Goal: Task Accomplishment & Management: Manage account settings

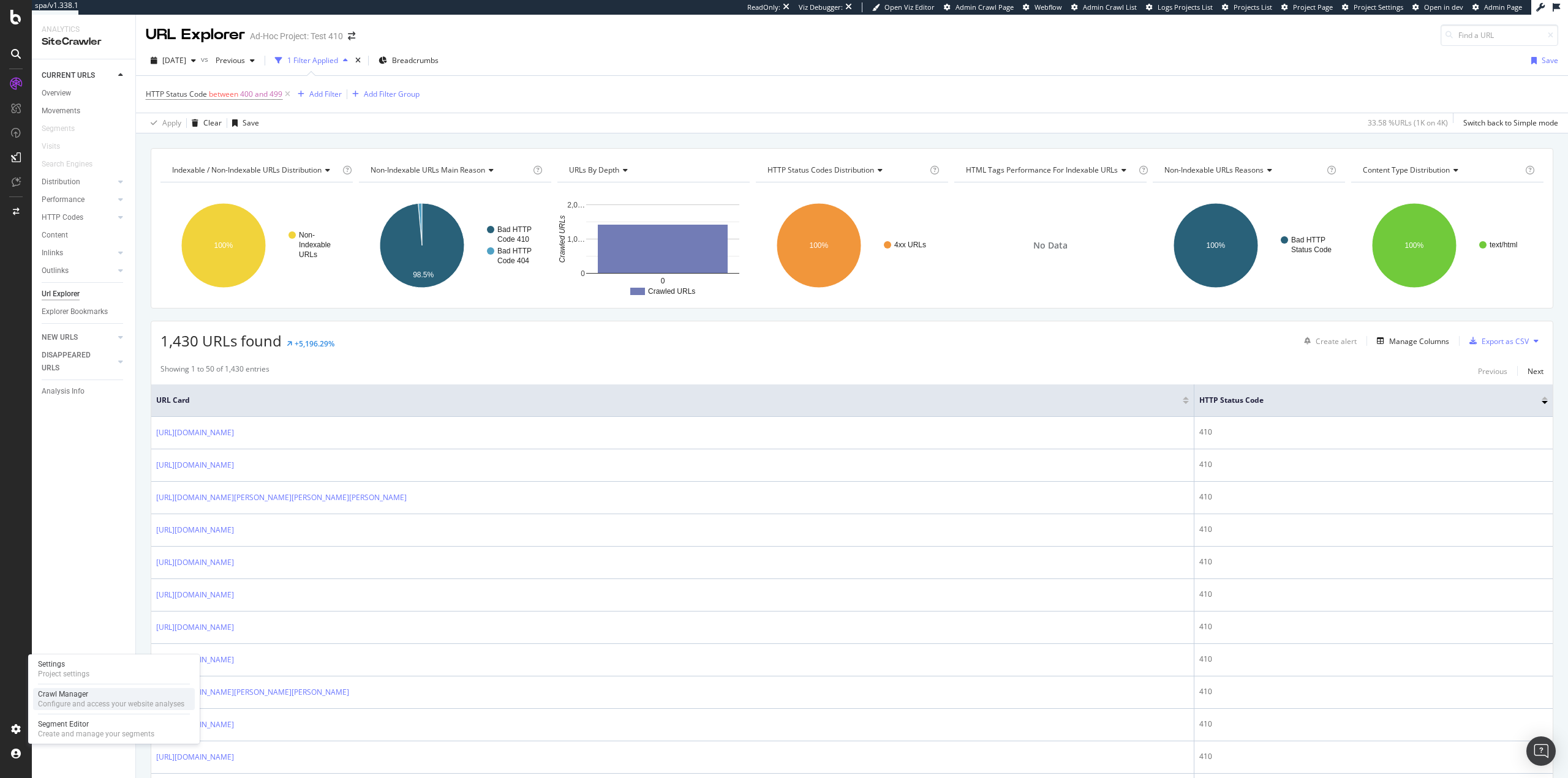
click at [92, 698] on div "Crawl Manager" at bounding box center [111, 694] width 146 height 10
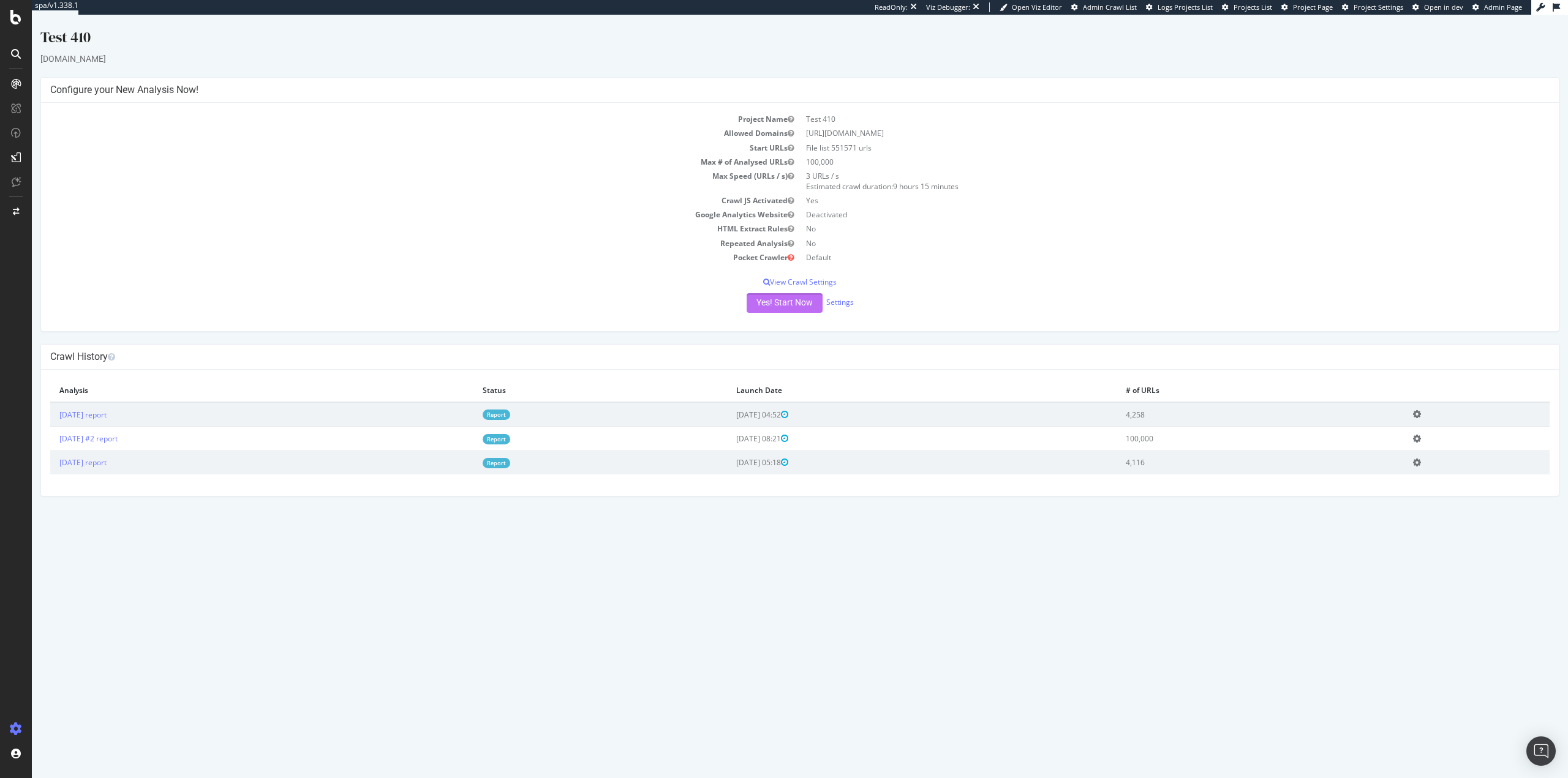
click at [790, 303] on button "Yes! Start Now" at bounding box center [785, 303] width 76 height 19
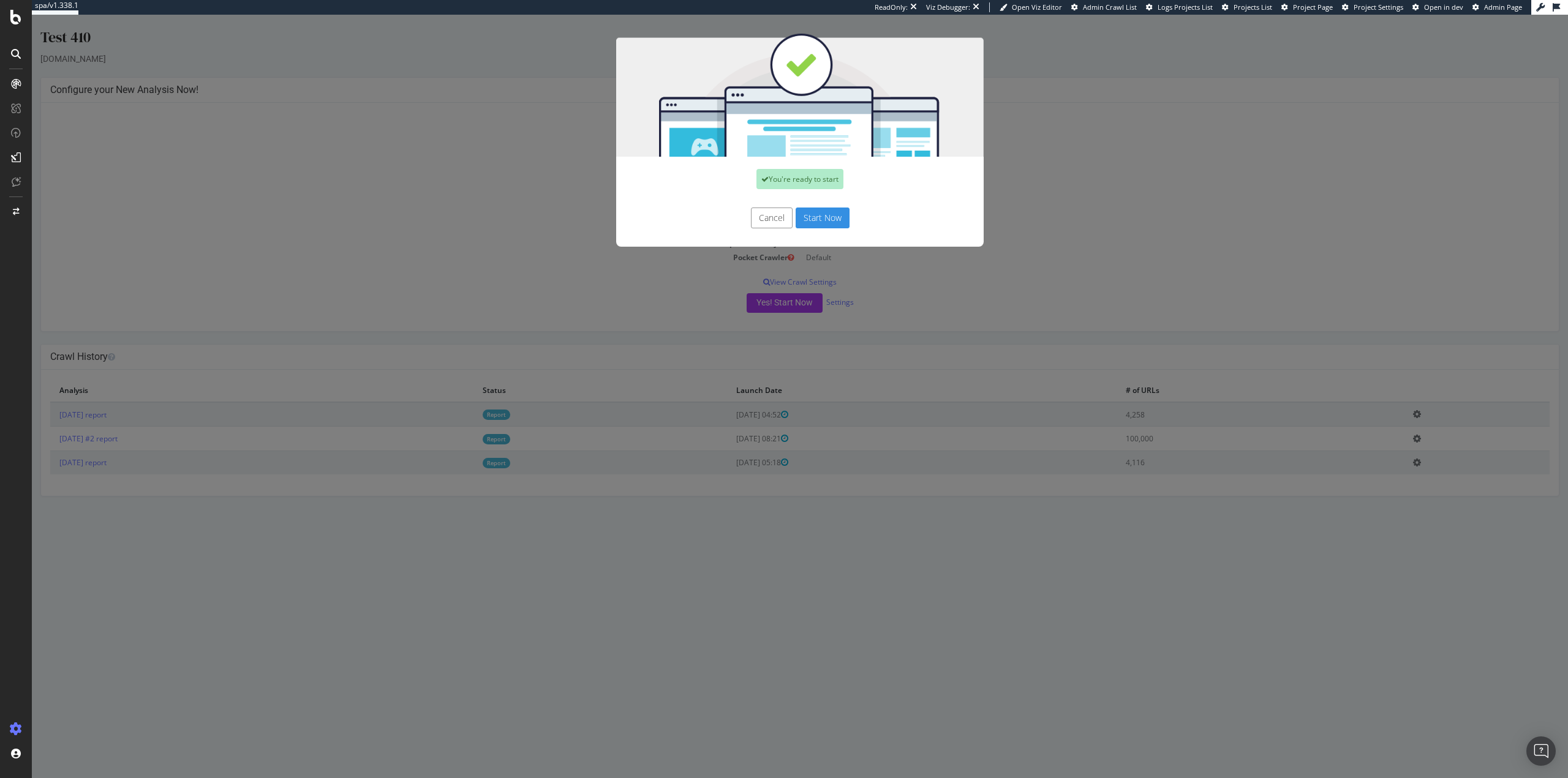
click at [815, 214] on button "Start Now" at bounding box center [823, 218] width 54 height 21
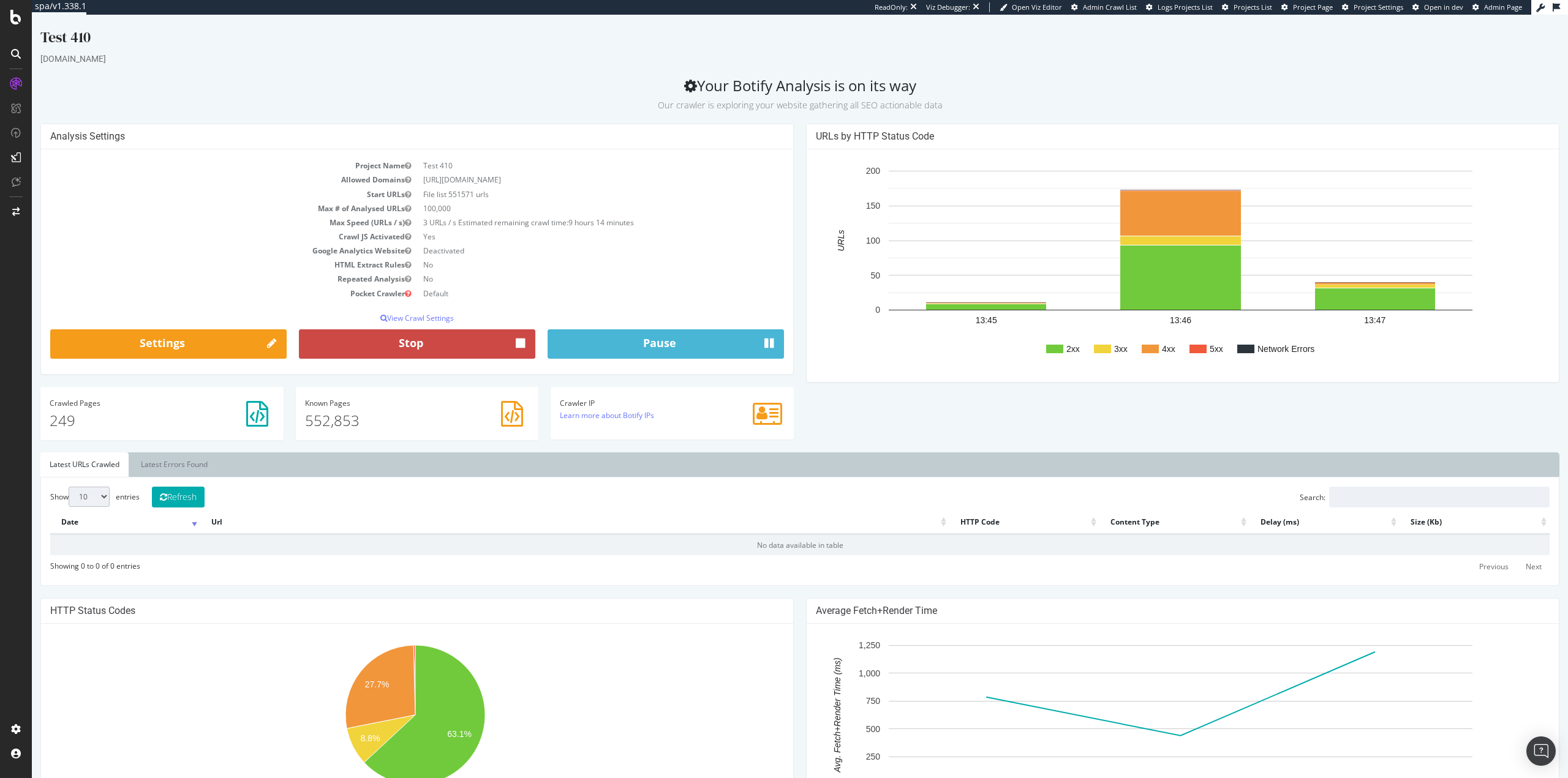
click at [416, 347] on button "Stop" at bounding box center [417, 344] width 236 height 30
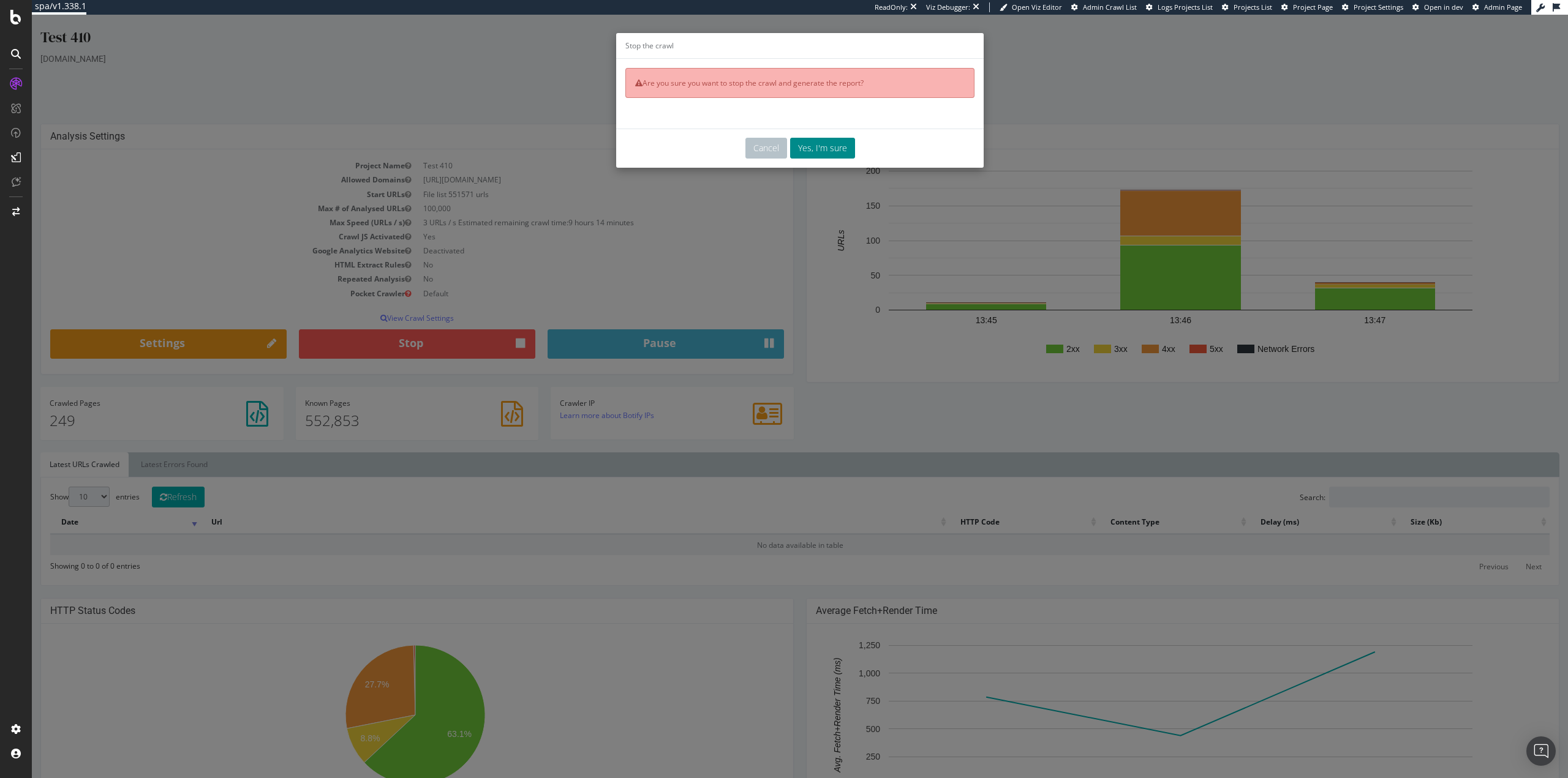
click at [815, 154] on button "Yes, I'm sure" at bounding box center [823, 148] width 65 height 21
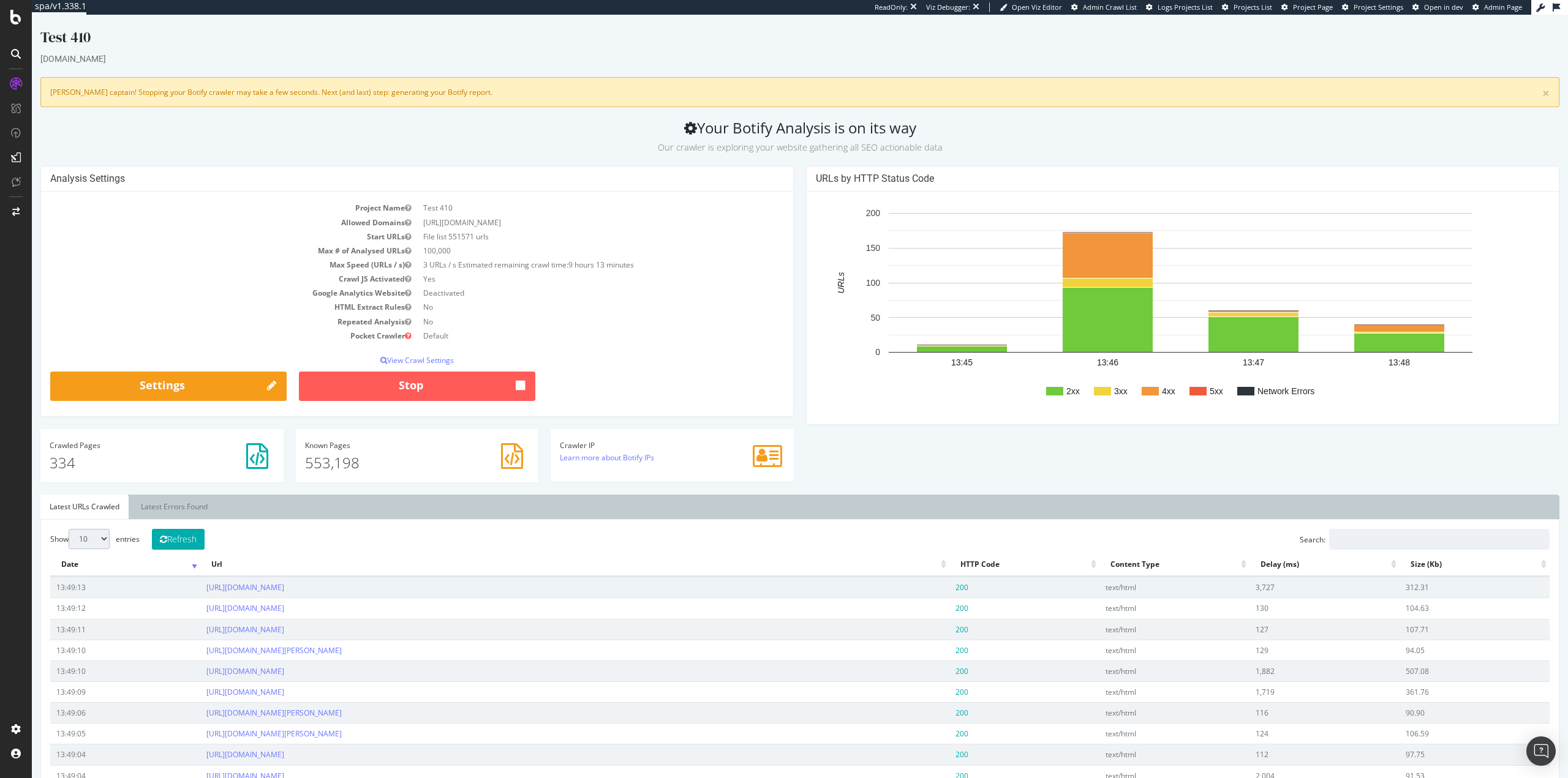
click at [498, 136] on h2 "Your Botify Analysis is on its way Our crawler is exploring your website gather…" at bounding box center [799, 137] width 1519 height 35
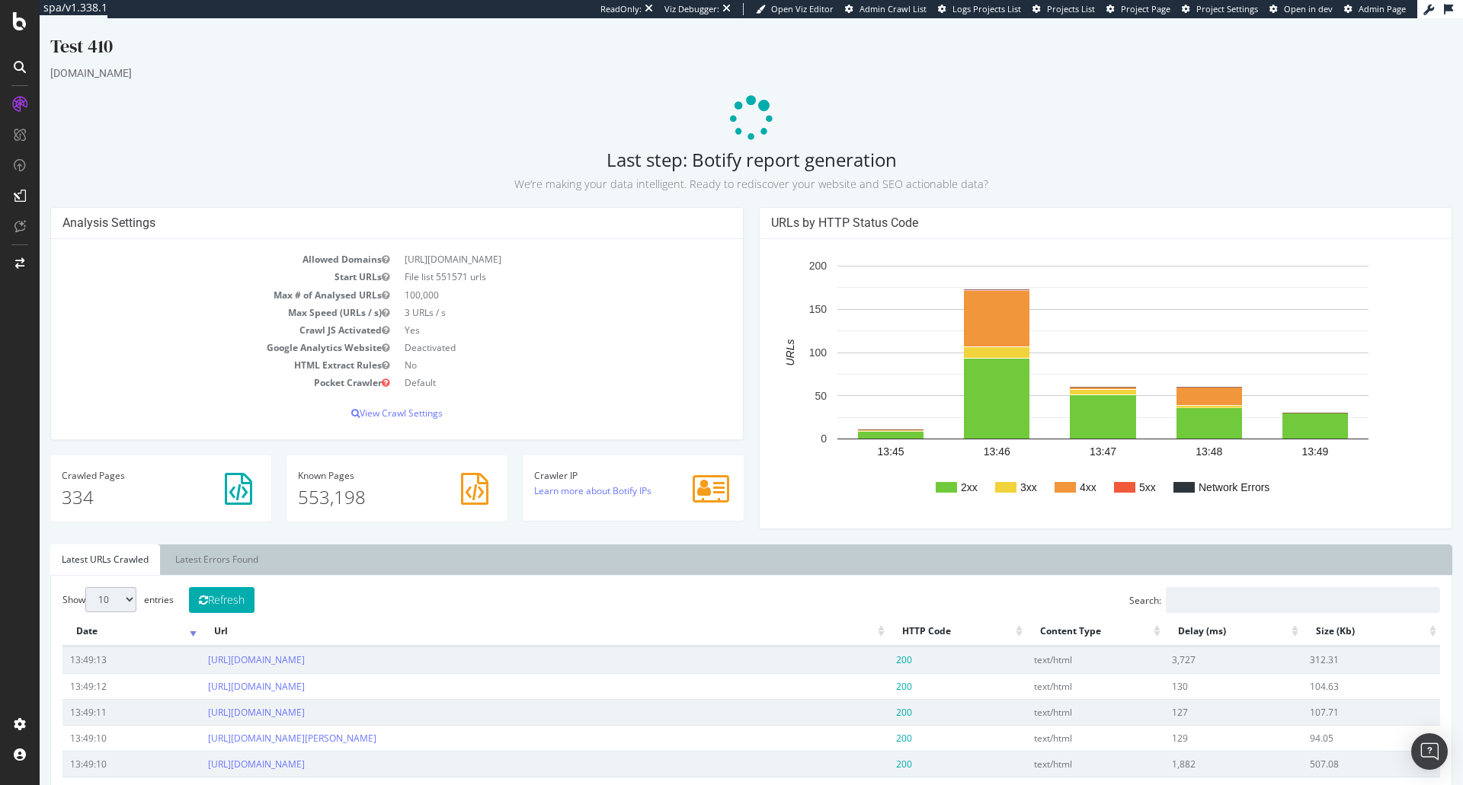
click at [1041, 130] on p at bounding box center [751, 119] width 1402 height 46
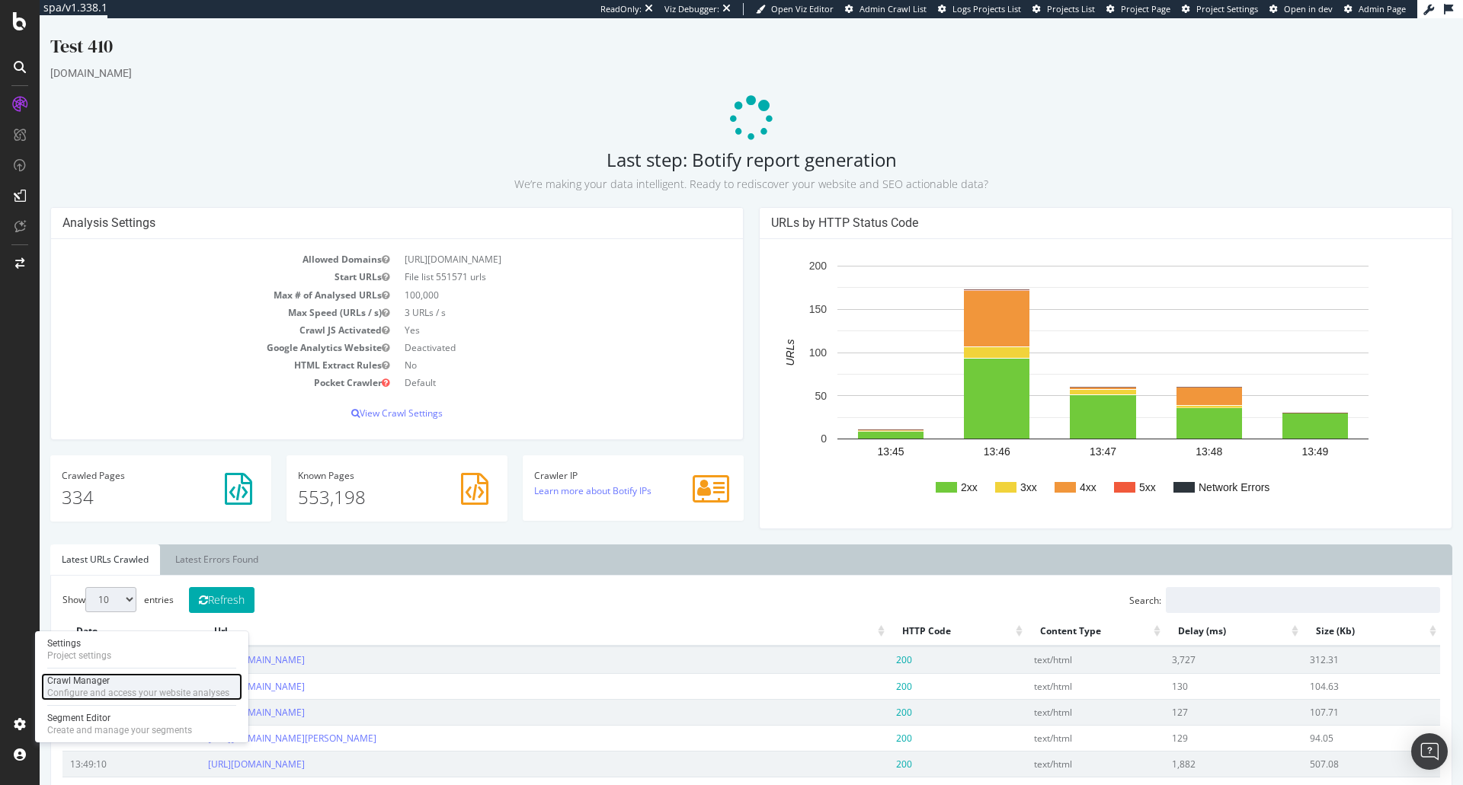
click at [88, 693] on div "Configure and access your website analyses" at bounding box center [138, 693] width 182 height 12
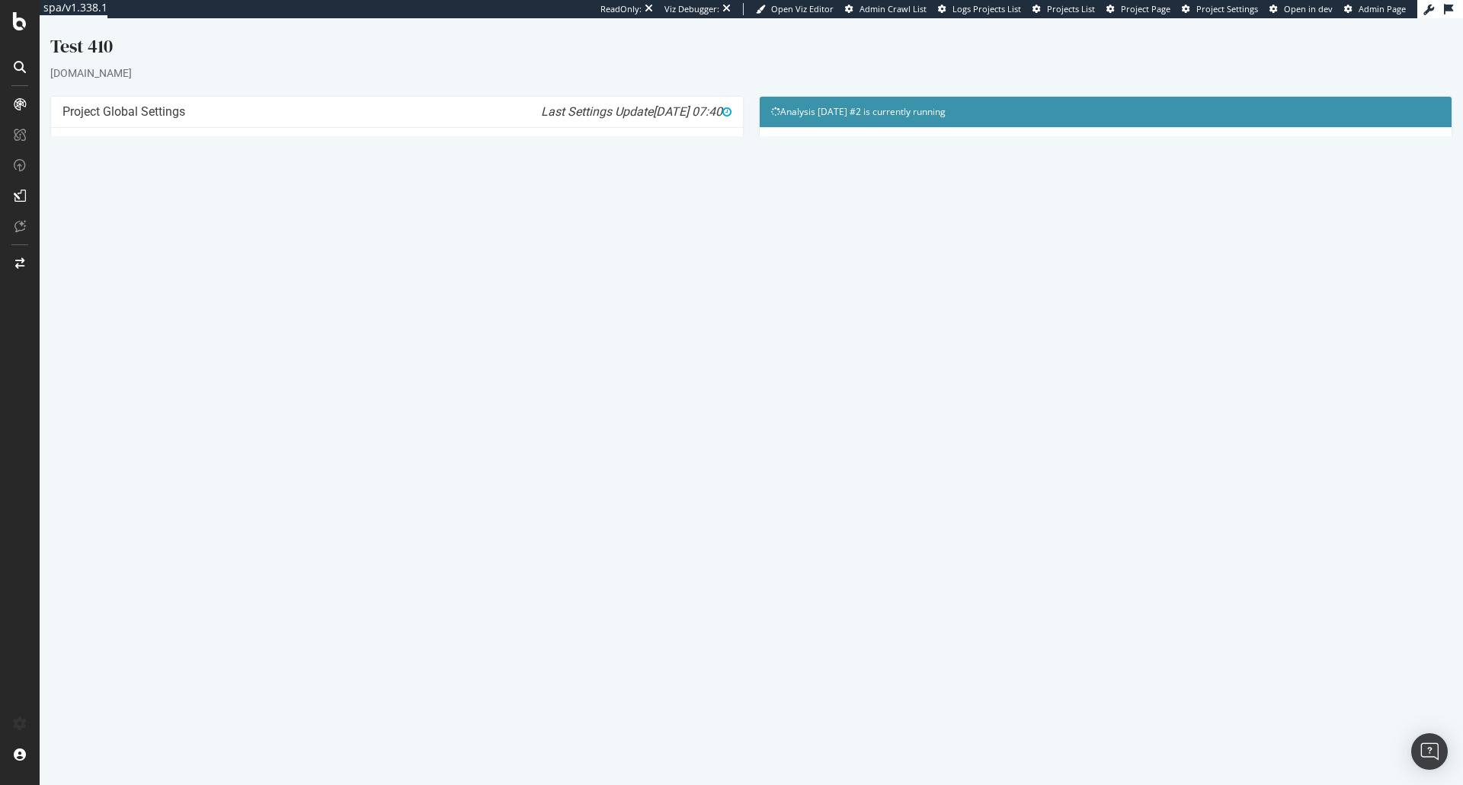
click at [1336, 513] on icon at bounding box center [1331, 511] width 10 height 11
click at [1277, 552] on link "Delete analysis" at bounding box center [1275, 555] width 122 height 21
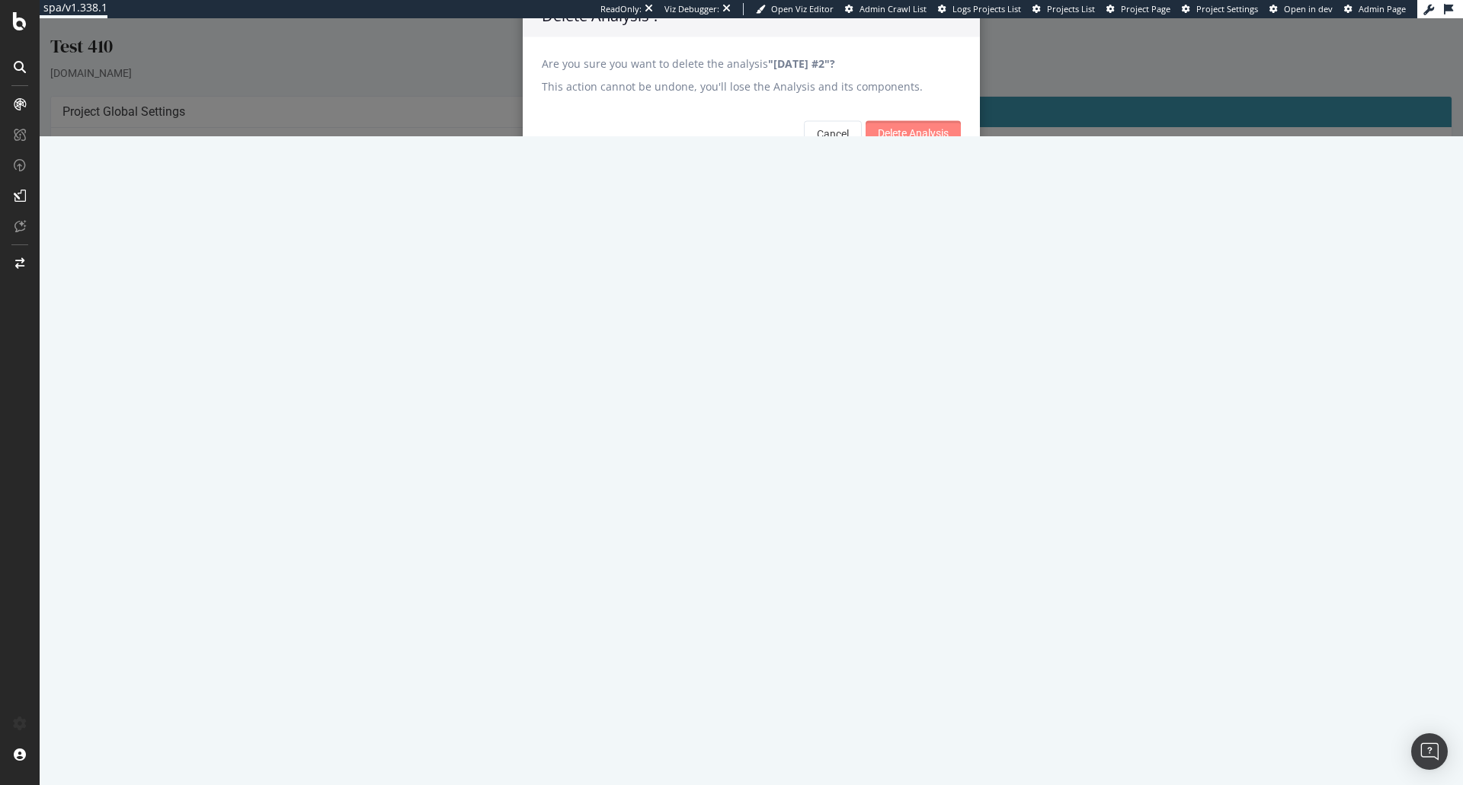
click at [921, 145] on input "Delete Analysis" at bounding box center [912, 132] width 95 height 24
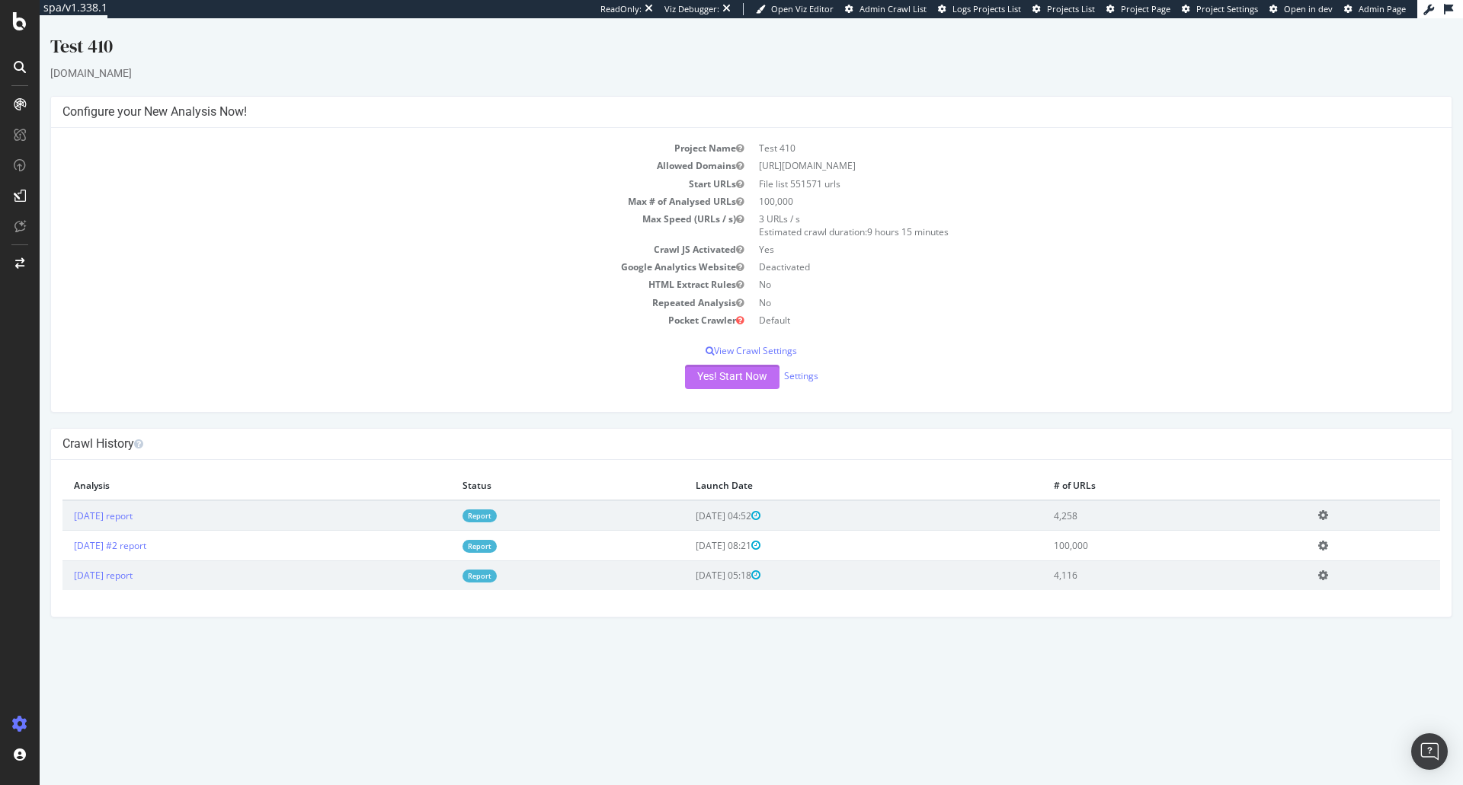
click at [735, 376] on button "Yes! Start Now" at bounding box center [732, 377] width 94 height 24
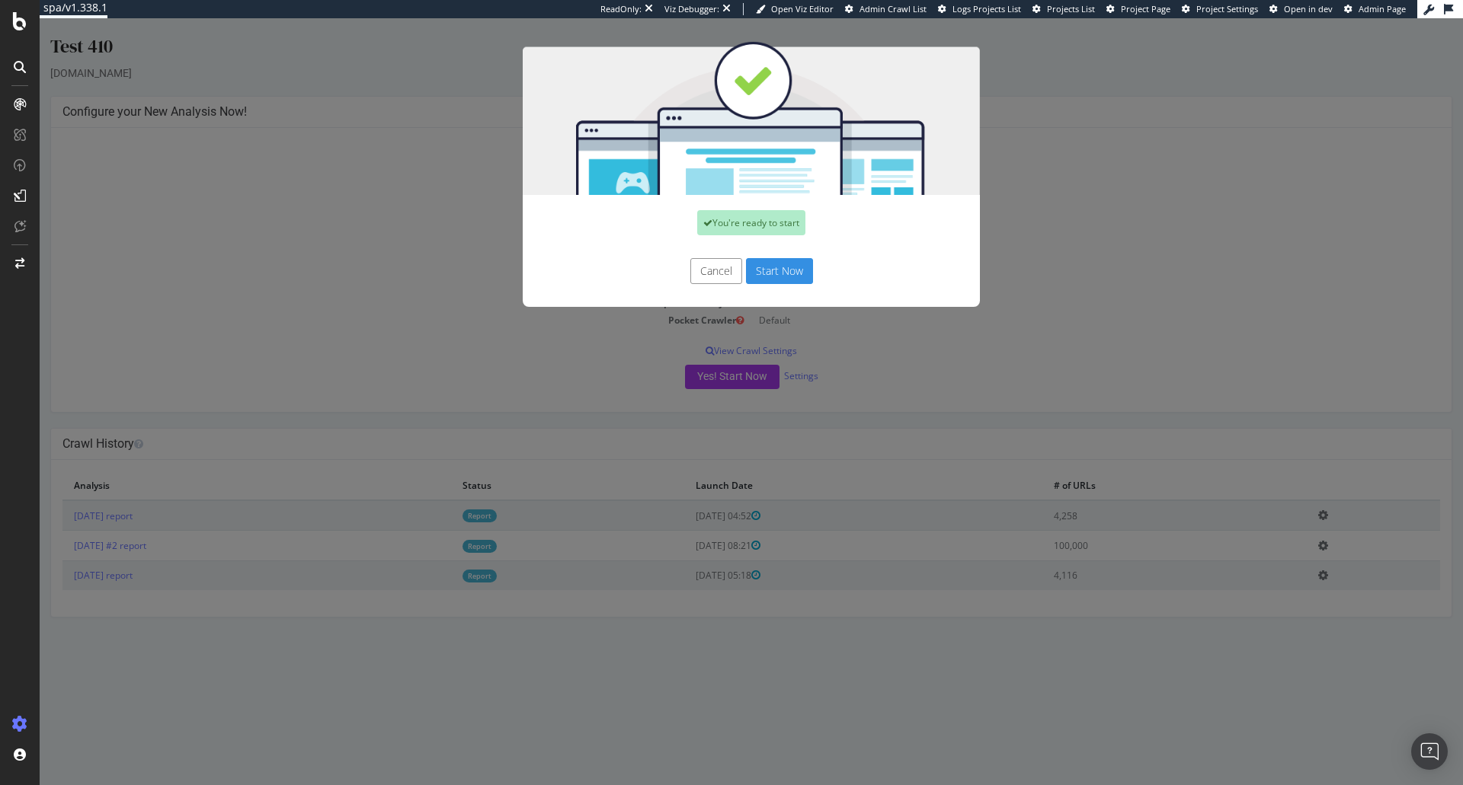
click at [776, 267] on button "Start Now" at bounding box center [779, 271] width 67 height 26
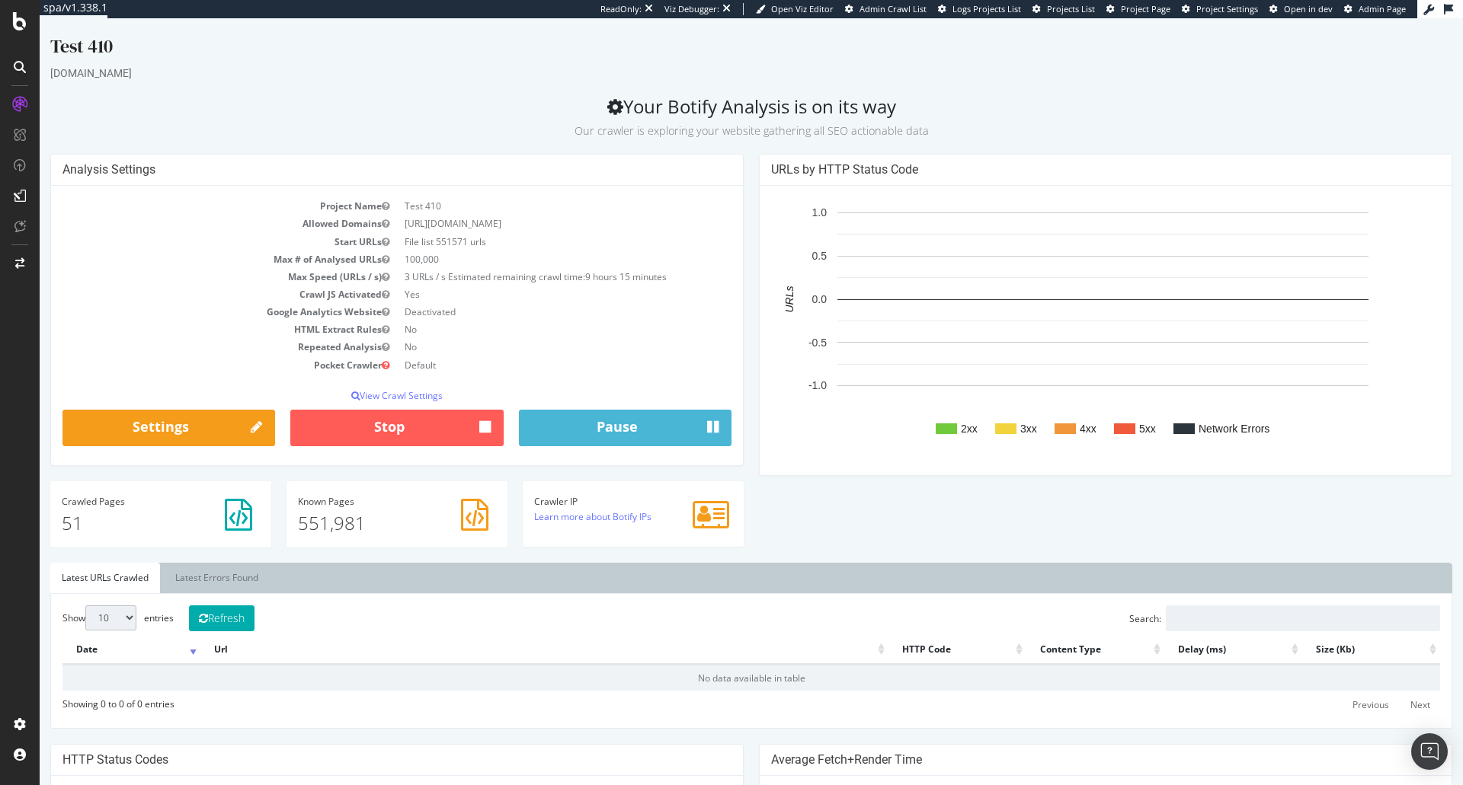
click at [213, 632] on div "Show 10 25 50 100 entries Refresh Search: Date Url HTTP Code Content Type Delay…" at bounding box center [750, 661] width 1377 height 111
click at [224, 616] on button "Refresh" at bounding box center [222, 619] width 66 height 26
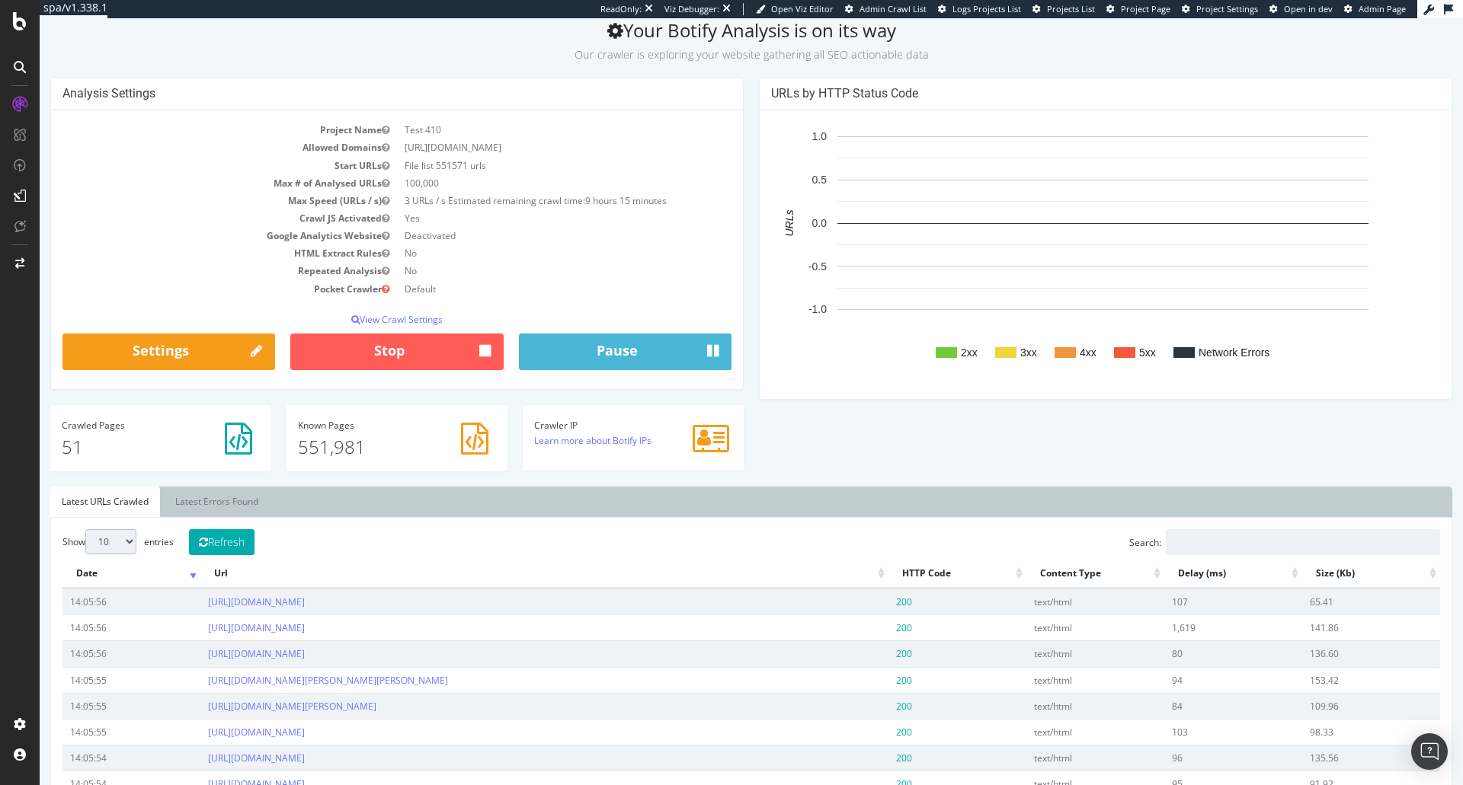
scroll to position [381, 0]
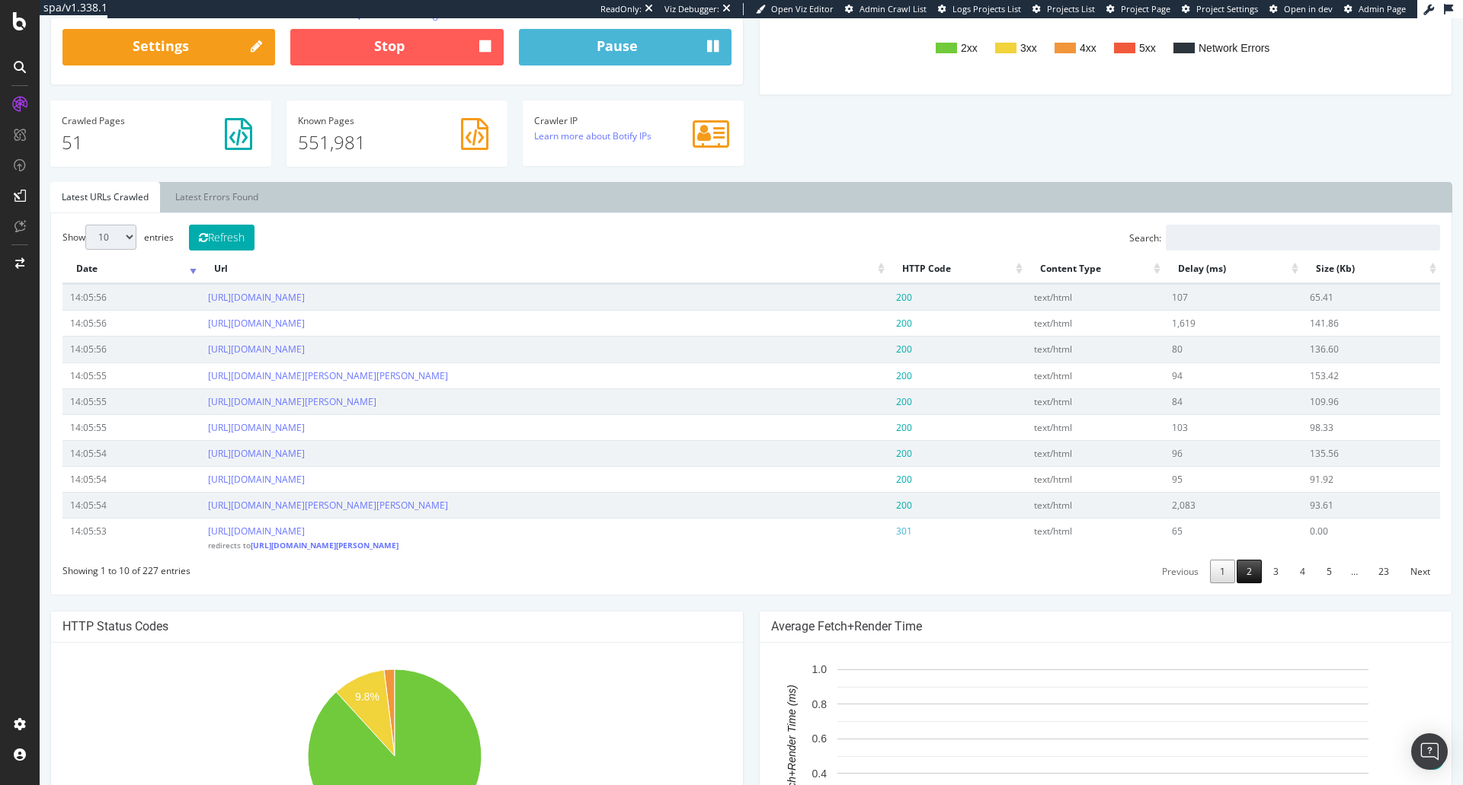
click at [1247, 584] on link "2" at bounding box center [1248, 572] width 25 height 24
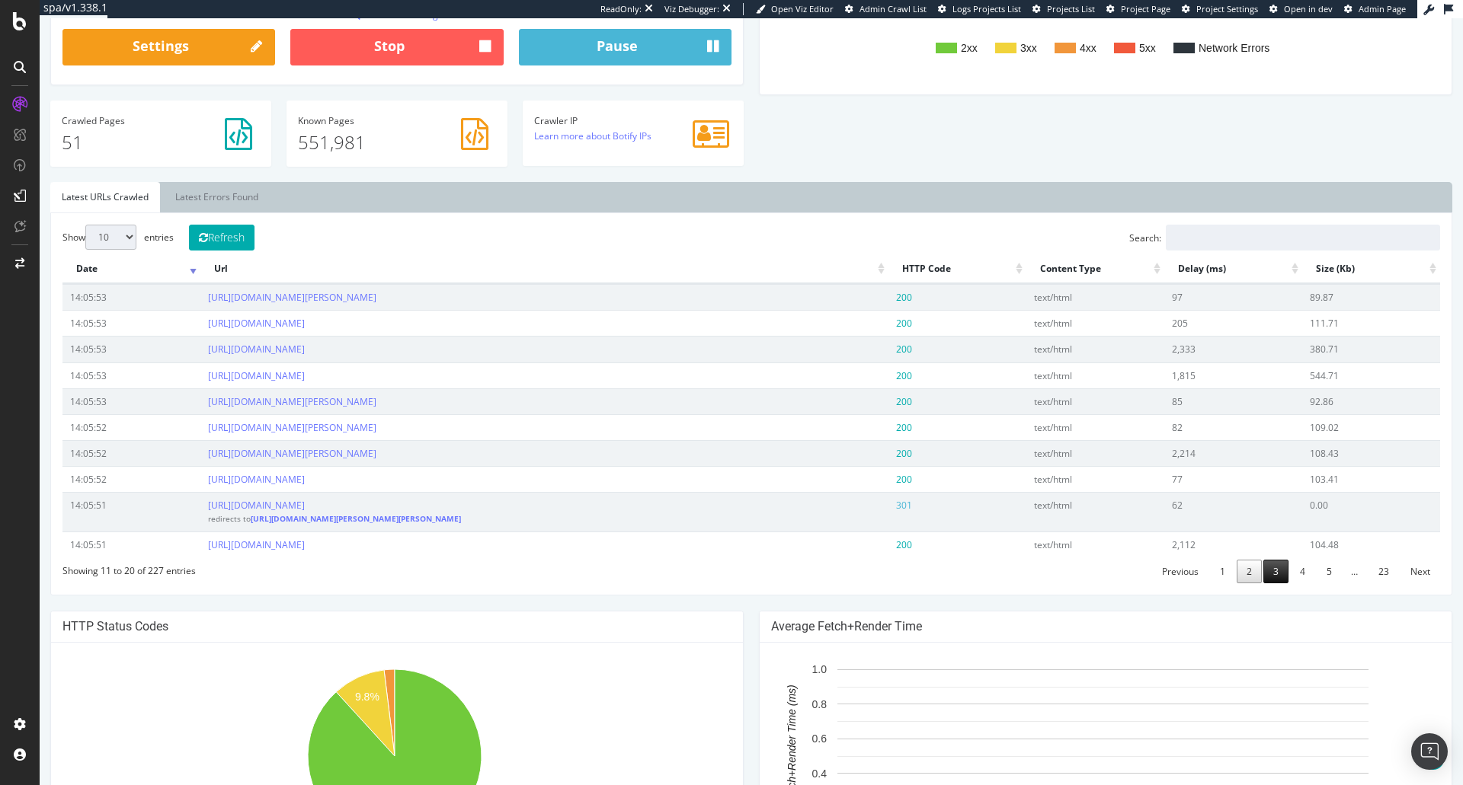
click at [1264, 577] on link "3" at bounding box center [1275, 572] width 25 height 24
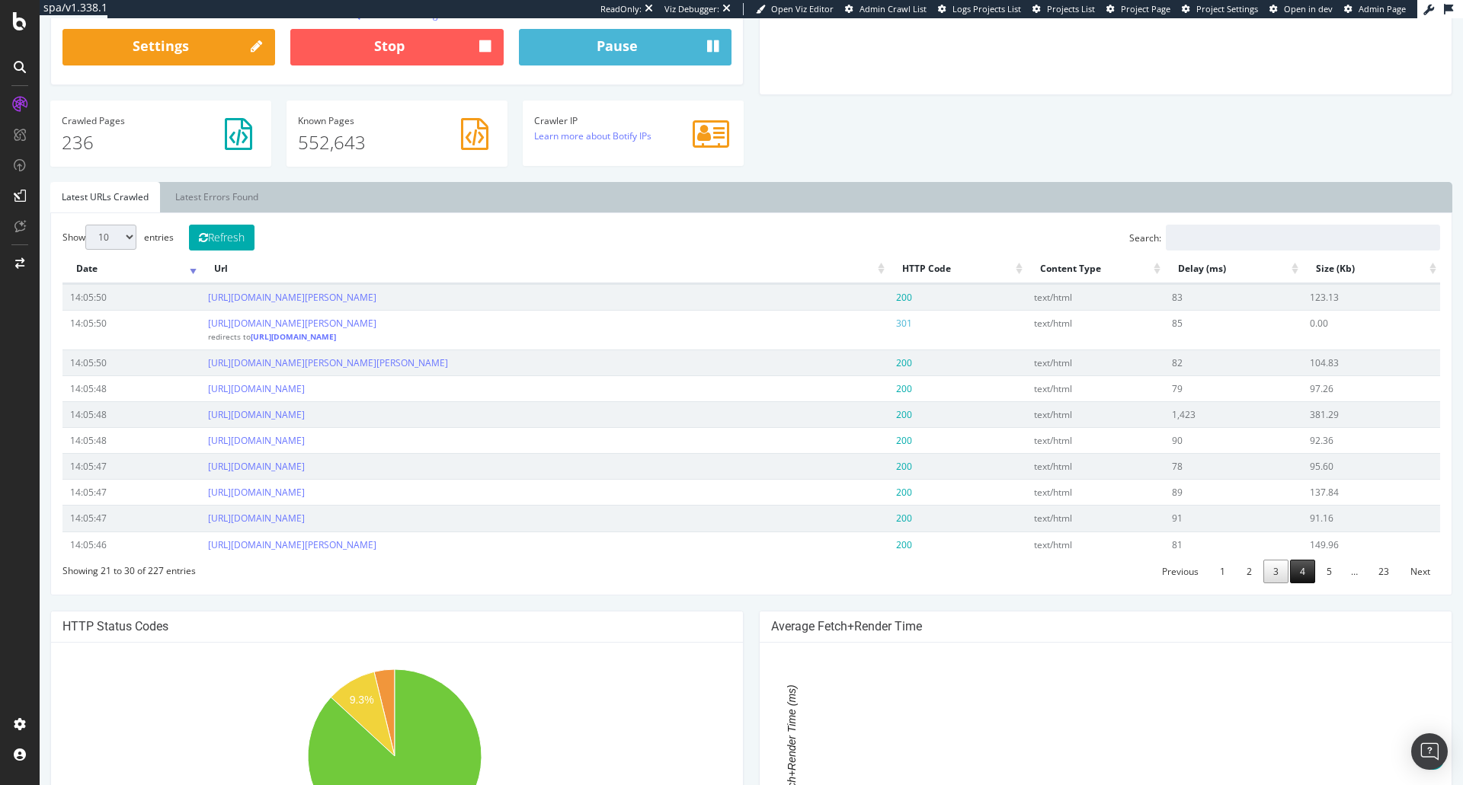
click at [1290, 584] on link "4" at bounding box center [1302, 572] width 25 height 24
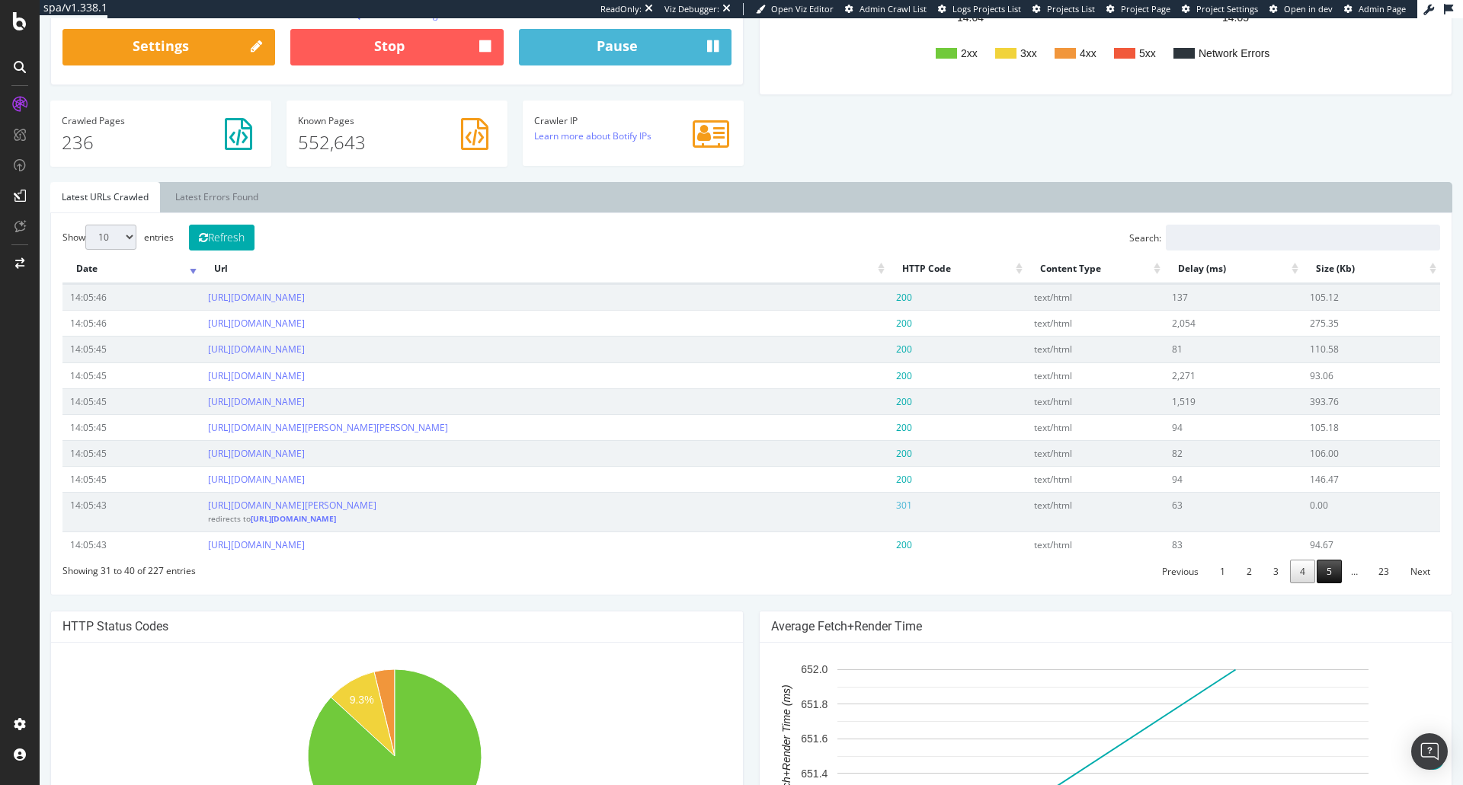
click at [1316, 573] on link "5" at bounding box center [1328, 572] width 25 height 24
click at [1319, 571] on link "6" at bounding box center [1328, 572] width 25 height 24
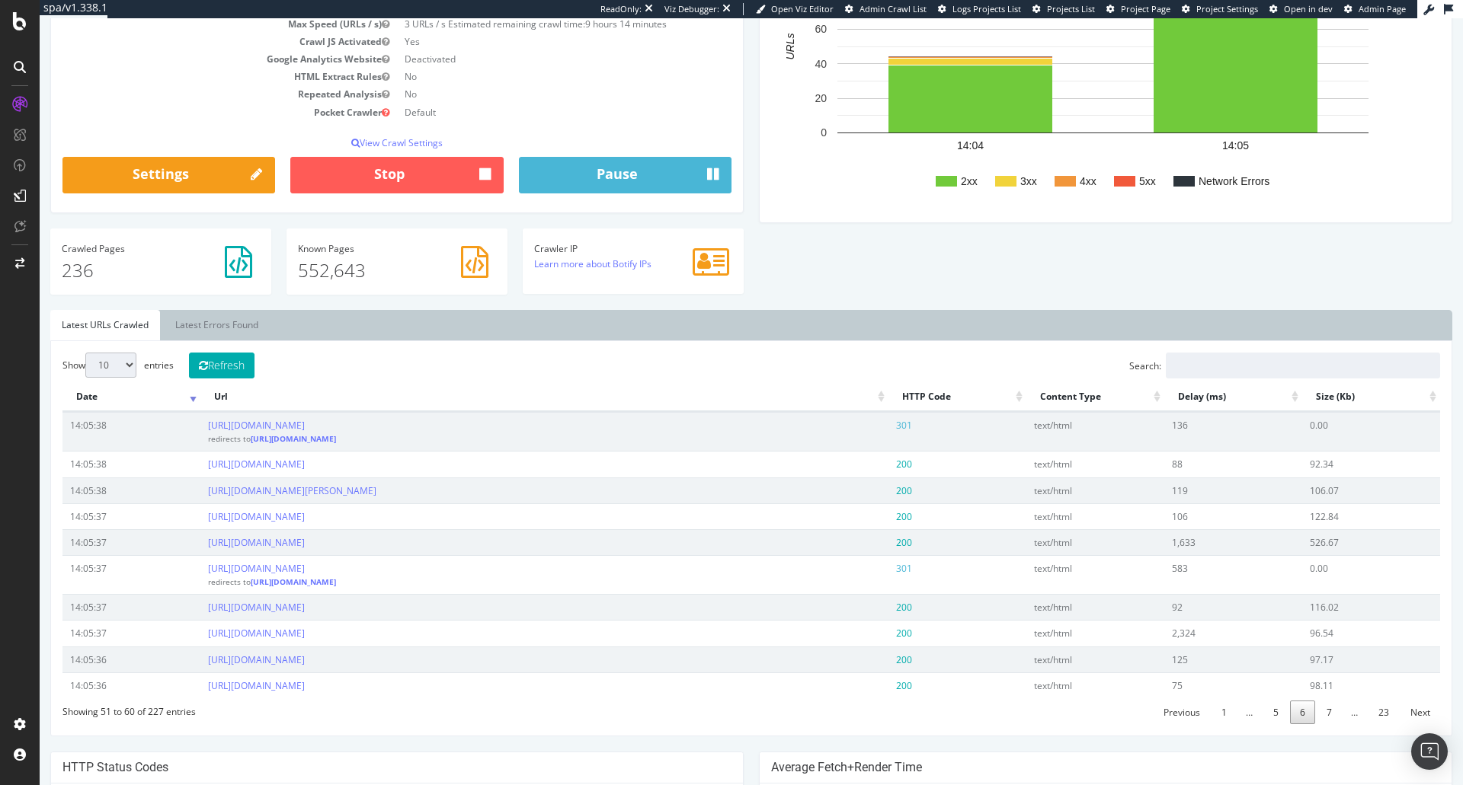
scroll to position [305, 0]
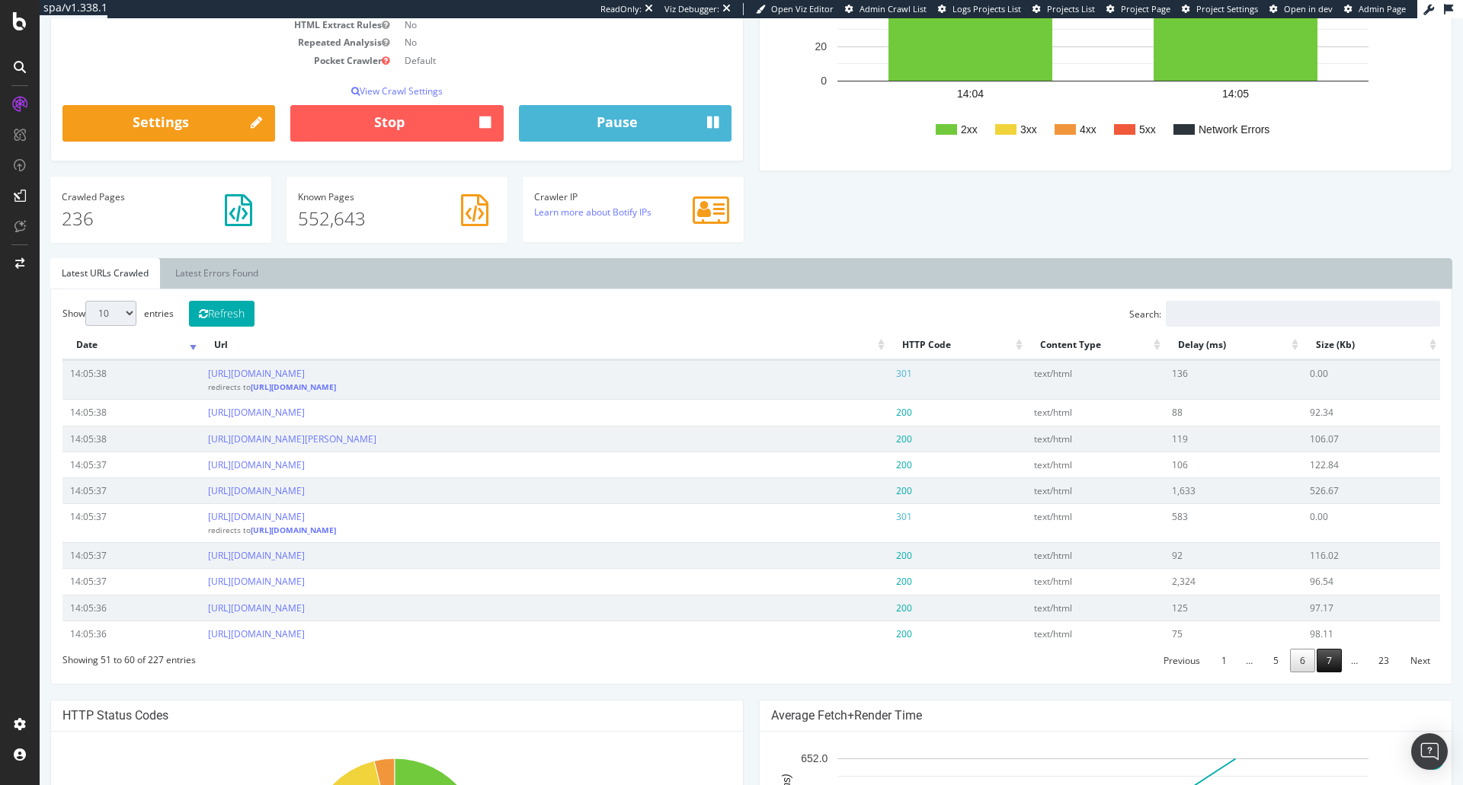
click at [1319, 661] on link "7" at bounding box center [1328, 661] width 25 height 24
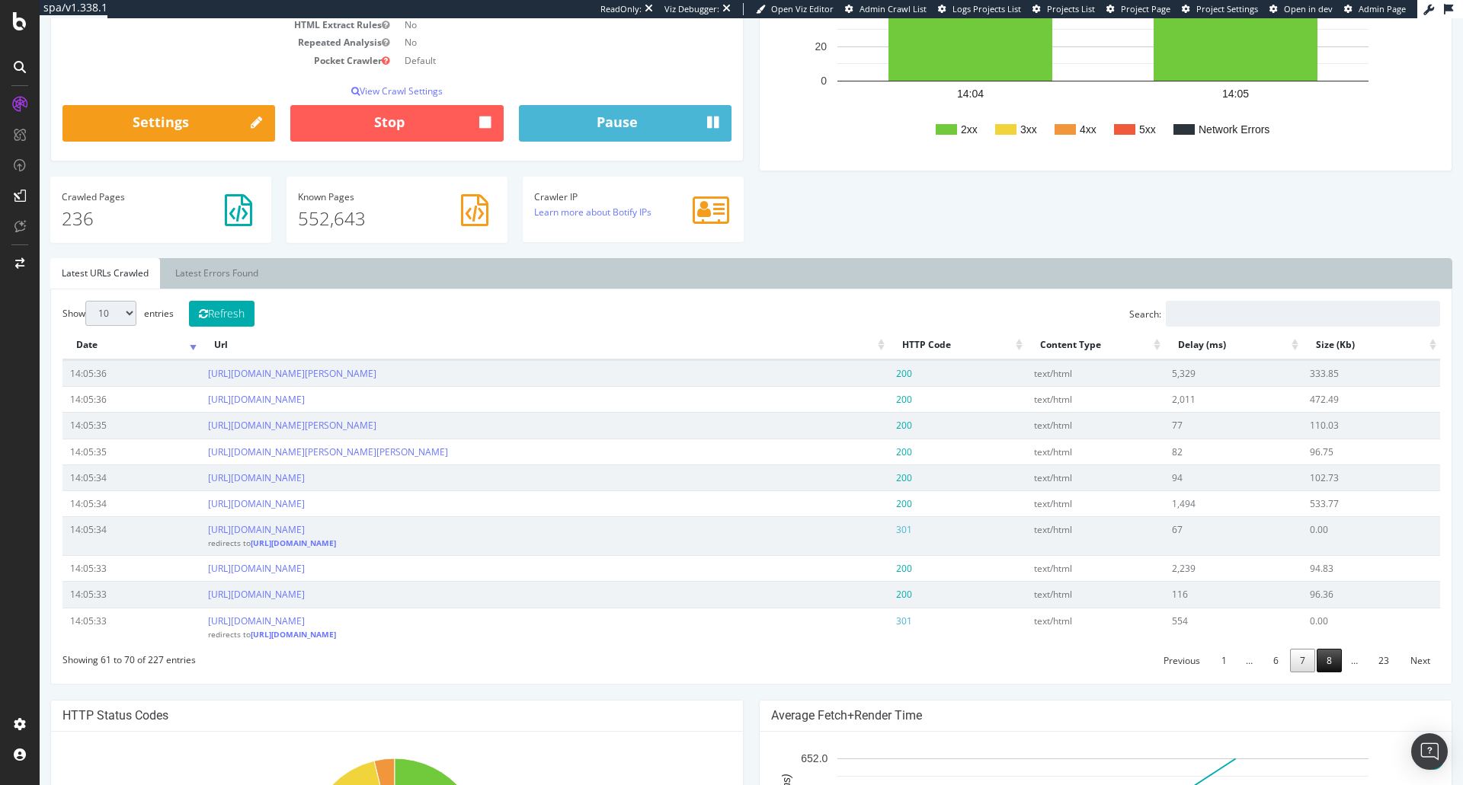
click at [1320, 663] on link "8" at bounding box center [1328, 661] width 25 height 24
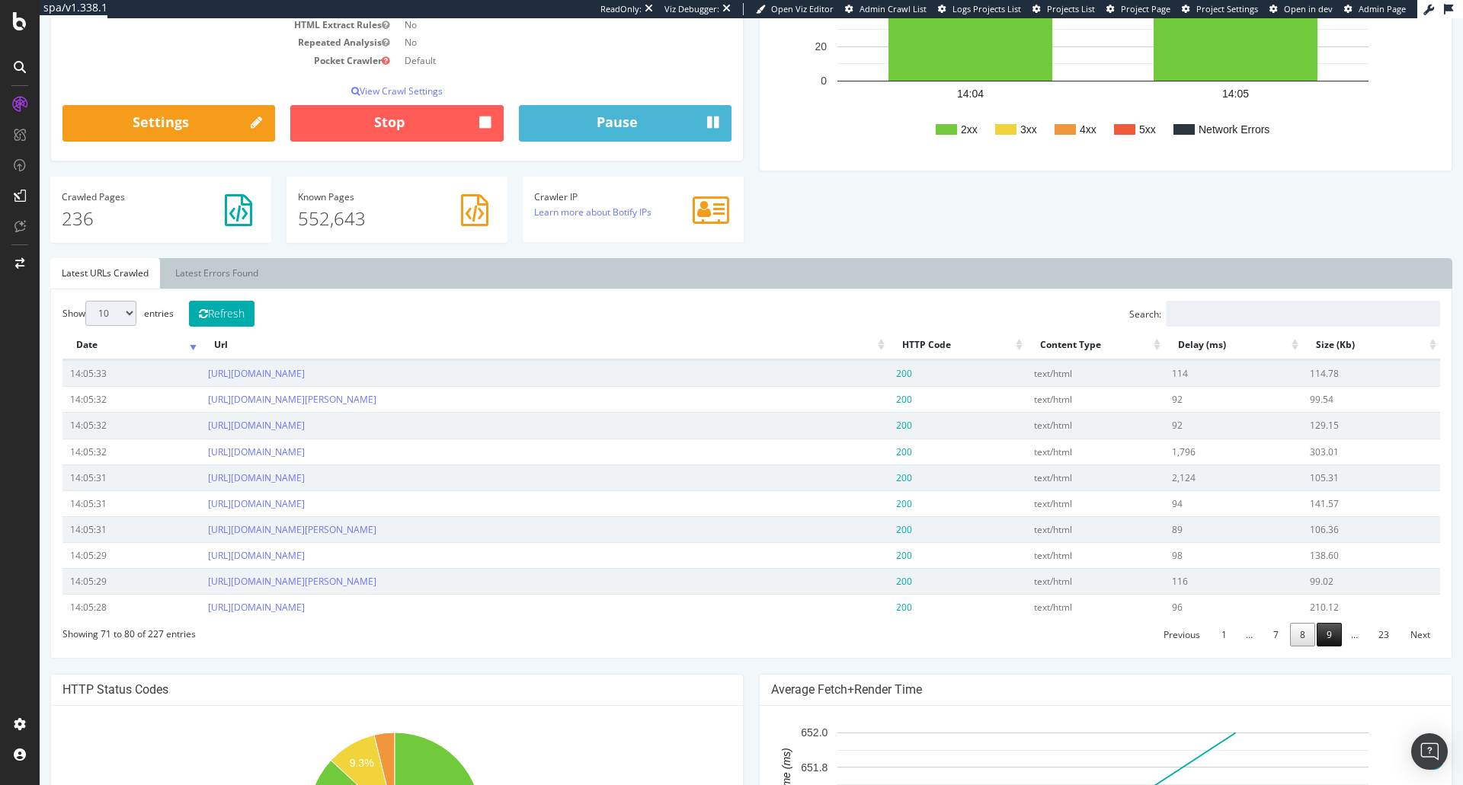
click at [1322, 640] on link "9" at bounding box center [1328, 635] width 25 height 24
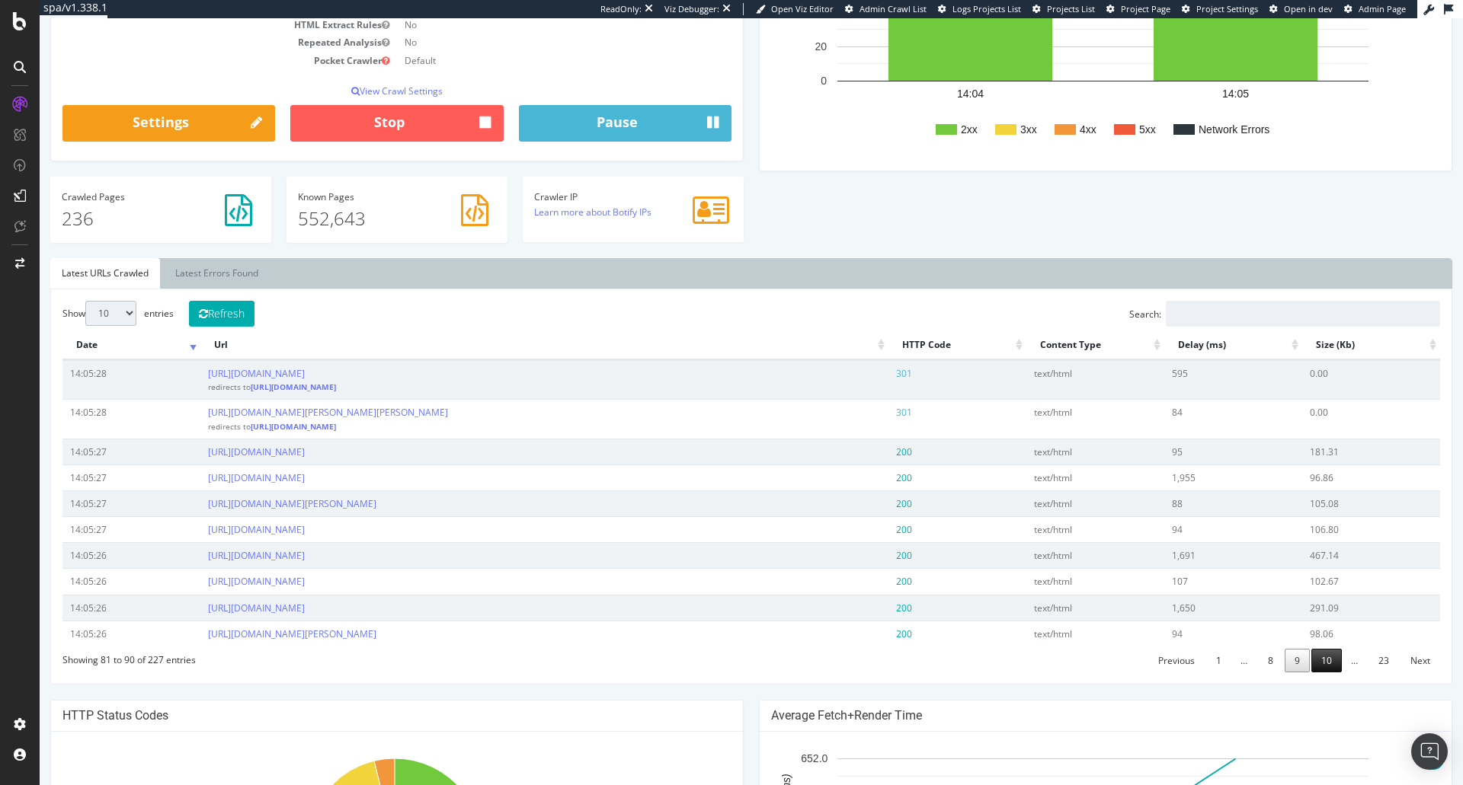
click at [1320, 658] on link "10" at bounding box center [1326, 661] width 30 height 24
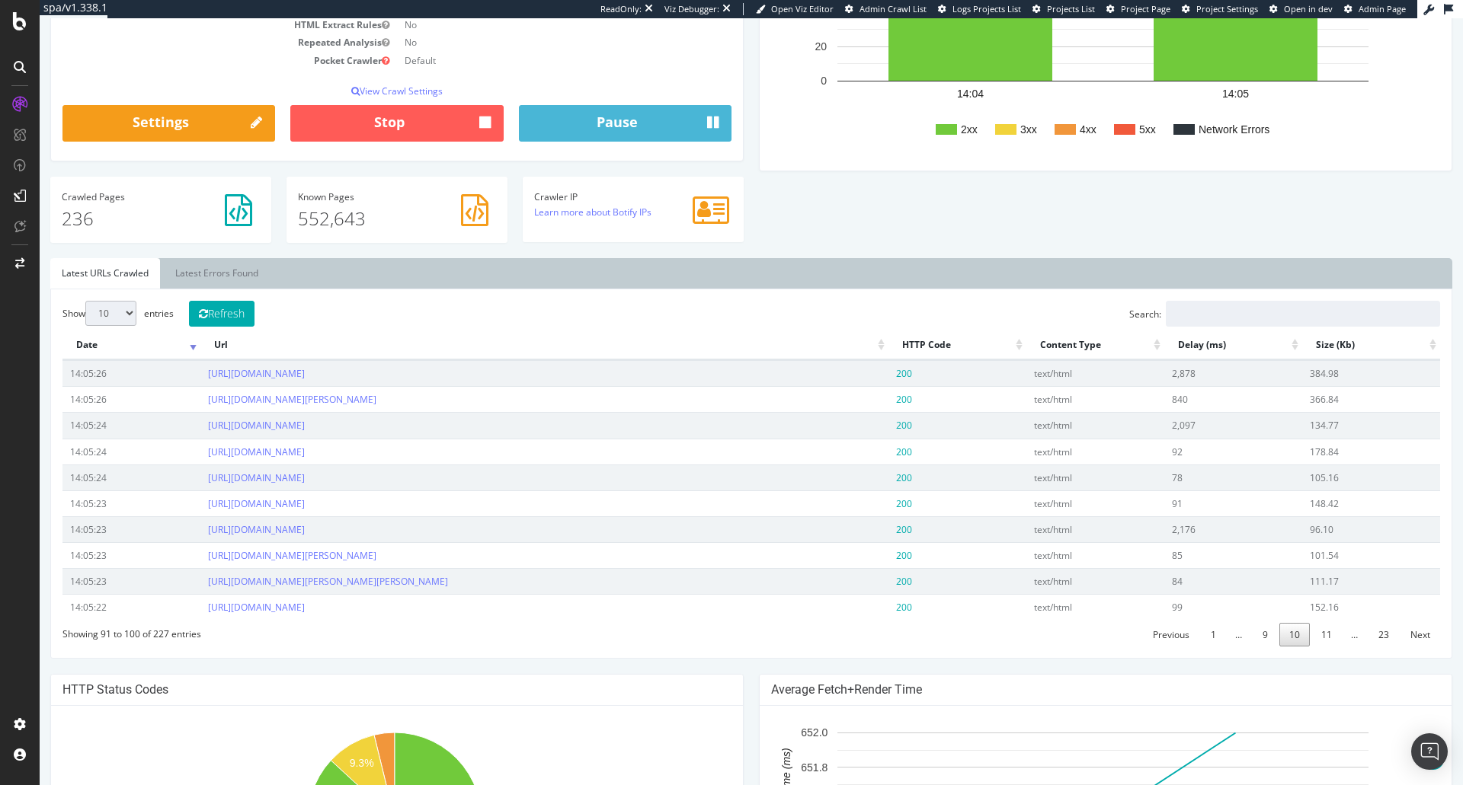
click at [1328, 658] on div "Show 10 25 50 100 entries Refresh Search: Date Url HTTP Code Content Type Delay…" at bounding box center [751, 474] width 1402 height 370
click at [1316, 641] on link "11" at bounding box center [1326, 635] width 30 height 24
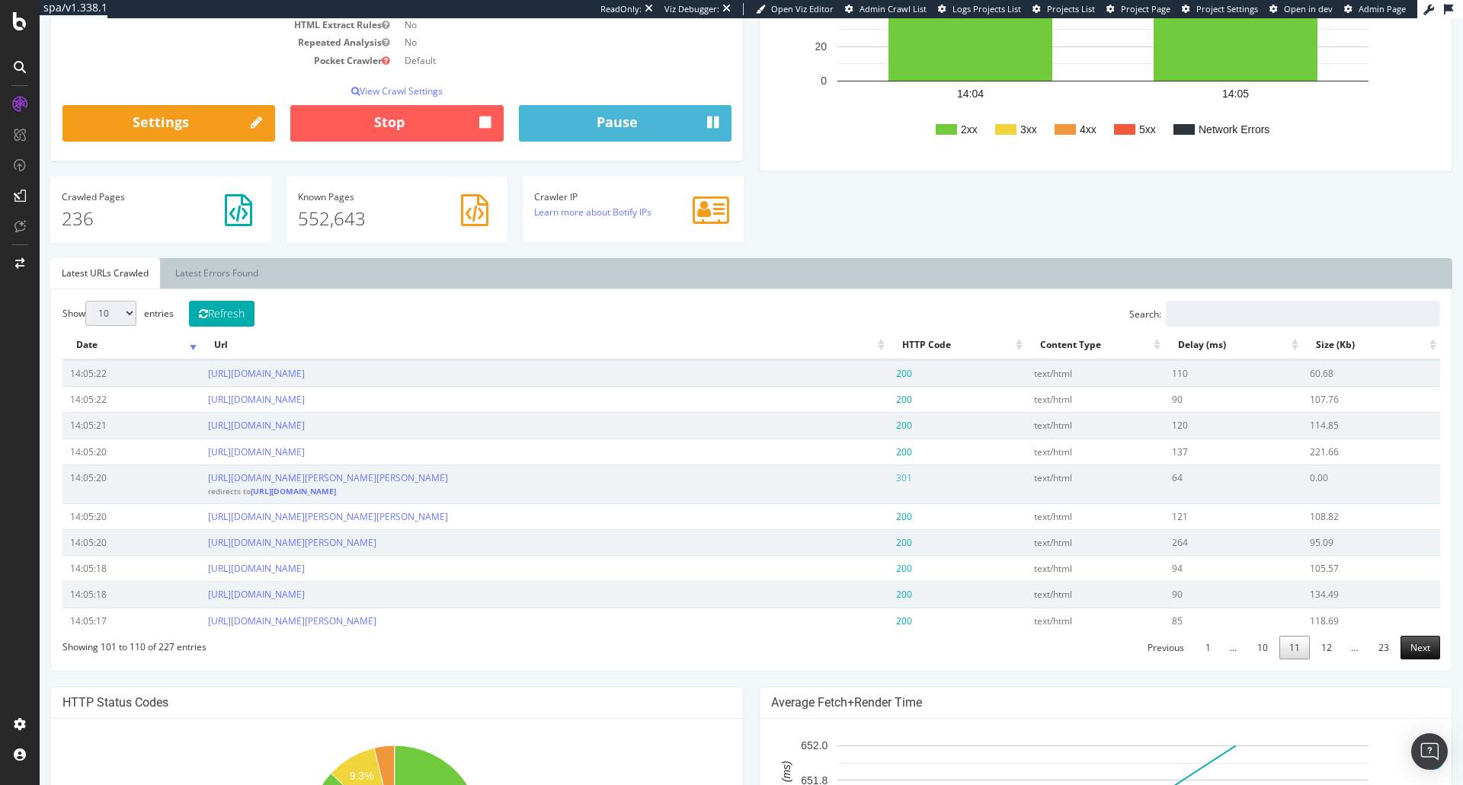
click at [1405, 648] on link "Next" at bounding box center [1420, 648] width 40 height 24
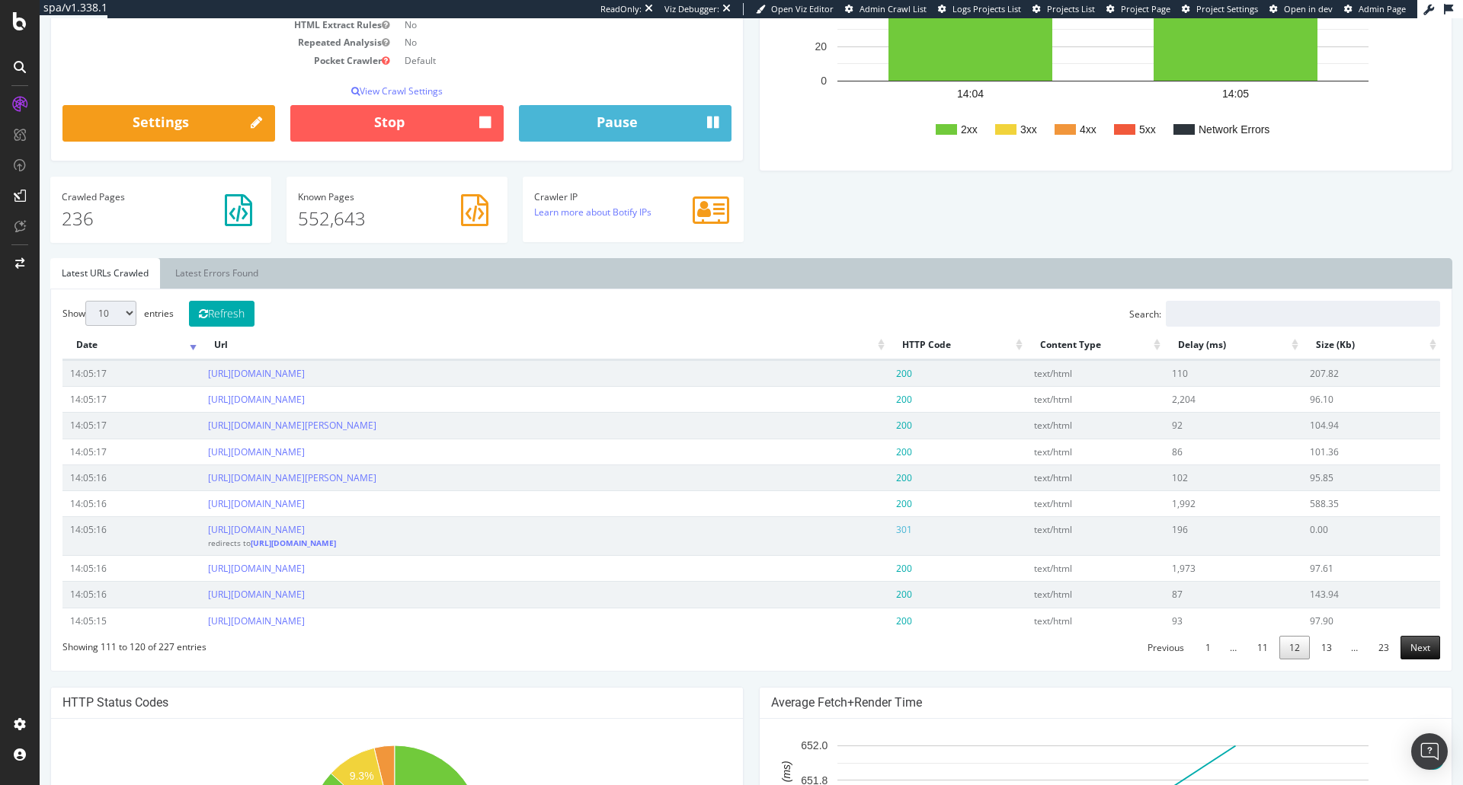
click at [1407, 647] on link "Next" at bounding box center [1420, 648] width 40 height 24
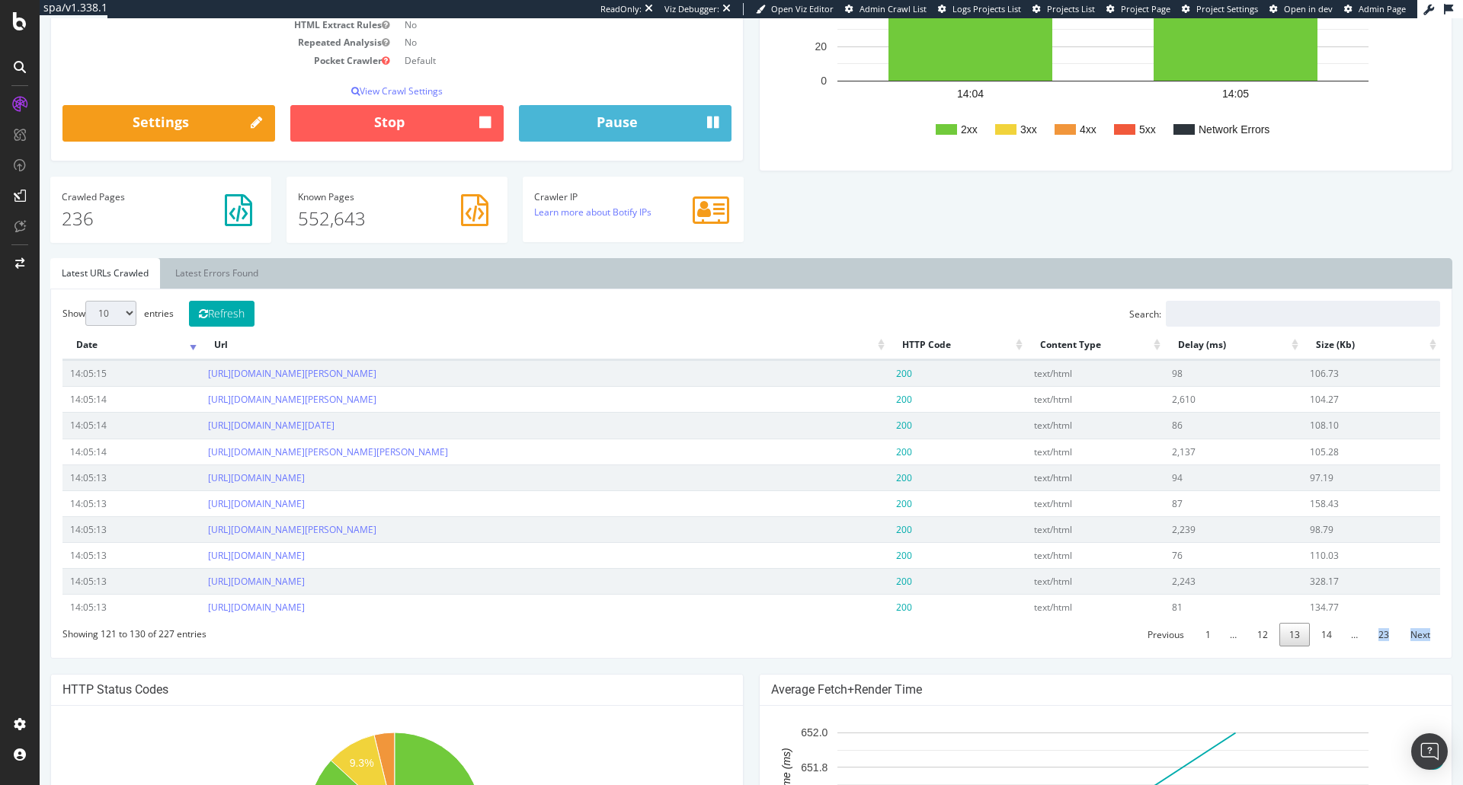
click at [1407, 647] on div "Previous 1 … 12 13 14 … 23 Next" at bounding box center [1288, 634] width 304 height 26
click at [114, 310] on select "10 25 50 100" at bounding box center [110, 313] width 51 height 25
select select "100"
click at [85, 301] on select "10 25 50 100" at bounding box center [110, 313] width 51 height 25
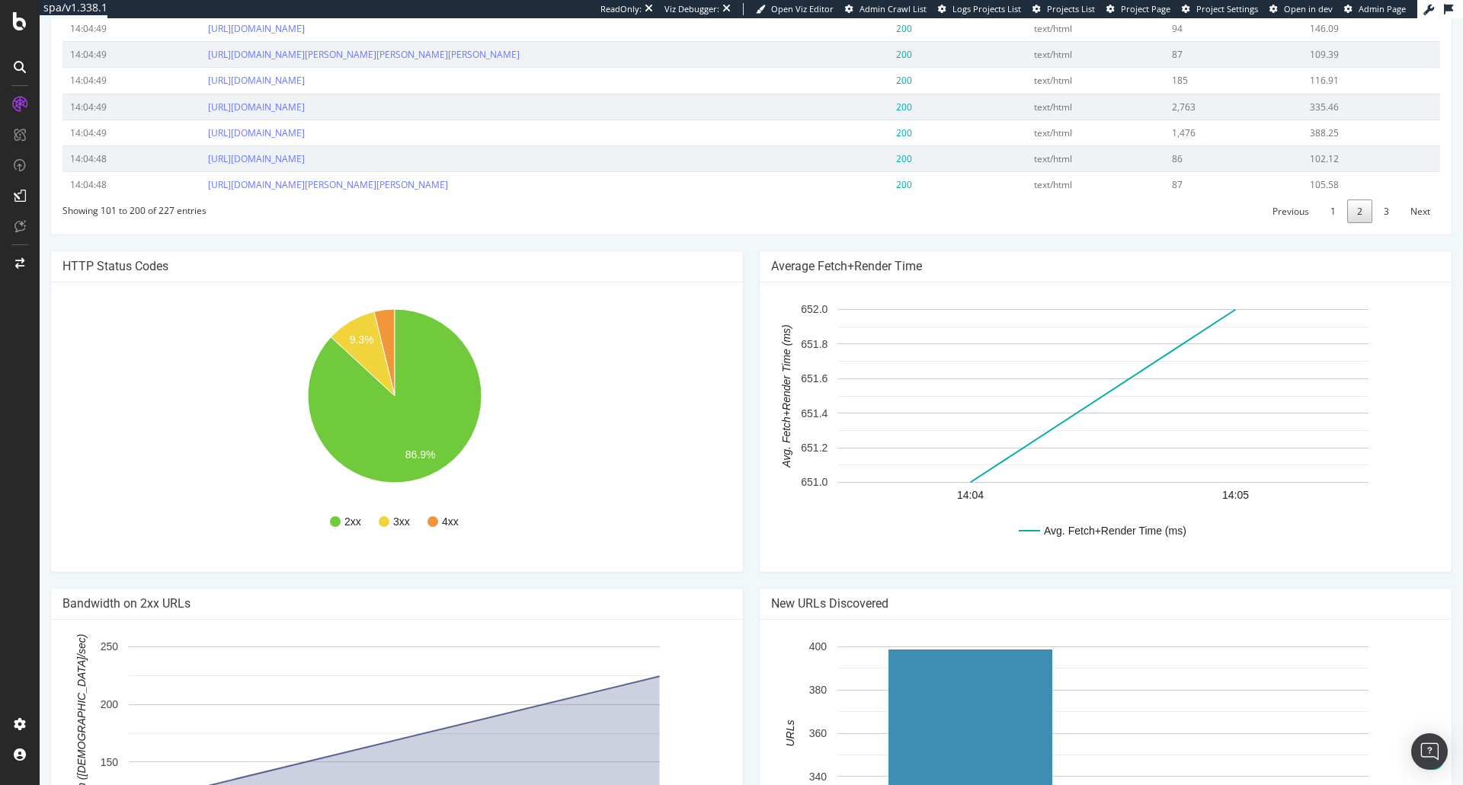
scroll to position [3276, 0]
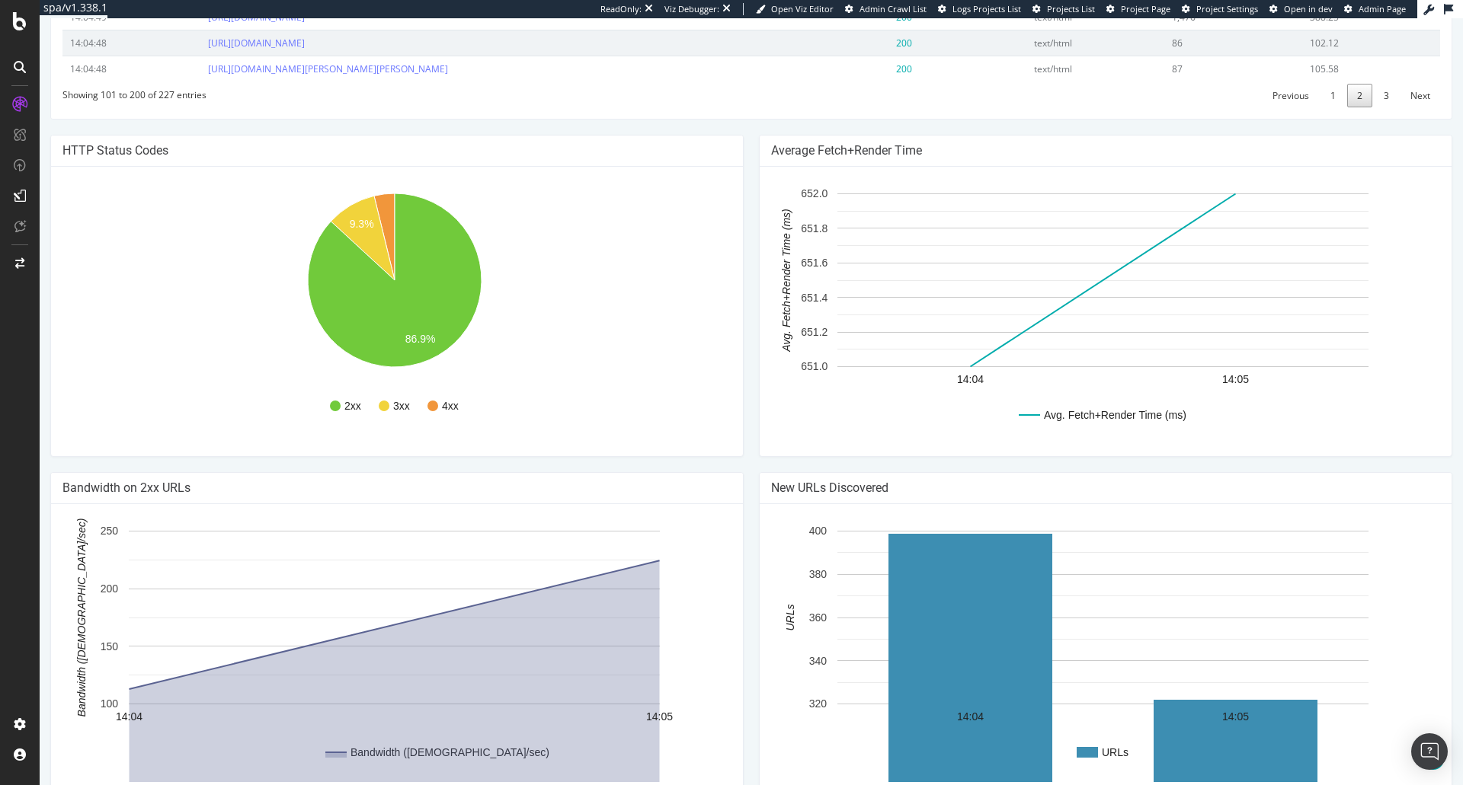
click at [1376, 107] on link "3" at bounding box center [1386, 96] width 25 height 24
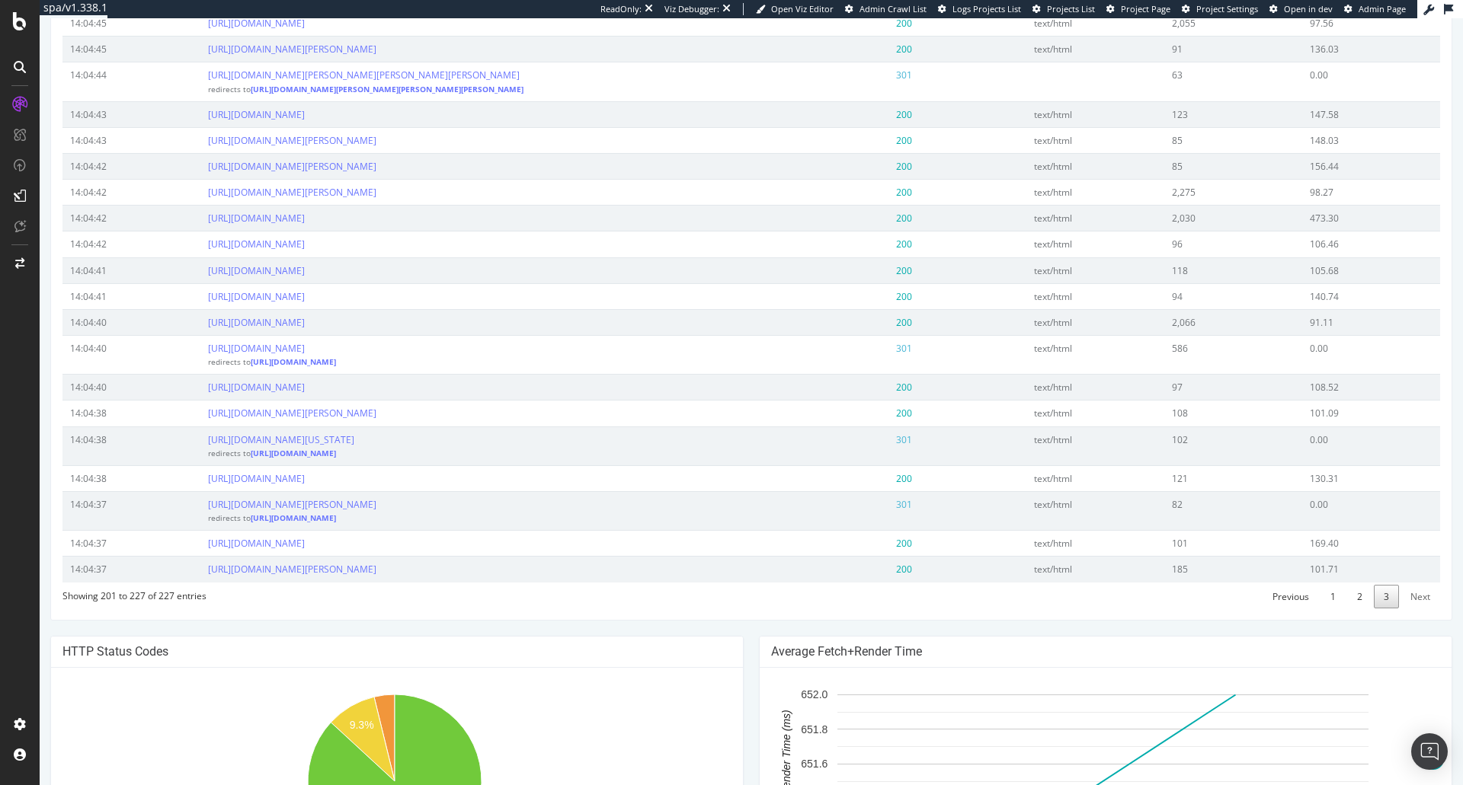
scroll to position [843, 0]
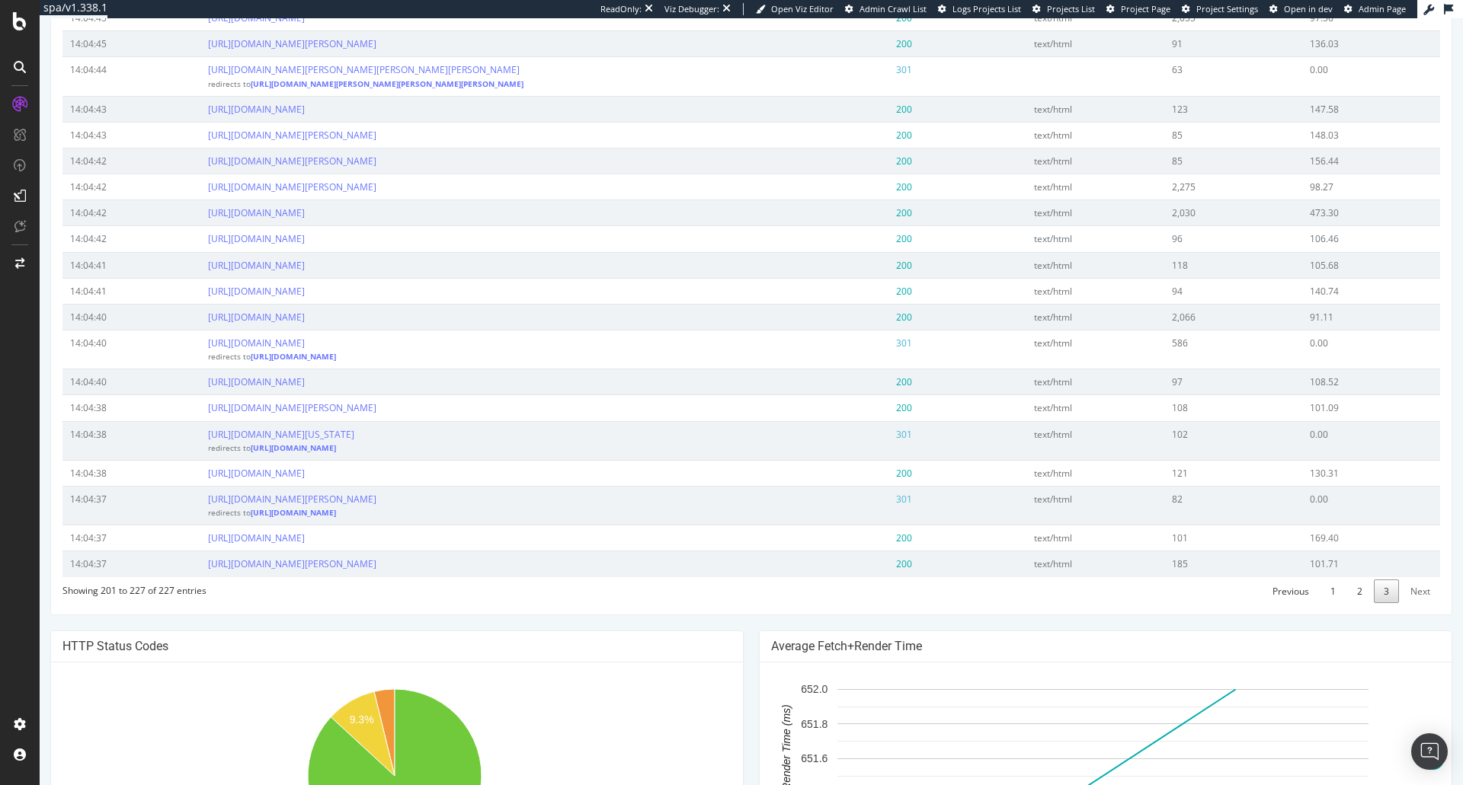
click at [1334, 598] on span "1 2 3" at bounding box center [1359, 591] width 80 height 13
click at [1327, 603] on link "1" at bounding box center [1332, 592] width 25 height 24
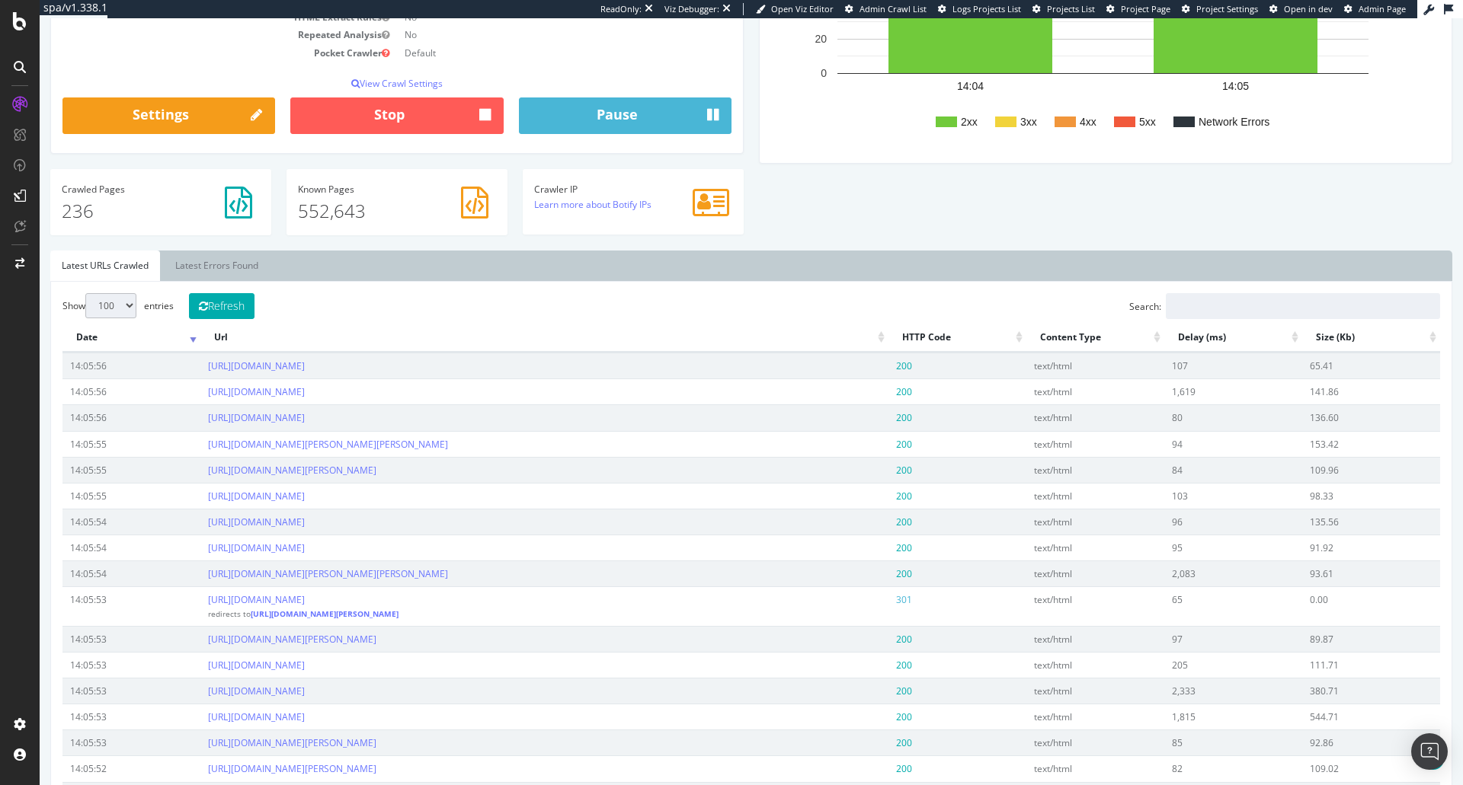
scroll to position [233, 0]
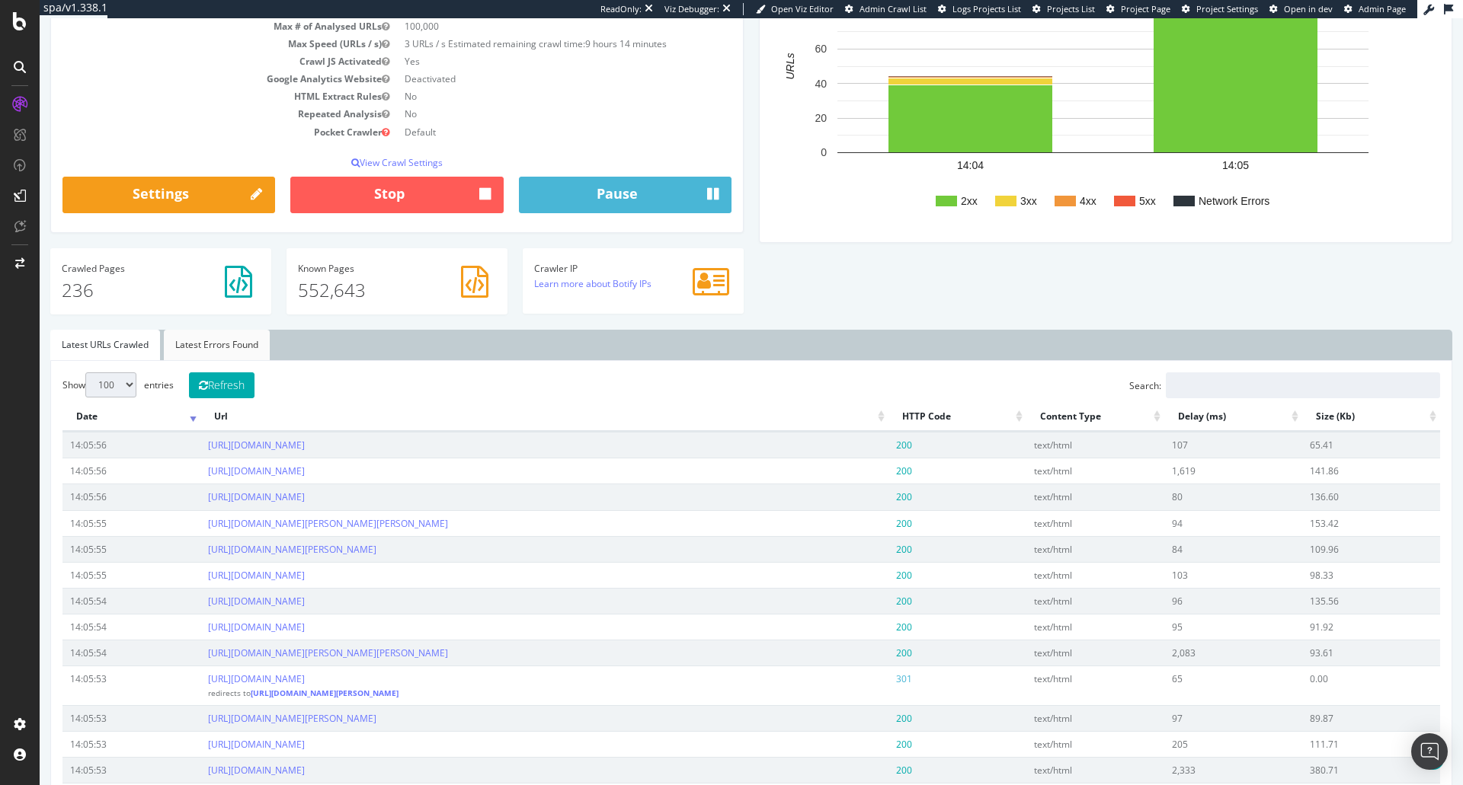
click at [219, 355] on link "Latest Errors Found" at bounding box center [217, 345] width 106 height 30
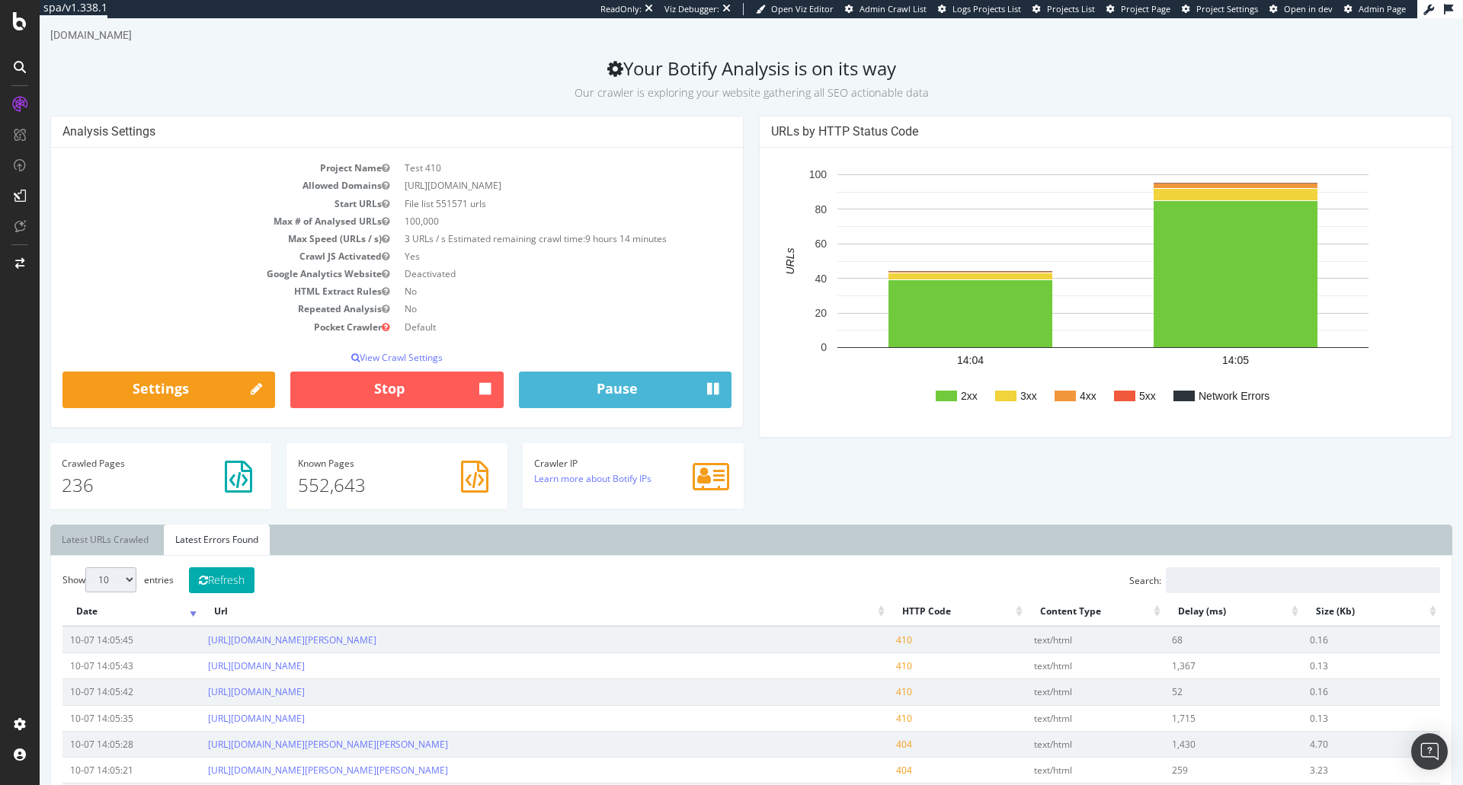
scroll to position [5, 0]
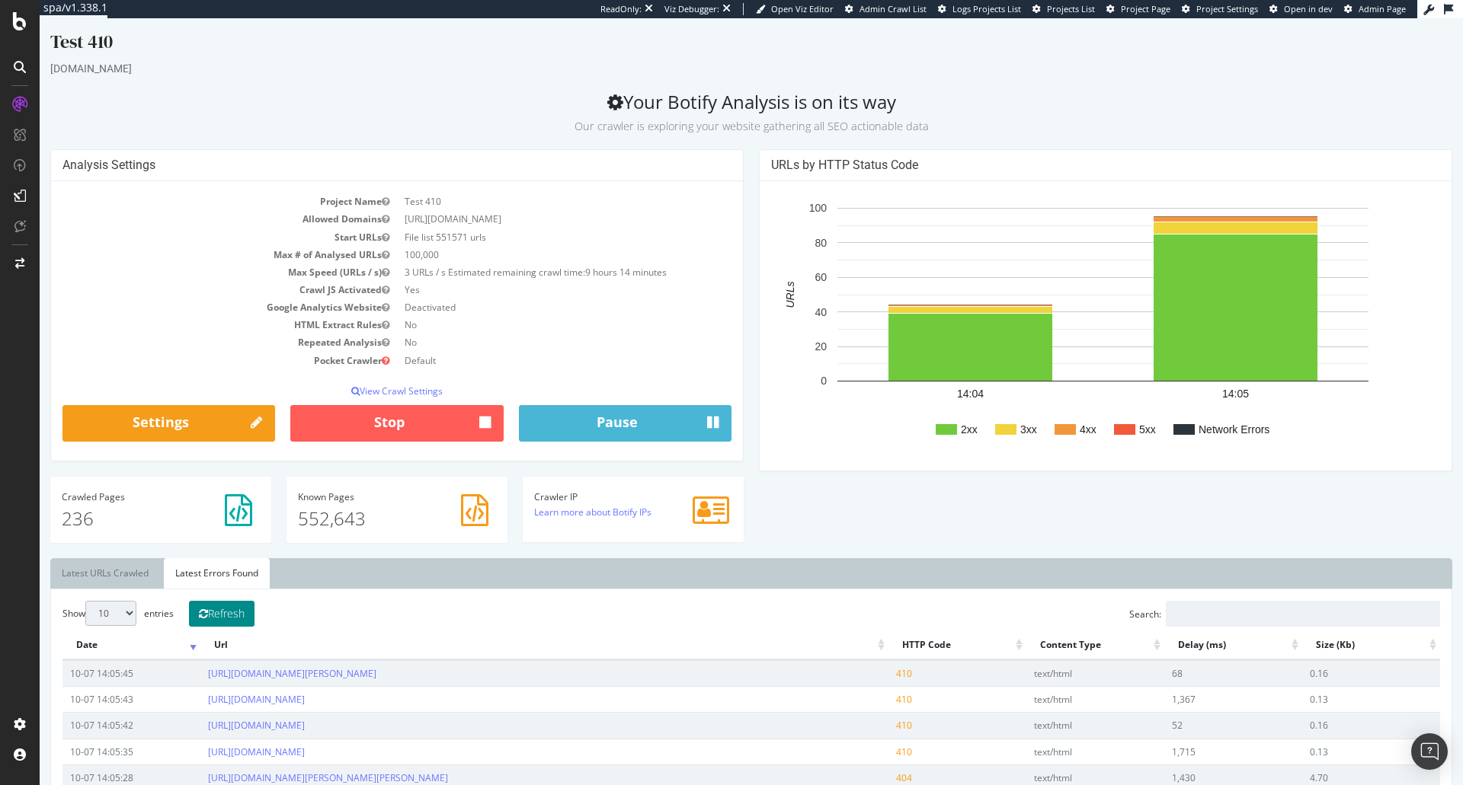
click at [219, 609] on button "Refresh" at bounding box center [222, 614] width 66 height 26
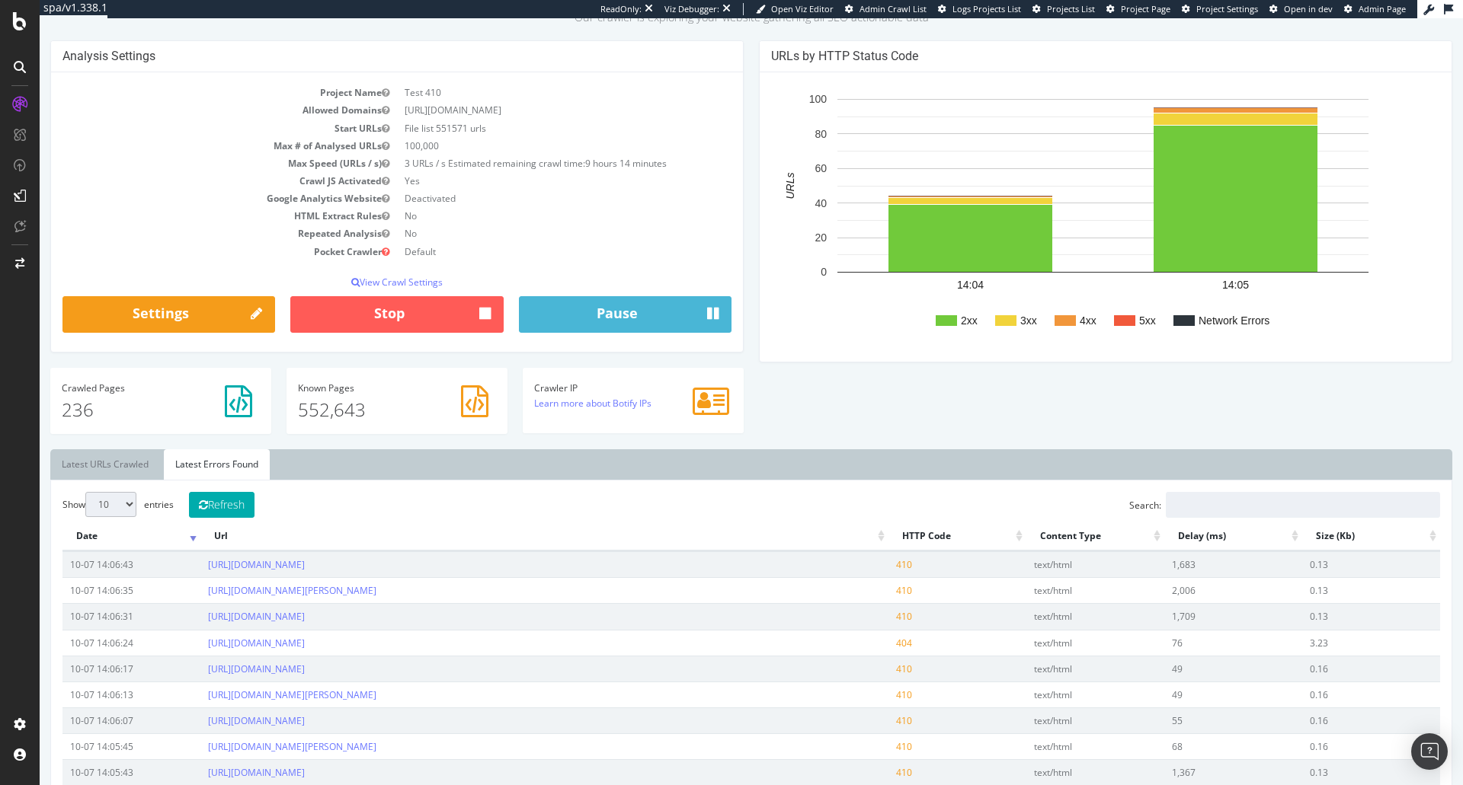
scroll to position [233, 0]
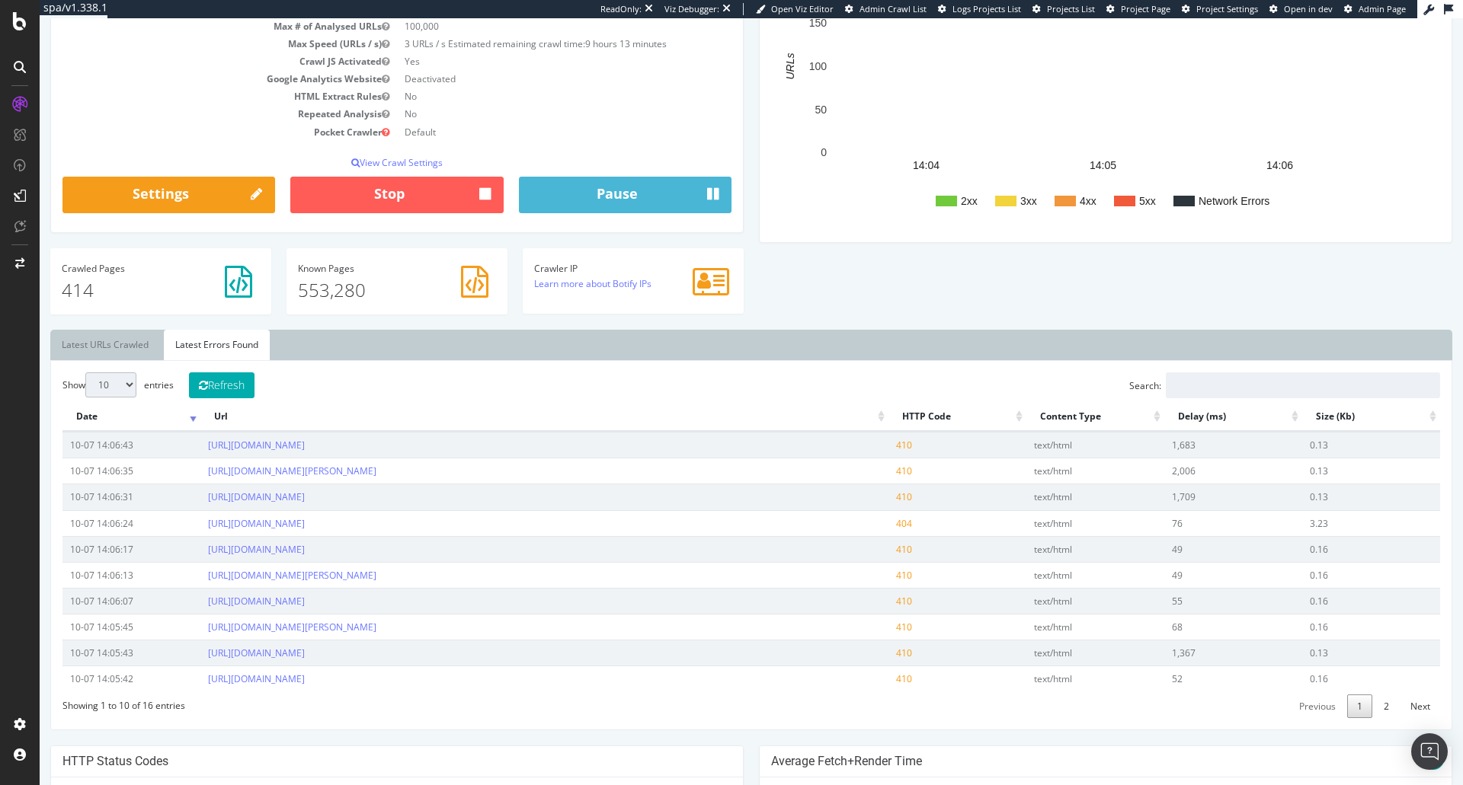
click at [1153, 283] on div "Analysis Settings Project Name Test 410 Allowed Domains https://www.carrefour.e…" at bounding box center [751, 125] width 1417 height 409
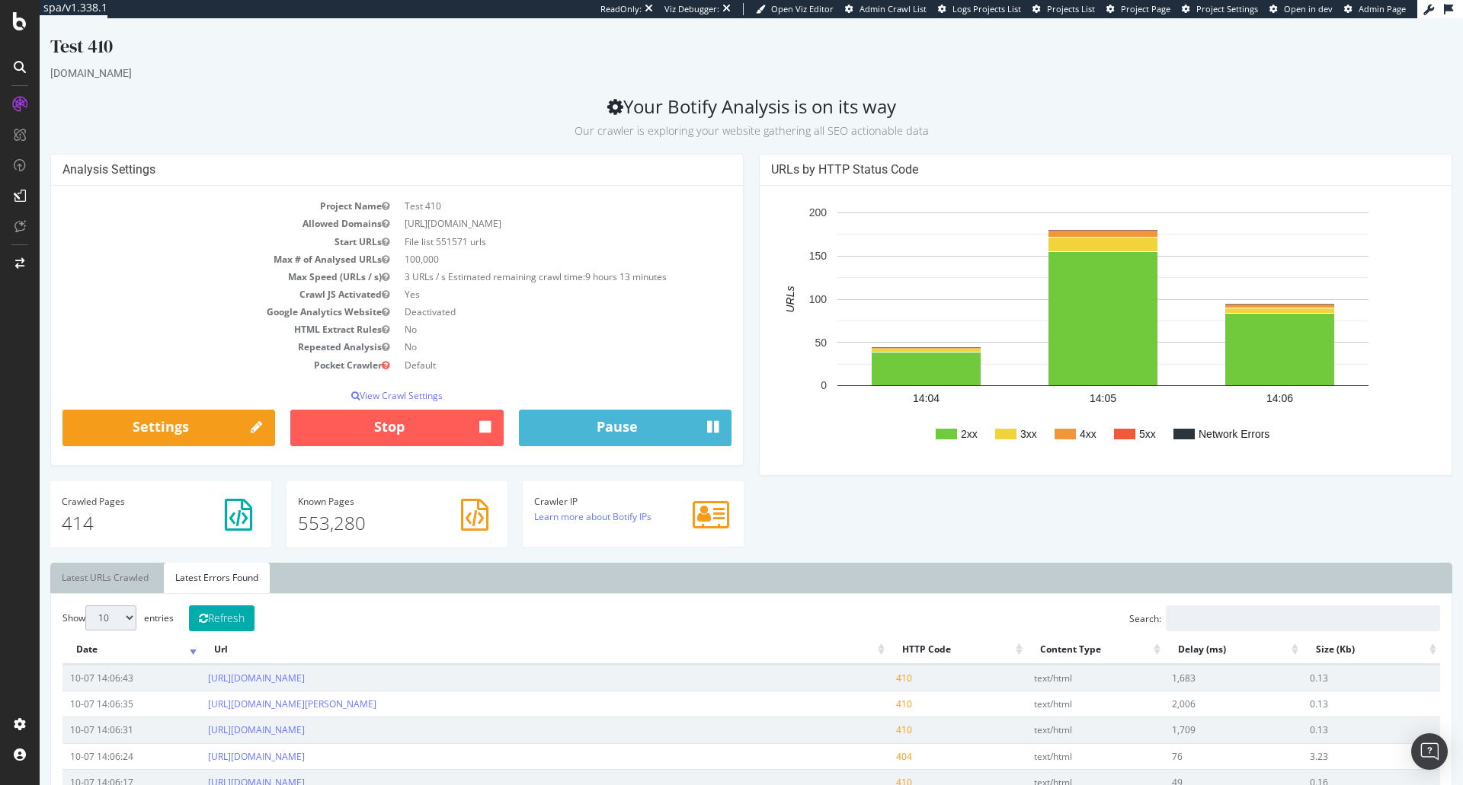
scroll to position [229, 0]
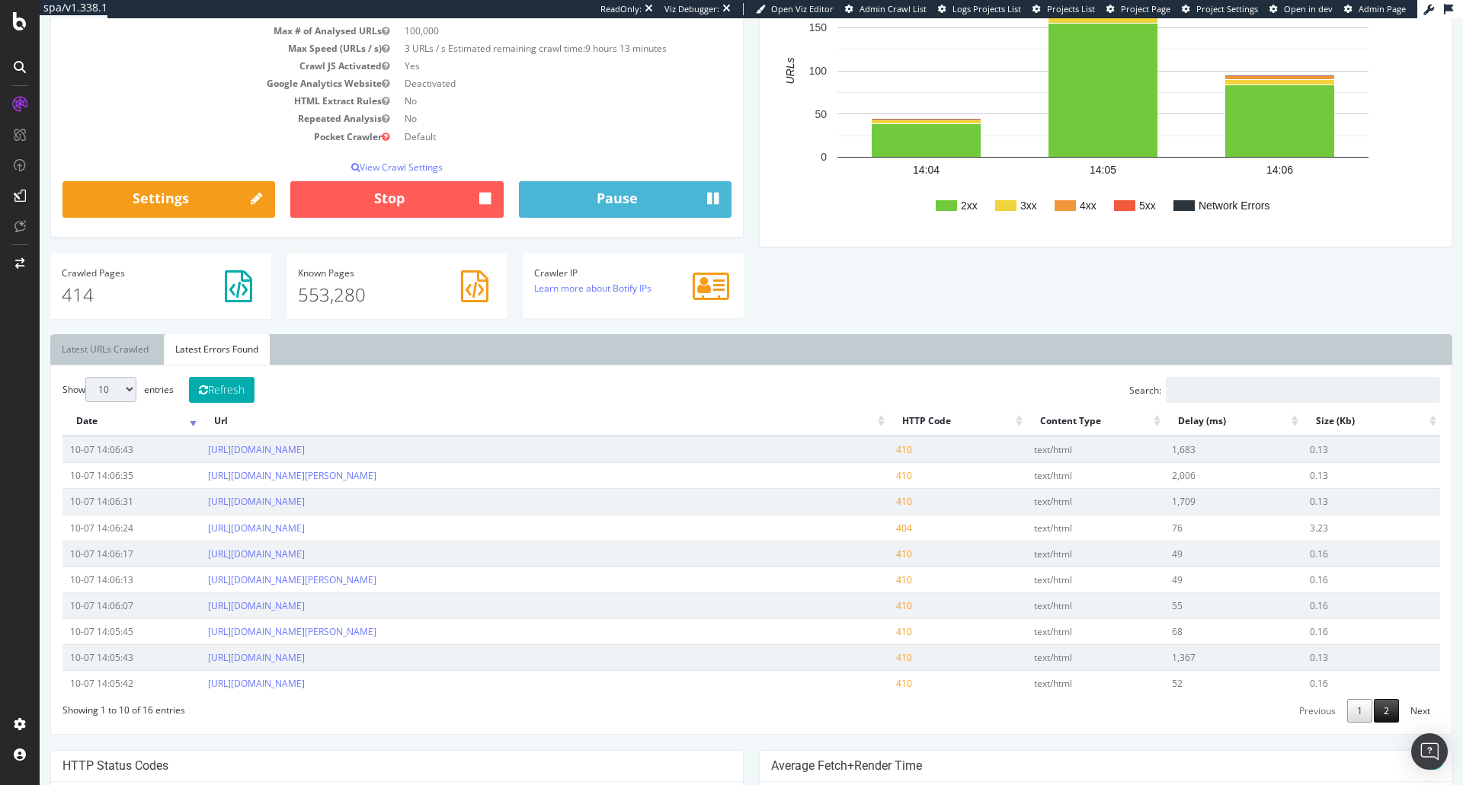
click at [1374, 713] on link "2" at bounding box center [1386, 711] width 25 height 24
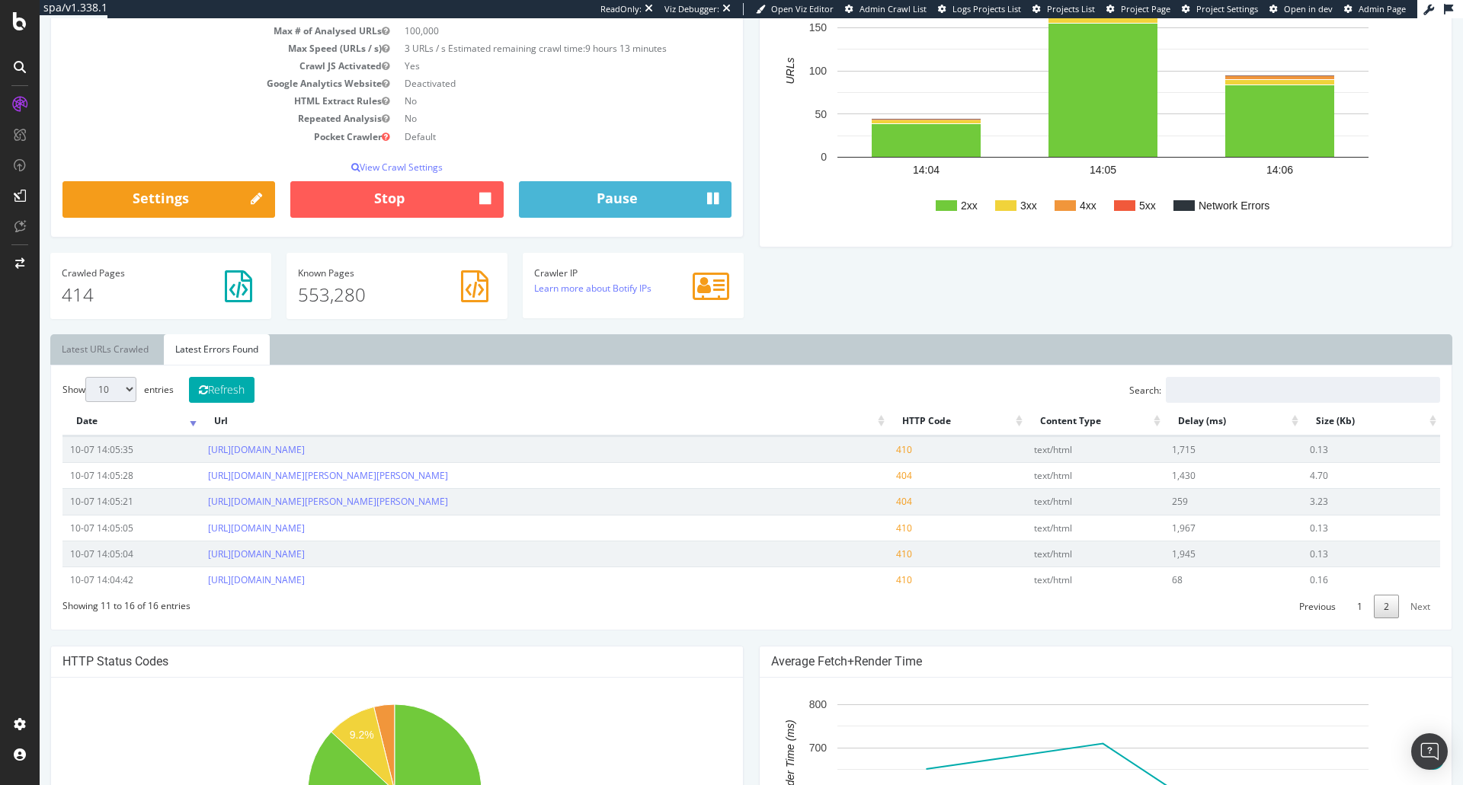
click at [123, 389] on select "10 25 50 100" at bounding box center [110, 389] width 51 height 25
select select "100"
click at [85, 377] on select "10 25 50 100" at bounding box center [110, 389] width 51 height 25
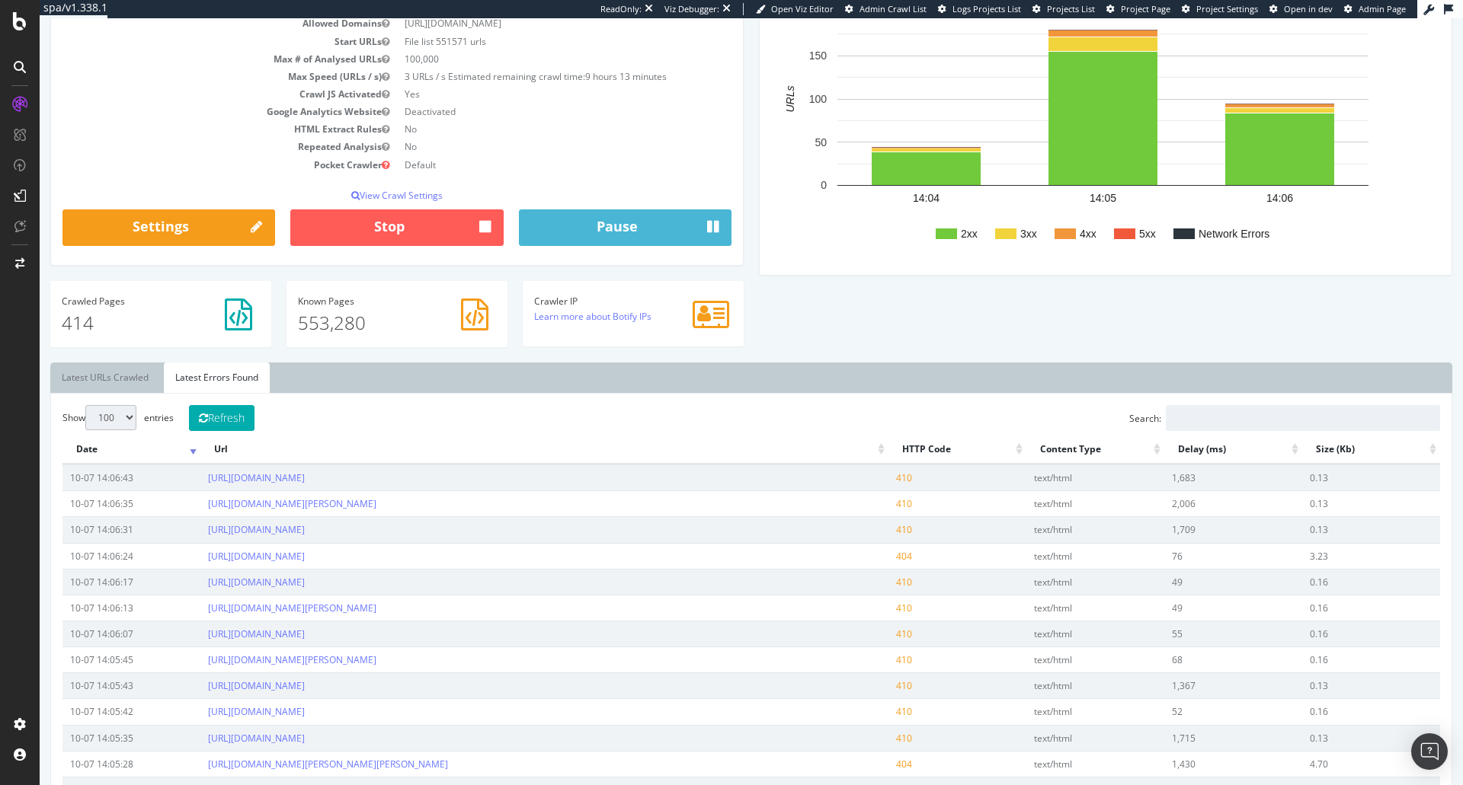
scroll to position [0, 0]
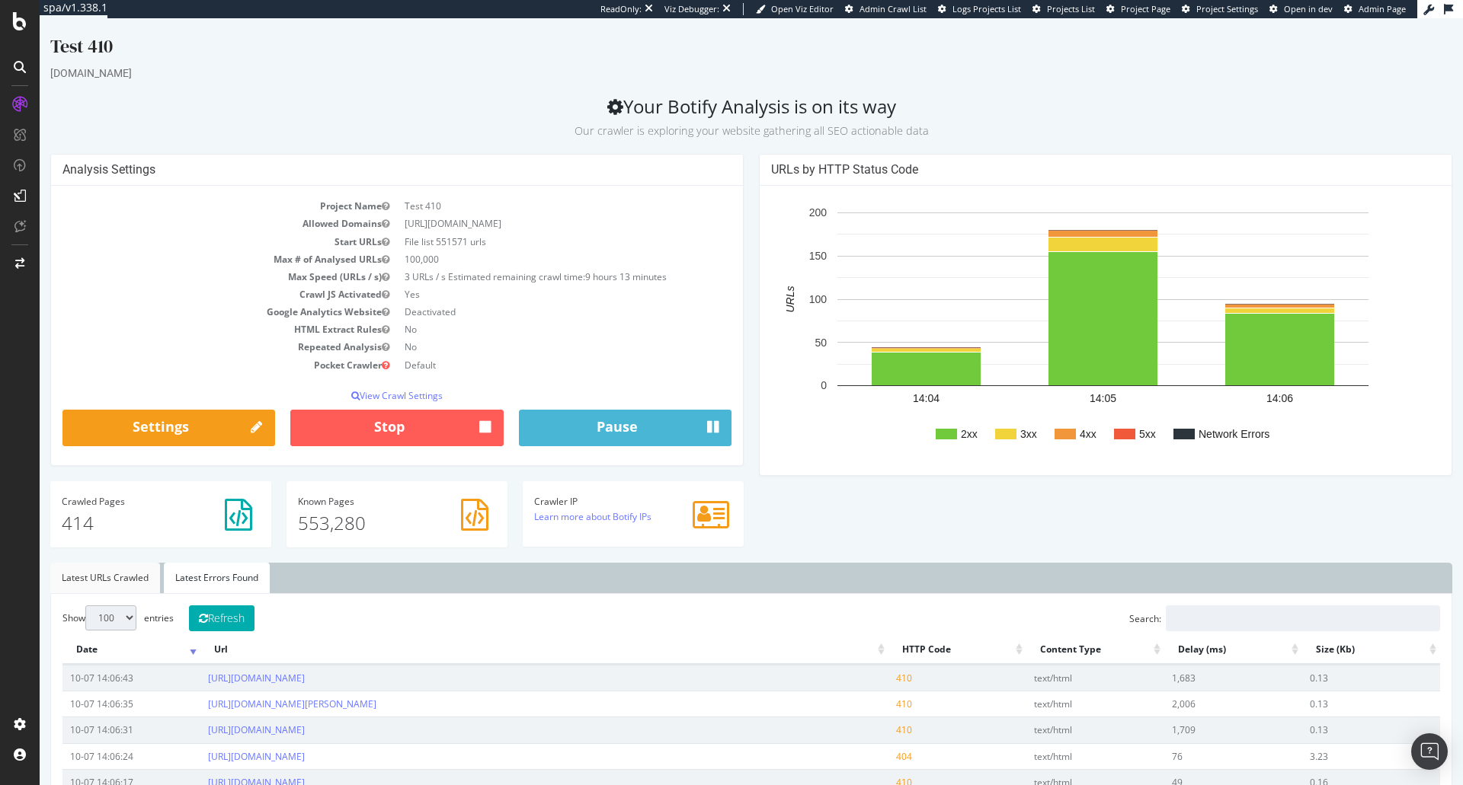
click at [114, 572] on link "Latest URLs Crawled" at bounding box center [105, 578] width 110 height 30
click at [217, 574] on link "Latest Errors Found" at bounding box center [217, 578] width 106 height 30
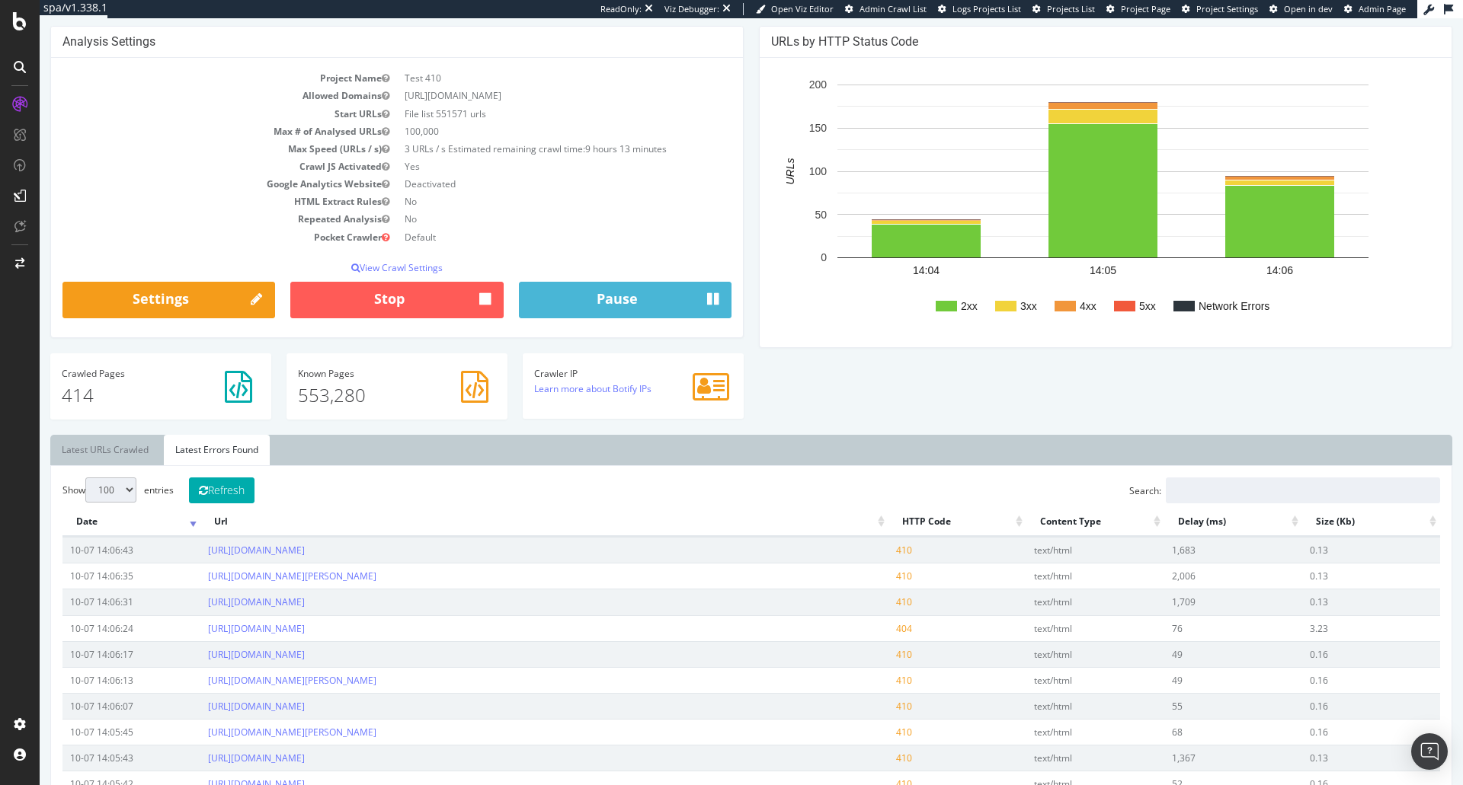
scroll to position [229, 0]
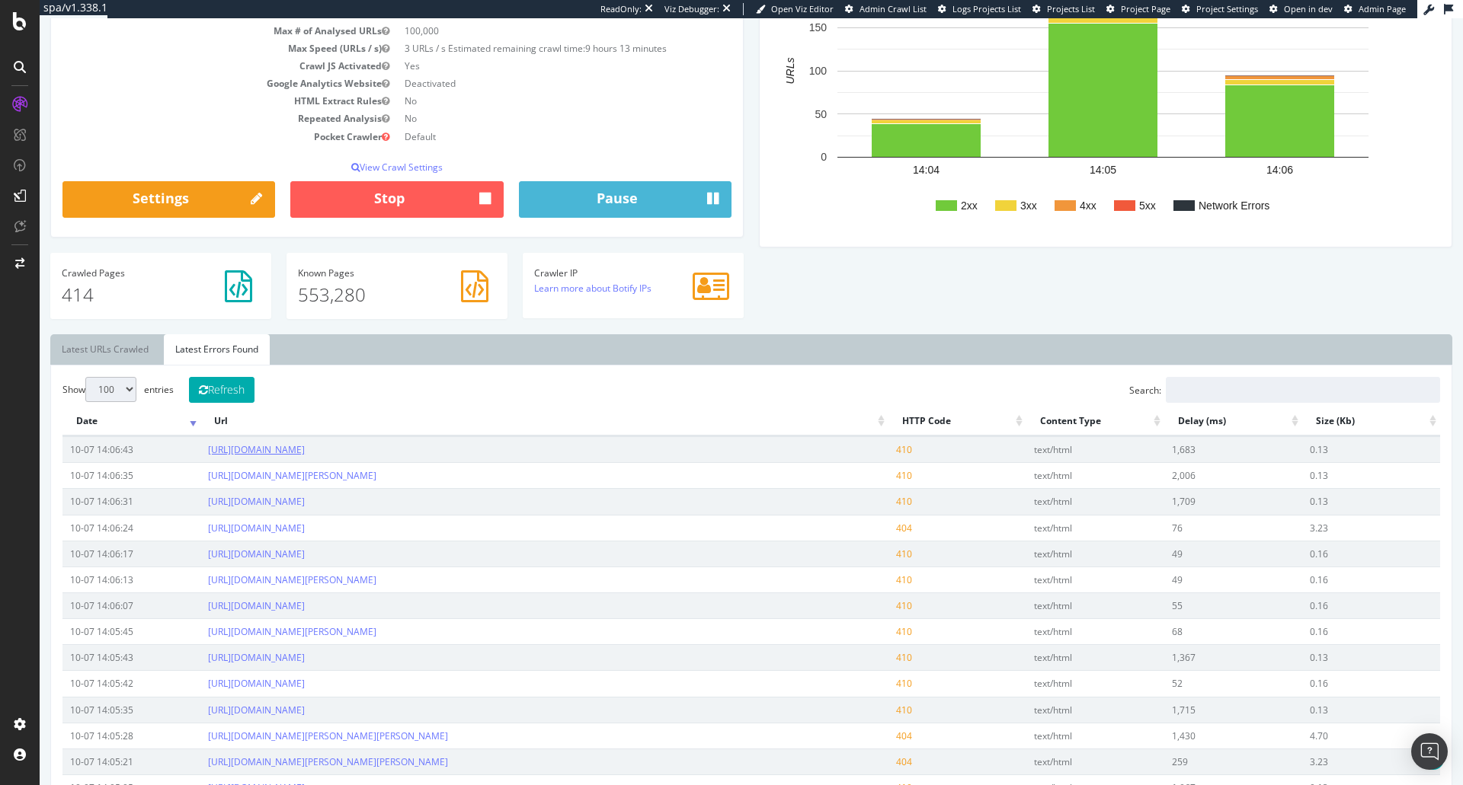
drag, startPoint x: 789, startPoint y: 448, endPoint x: 254, endPoint y: 447, distance: 534.1
click at [207, 456] on td "https://www.carrefour.es/electrodomesticos/preparacion-alimentos/freidoras/frei…" at bounding box center [543, 450] width 687 height 26
copy link "https://www.carrefour.es/electrodomesticos/preparacion-alimentos/freidoras/frei…"
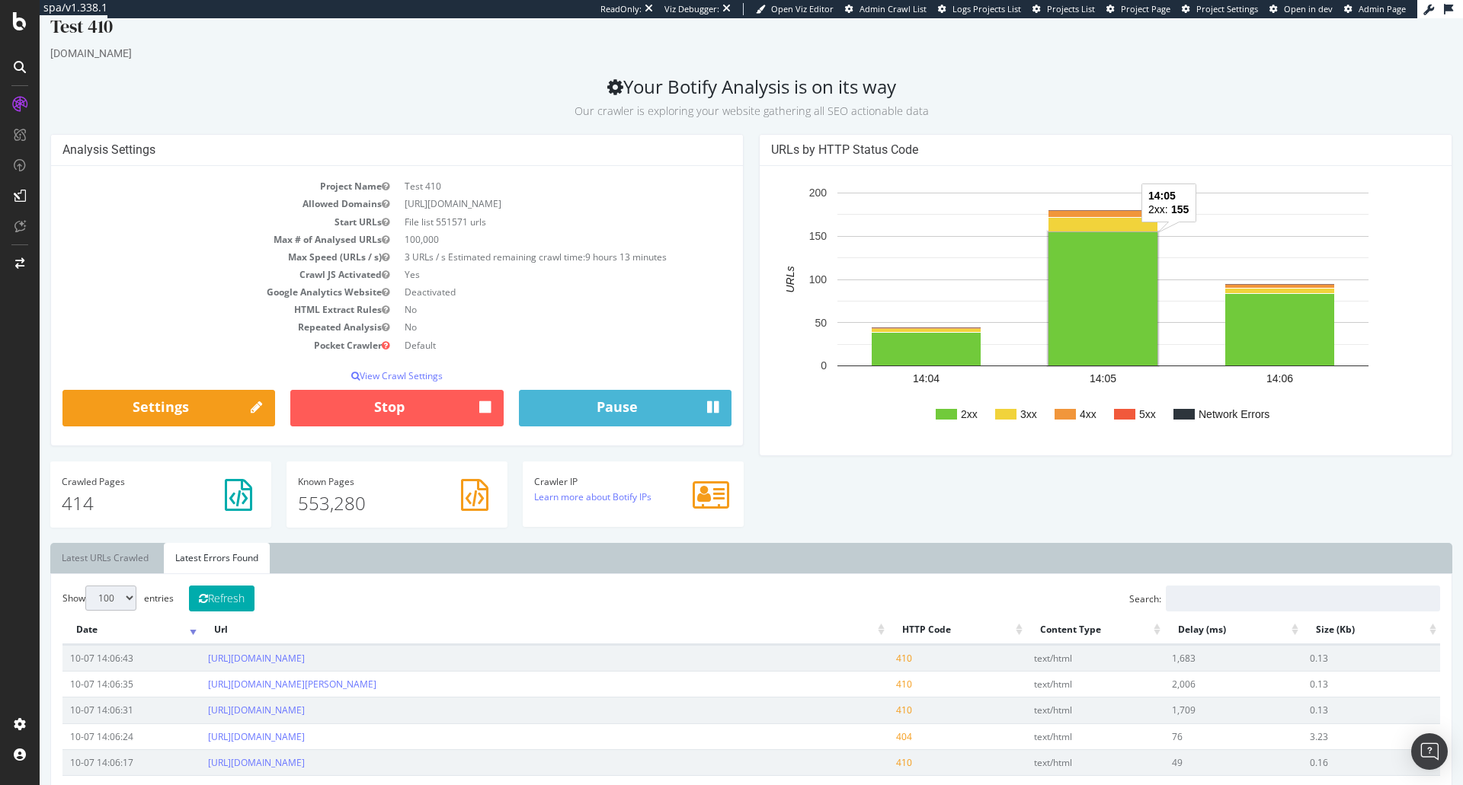
scroll to position [0, 0]
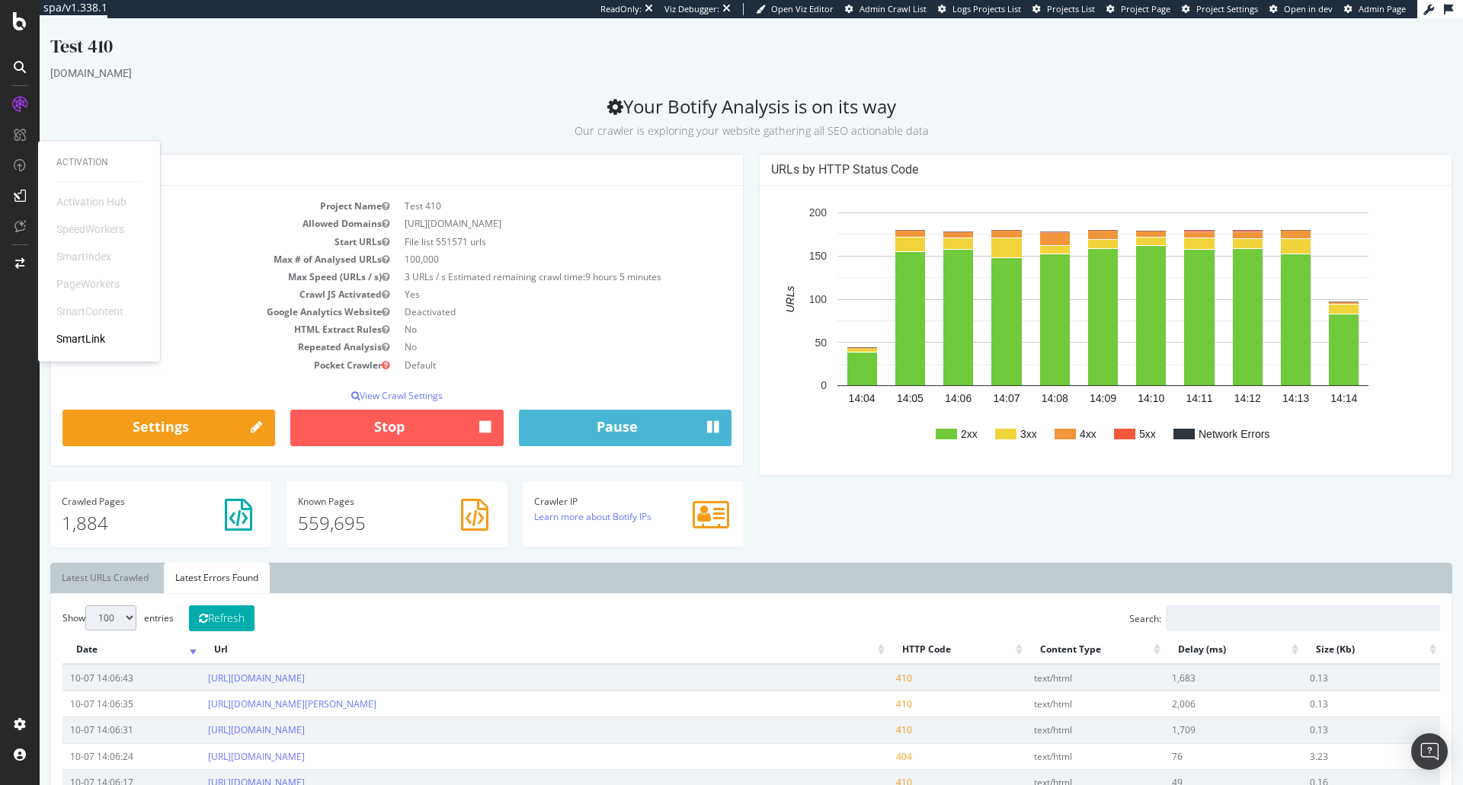
click at [437, 110] on h2 "Your Botify Analysis is on its way Our crawler is exploring your website gather…" at bounding box center [751, 117] width 1402 height 43
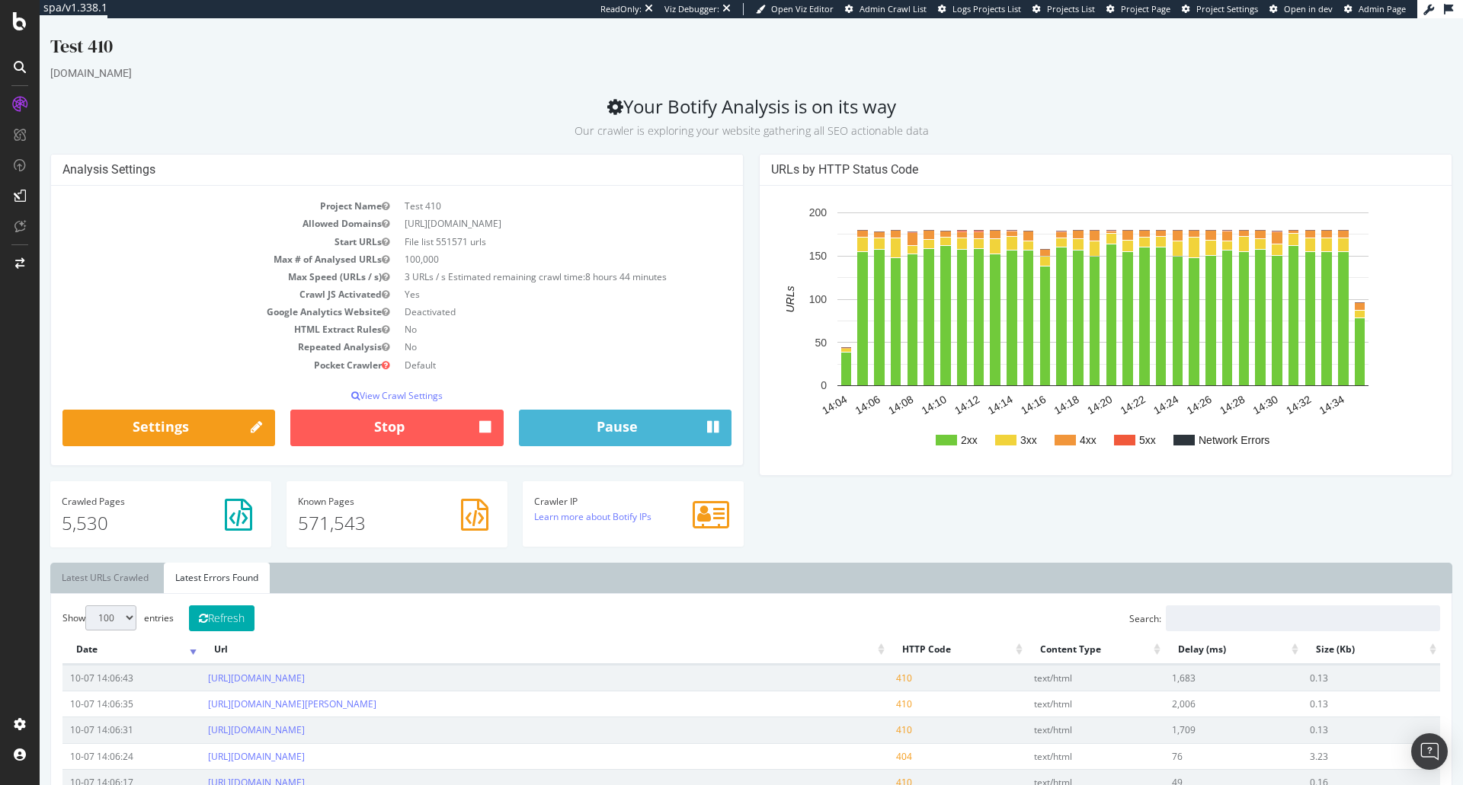
click at [800, 536] on div "Analysis Settings Project Name Test 410 Allowed Domains https://www.carrefour.e…" at bounding box center [751, 358] width 1417 height 409
click at [206, 113] on h2 "Your Botify Analysis is on its way Our crawler is exploring your website gather…" at bounding box center [751, 117] width 1402 height 43
drag, startPoint x: 73, startPoint y: 686, endPoint x: 101, endPoint y: 686, distance: 28.2
click at [73, 686] on div "Crawl Manager" at bounding box center [138, 681] width 182 height 12
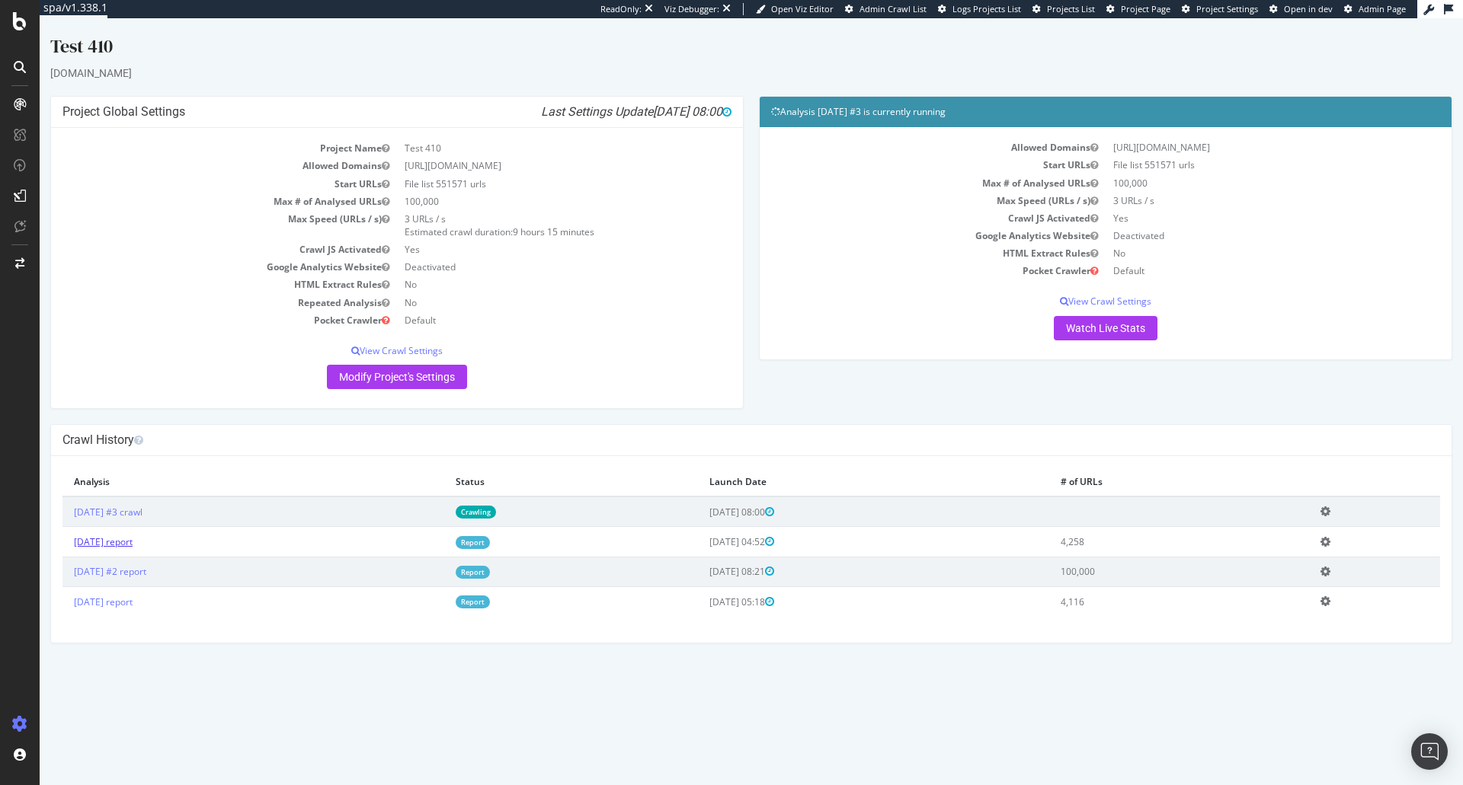
click at [133, 542] on link "2025 Oct. 7th report" at bounding box center [103, 542] width 59 height 13
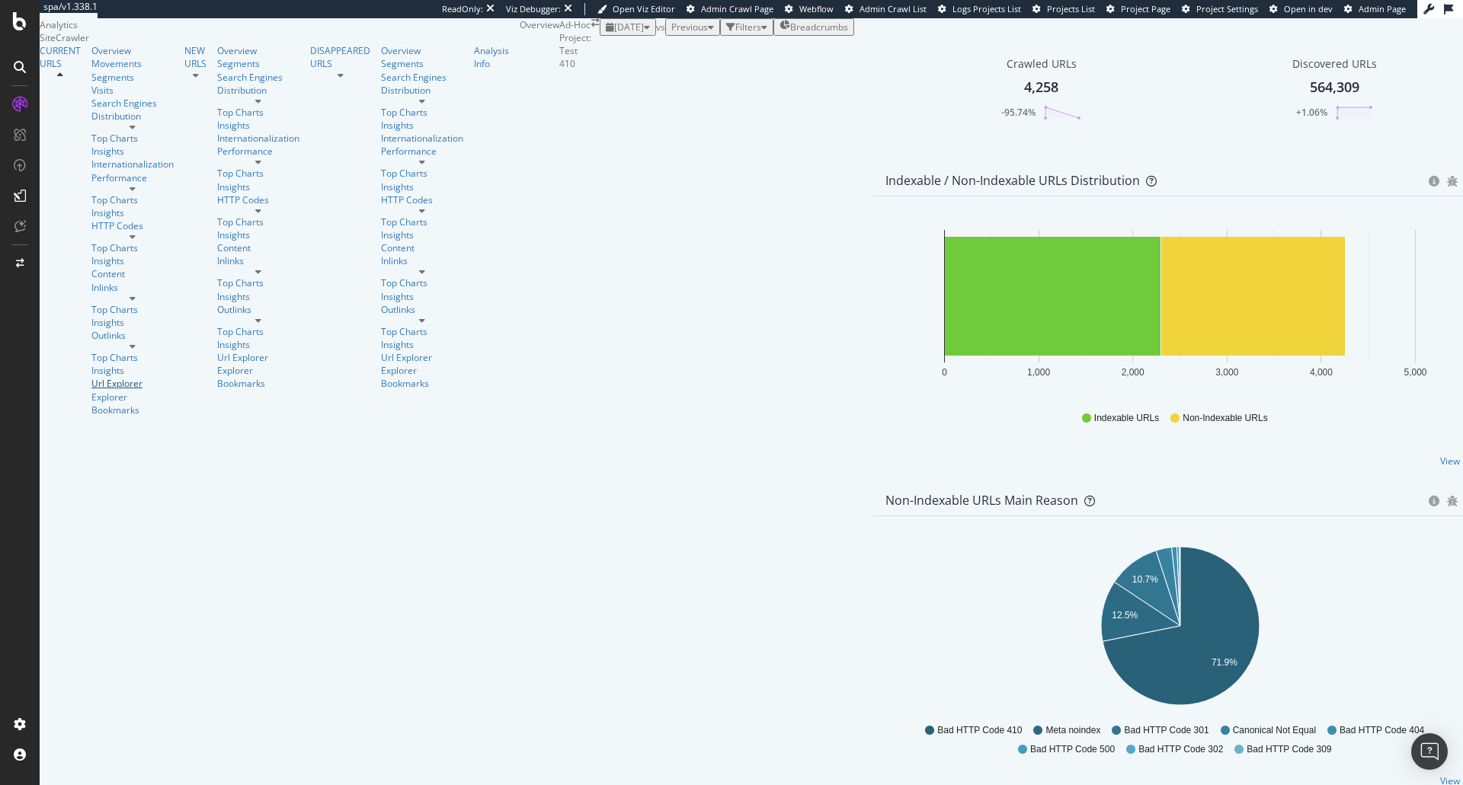
drag, startPoint x: 85, startPoint y: 366, endPoint x: 382, endPoint y: 290, distance: 307.5
click at [91, 377] on div "Url Explorer" at bounding box center [132, 383] width 82 height 13
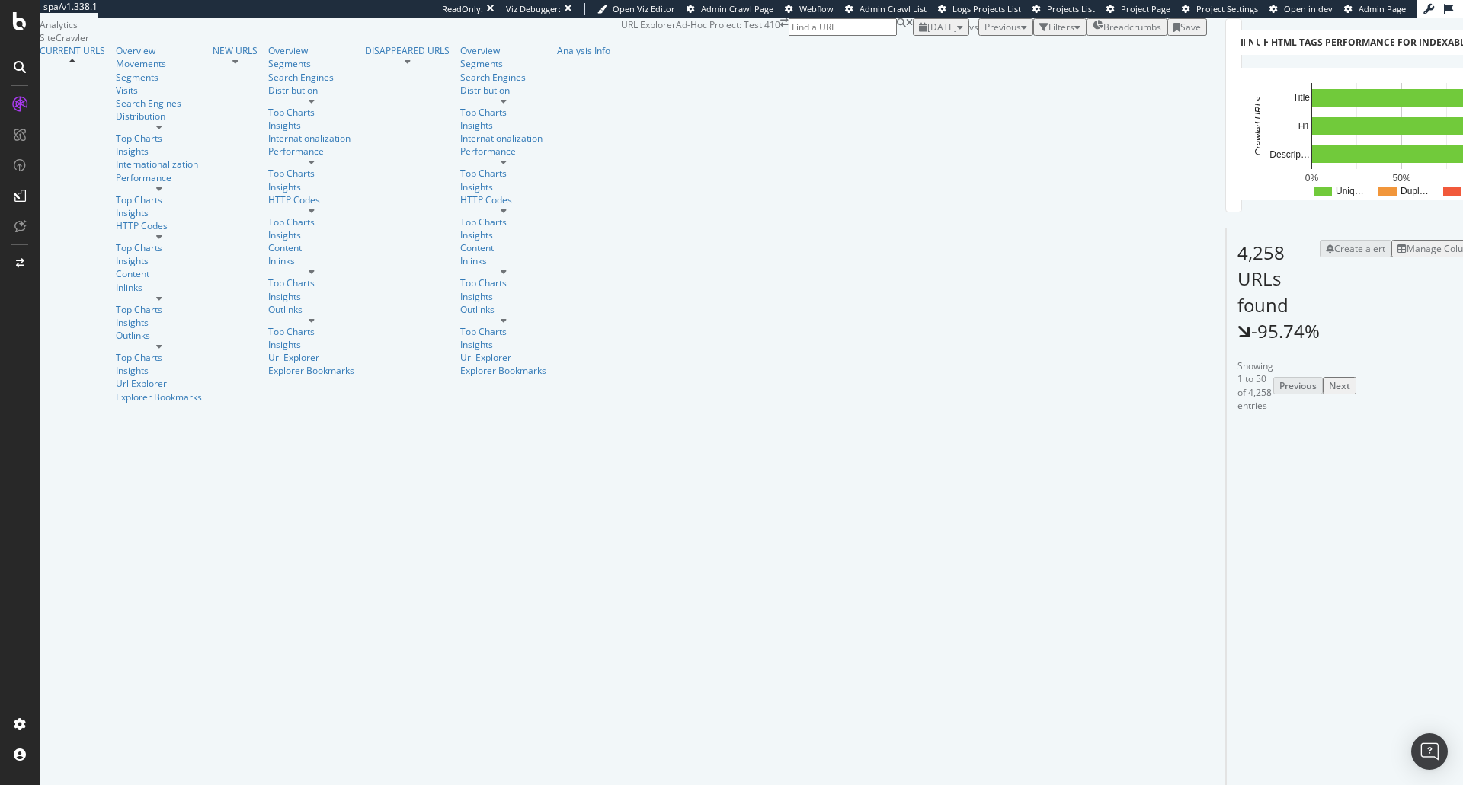
click at [1048, 34] on div "Filters" at bounding box center [1061, 27] width 26 height 13
click at [927, 51] on div "Add Filter" at bounding box center [947, 44] width 40 height 13
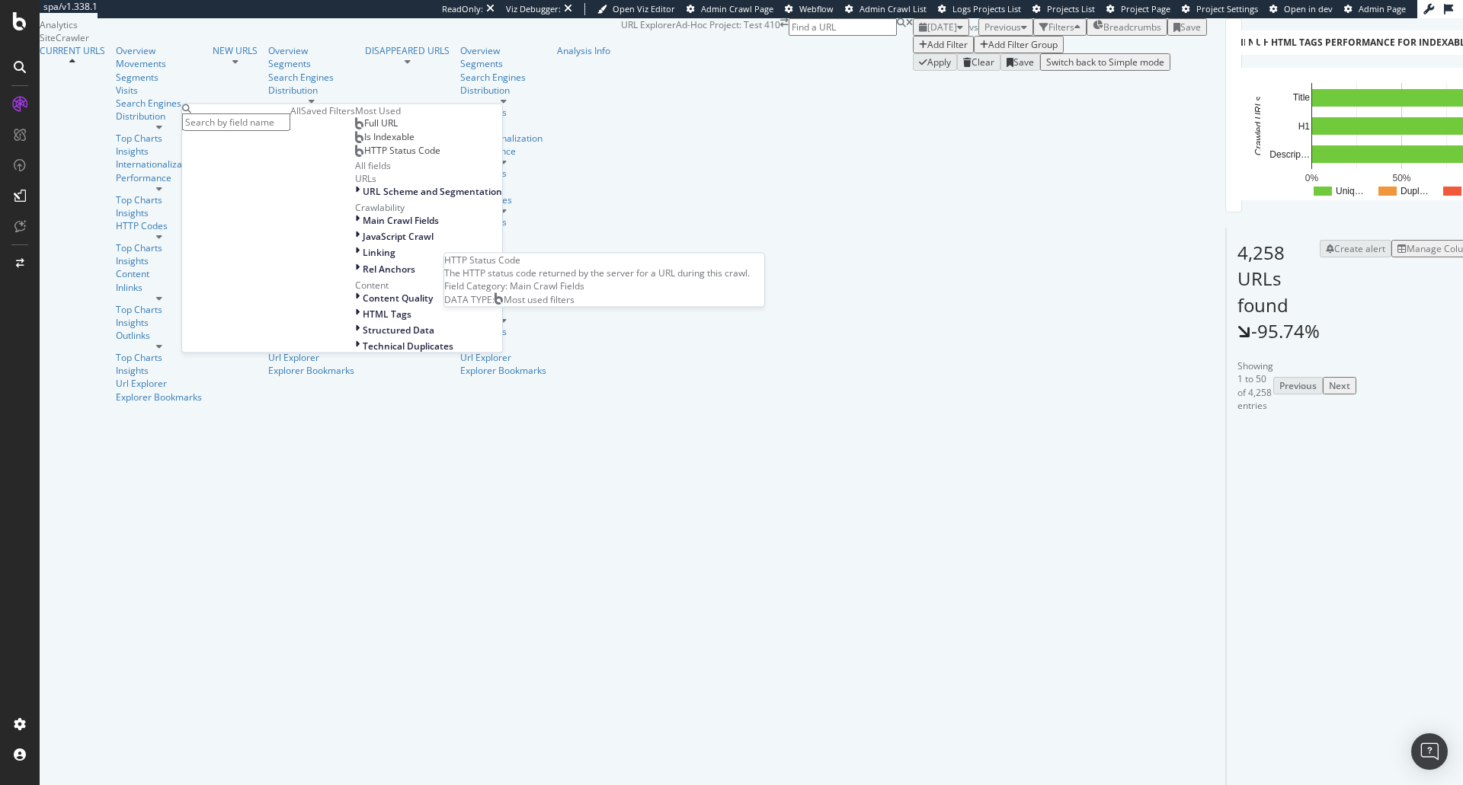
click at [364, 157] on span "HTTP Status Code" at bounding box center [402, 150] width 76 height 13
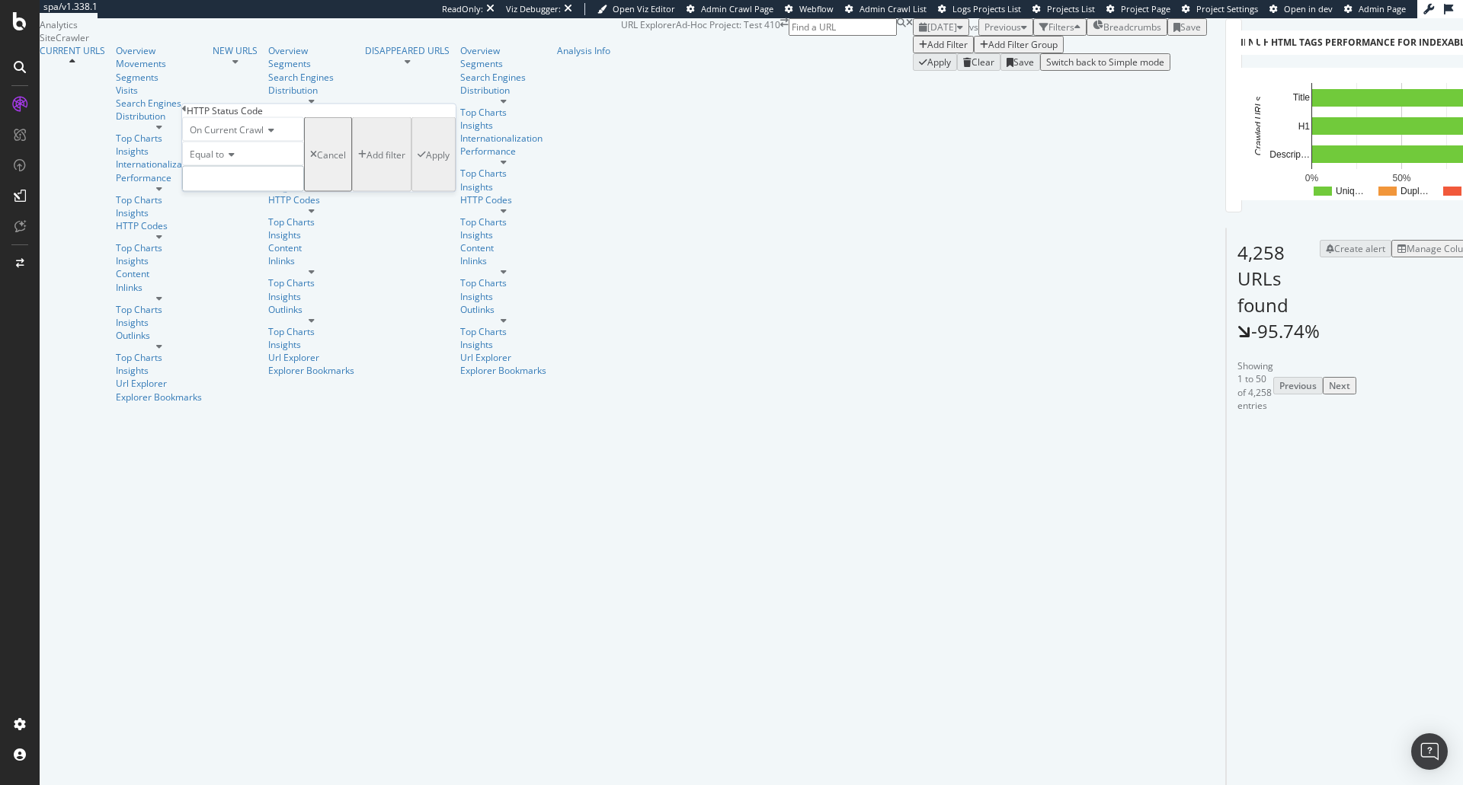
click at [241, 192] on input "number" at bounding box center [243, 179] width 122 height 26
type input "410"
click at [231, 206] on span "410" at bounding box center [218, 200] width 63 height 13
click at [426, 161] on div "Apply" at bounding box center [438, 154] width 24 height 13
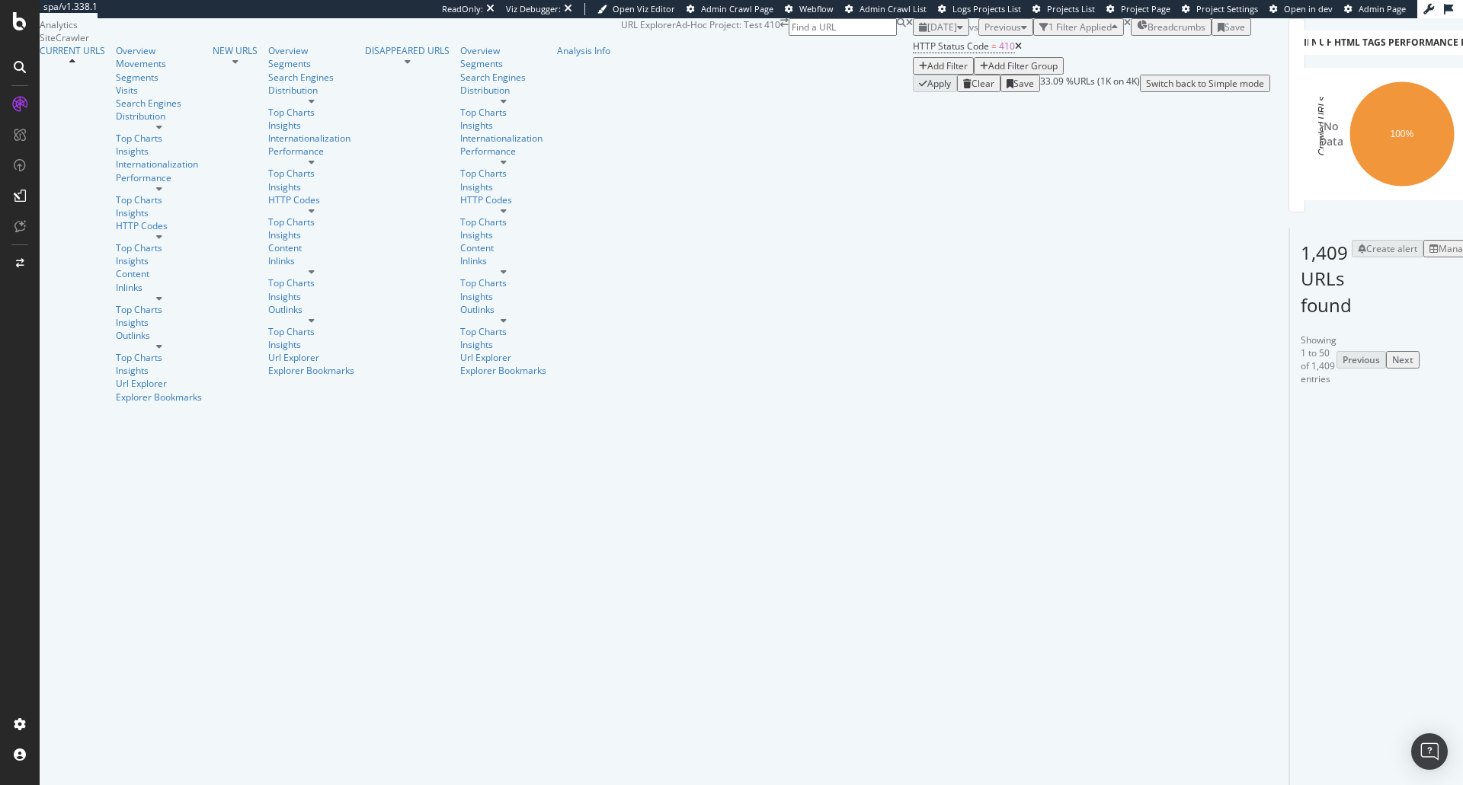
click at [1301, 478] on icon at bounding box center [1306, 473] width 11 height 9
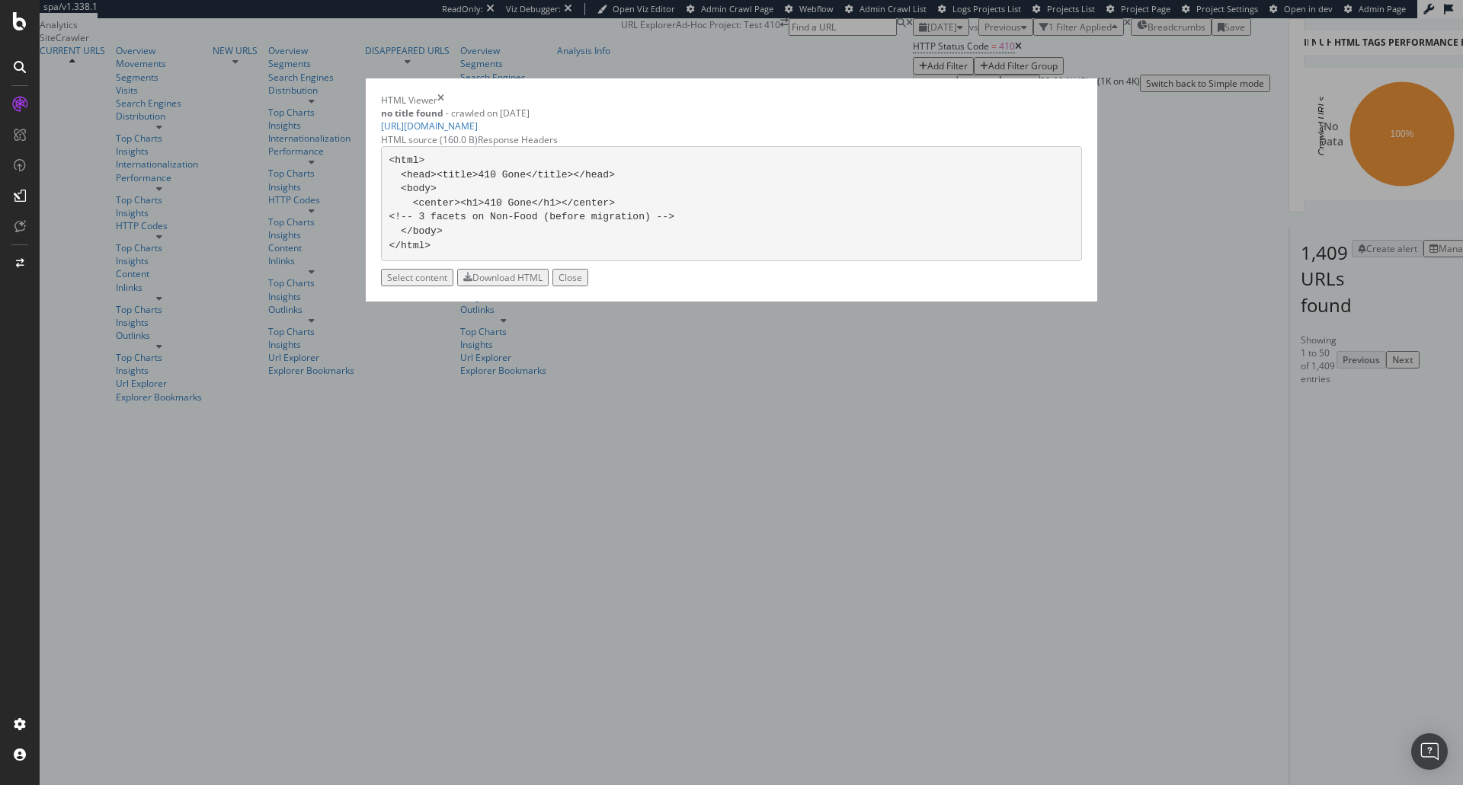
click at [558, 146] on div "Response Headers" at bounding box center [518, 139] width 80 height 13
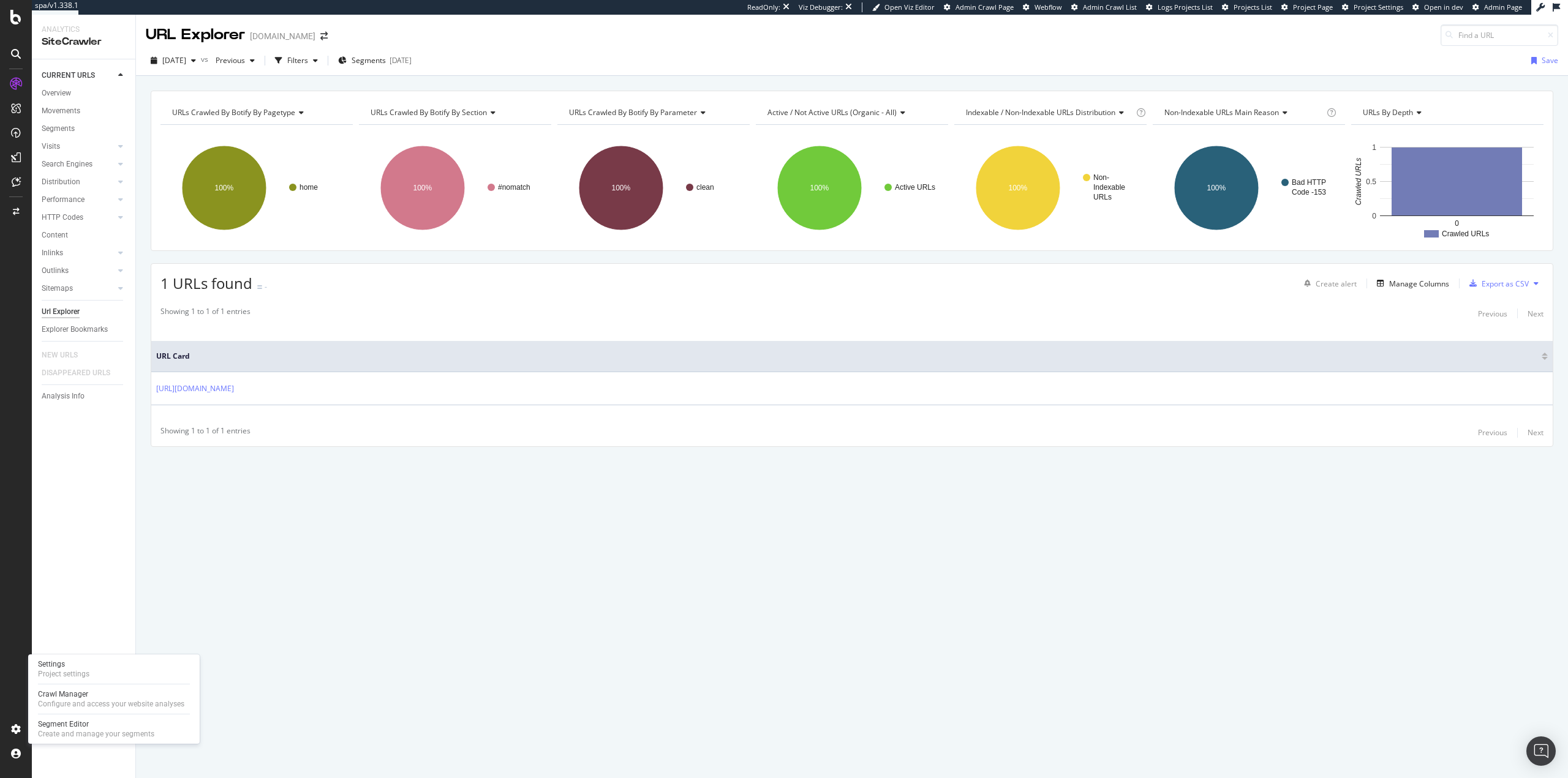
drag, startPoint x: 86, startPoint y: 668, endPoint x: 114, endPoint y: 655, distance: 30.9
click at [86, 668] on div "Settings" at bounding box center [64, 665] width 51 height 10
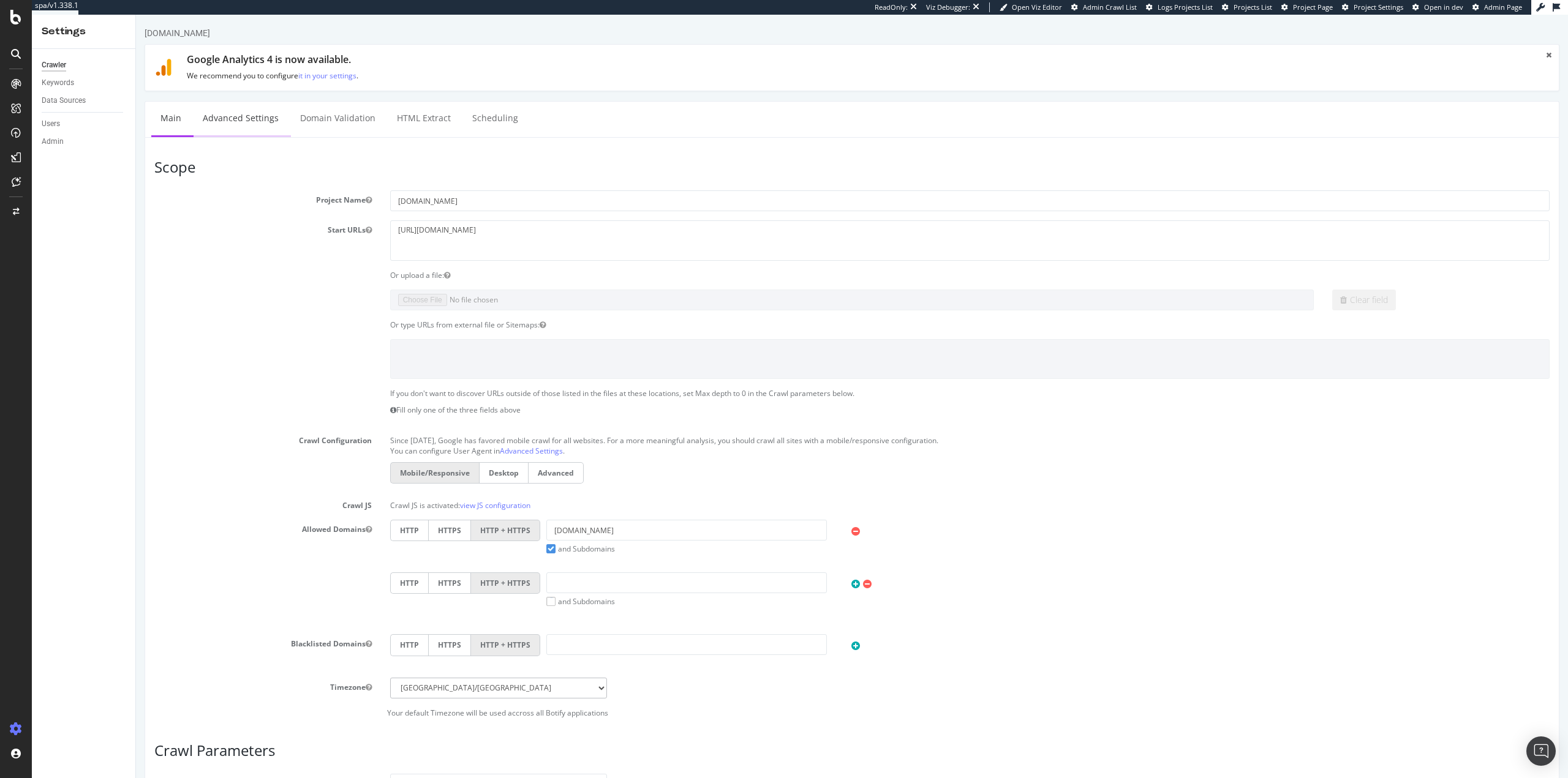
click at [265, 118] on link "Advanced Settings" at bounding box center [240, 118] width 94 height 34
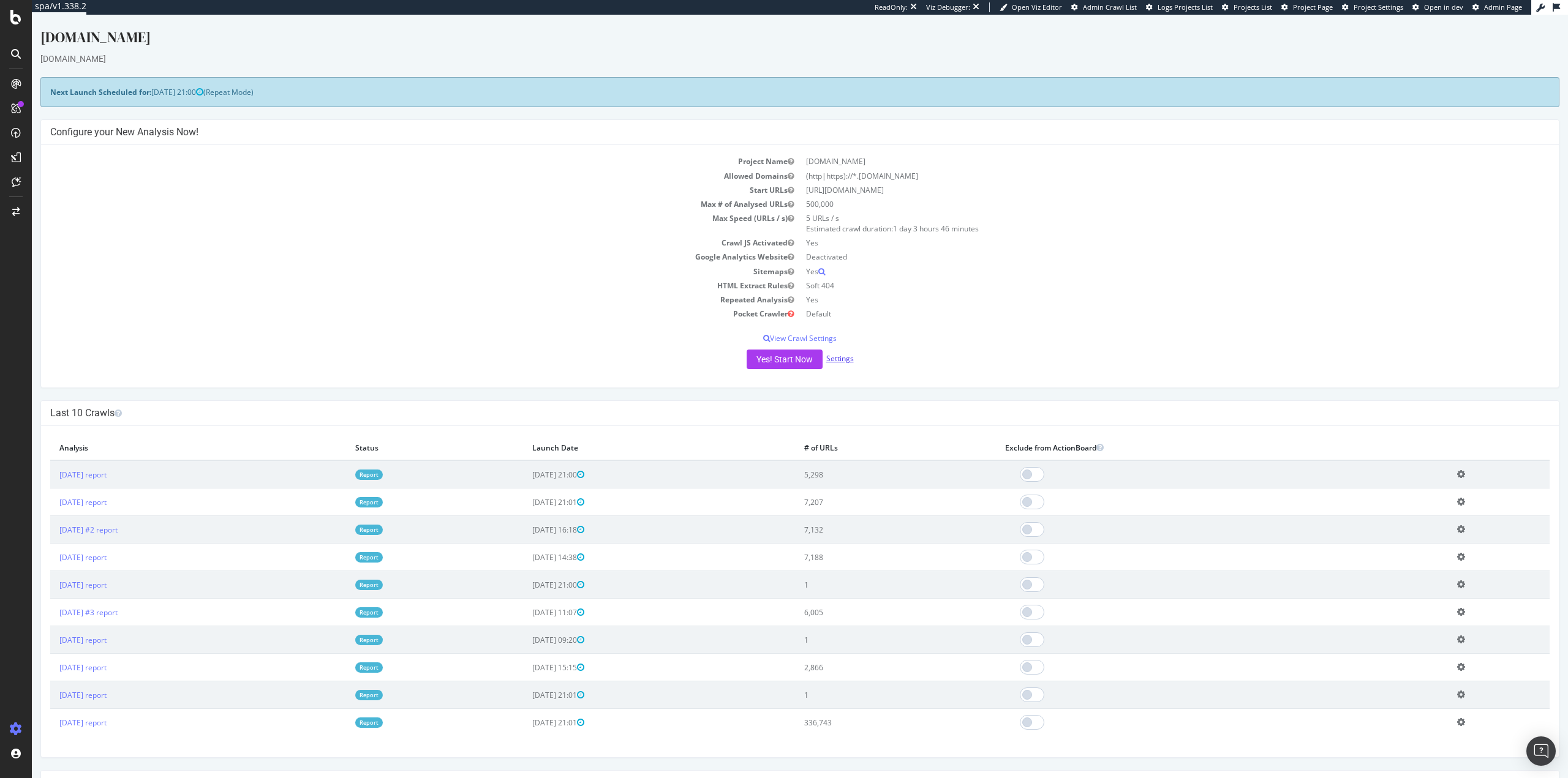
click at [837, 358] on link "Settings" at bounding box center [840, 358] width 27 height 10
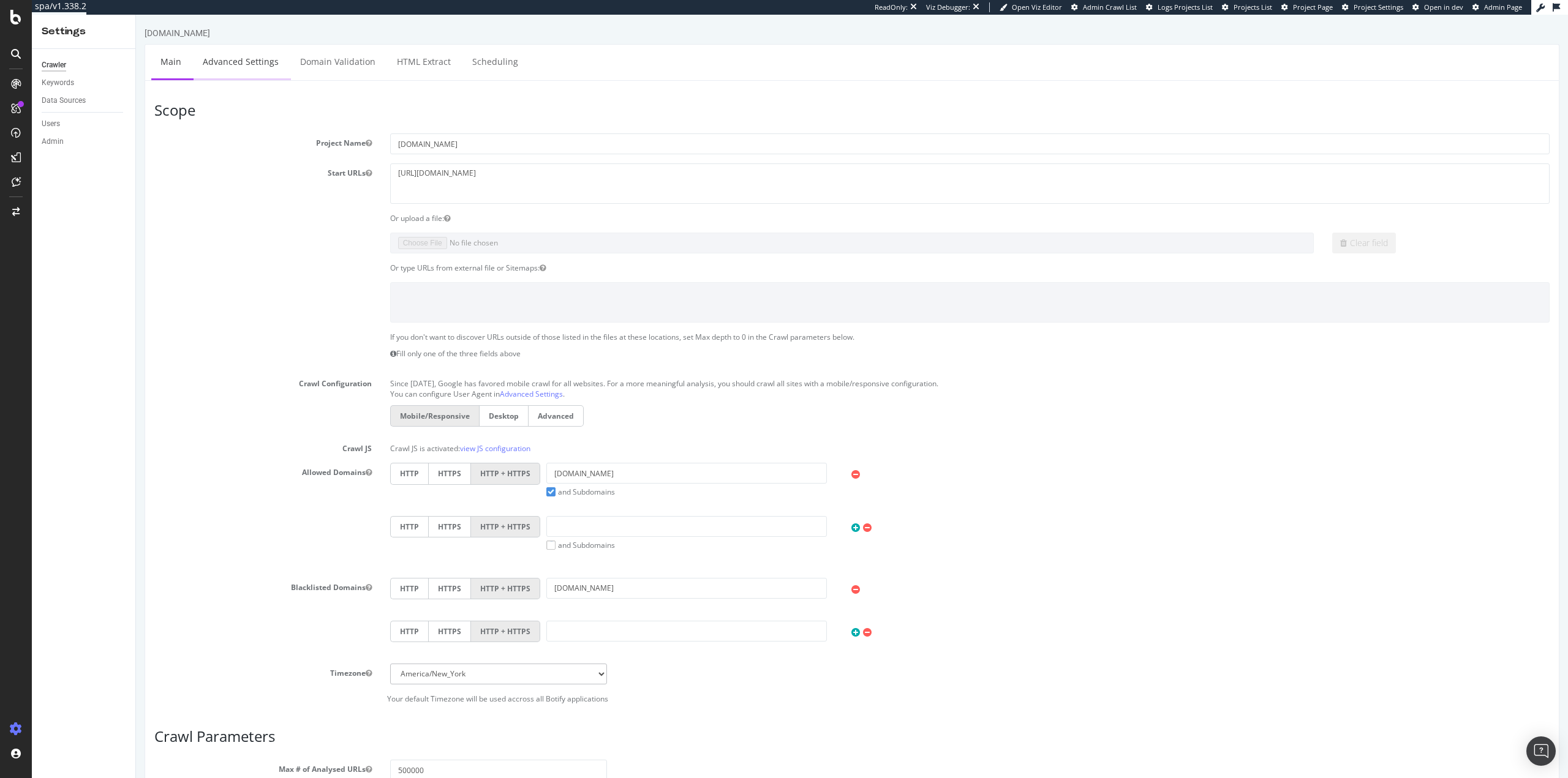
click at [264, 71] on link "Advanced Settings" at bounding box center [240, 62] width 94 height 34
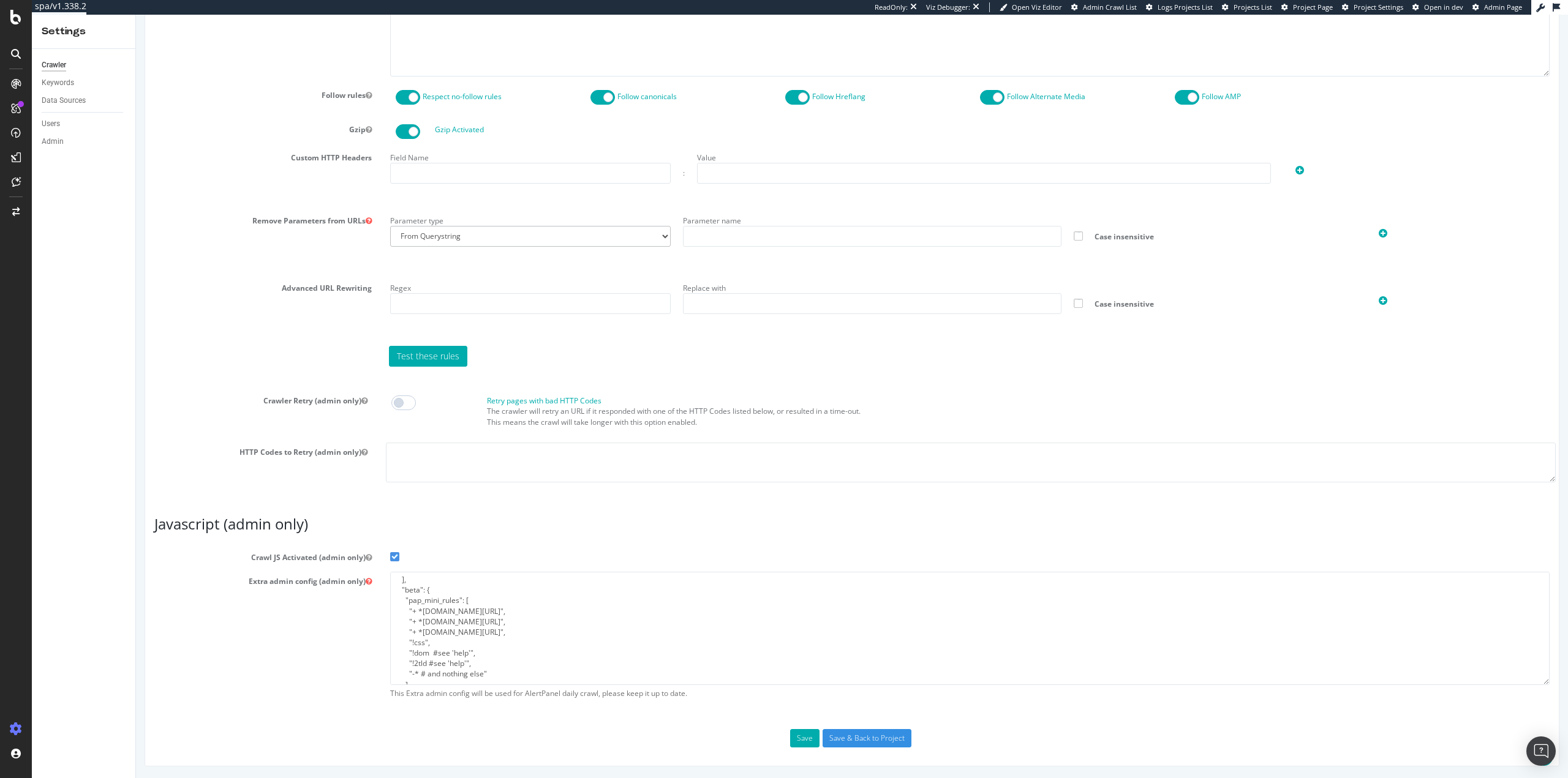
scroll to position [61, 0]
drag, startPoint x: 506, startPoint y: 644, endPoint x: 411, endPoint y: 597, distance: 106.0
click at [410, 596] on textarea "{ "flags": [ "cube" ], "beta": { "pap_mini_rules": [ "+ *coasttechnology.org/*"…" at bounding box center [970, 629] width 1160 height 113
click at [526, 633] on textarea "{ "flags": [ "cube" ], "beta": { "pap_mini_rules": [ "+ *coasttechnology.org/*"…" at bounding box center [970, 629] width 1160 height 113
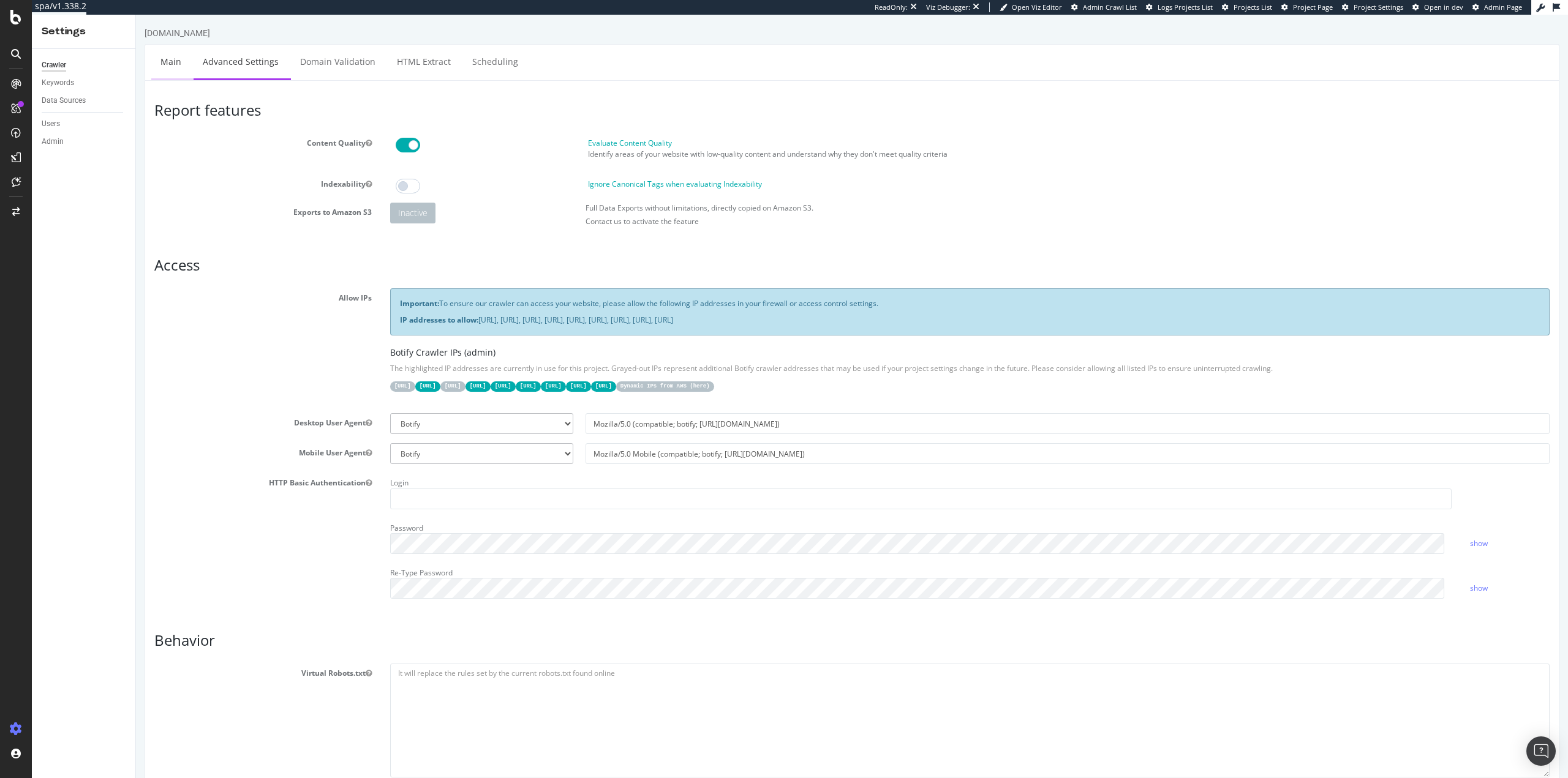
click at [189, 65] on link "Main" at bounding box center [170, 62] width 39 height 34
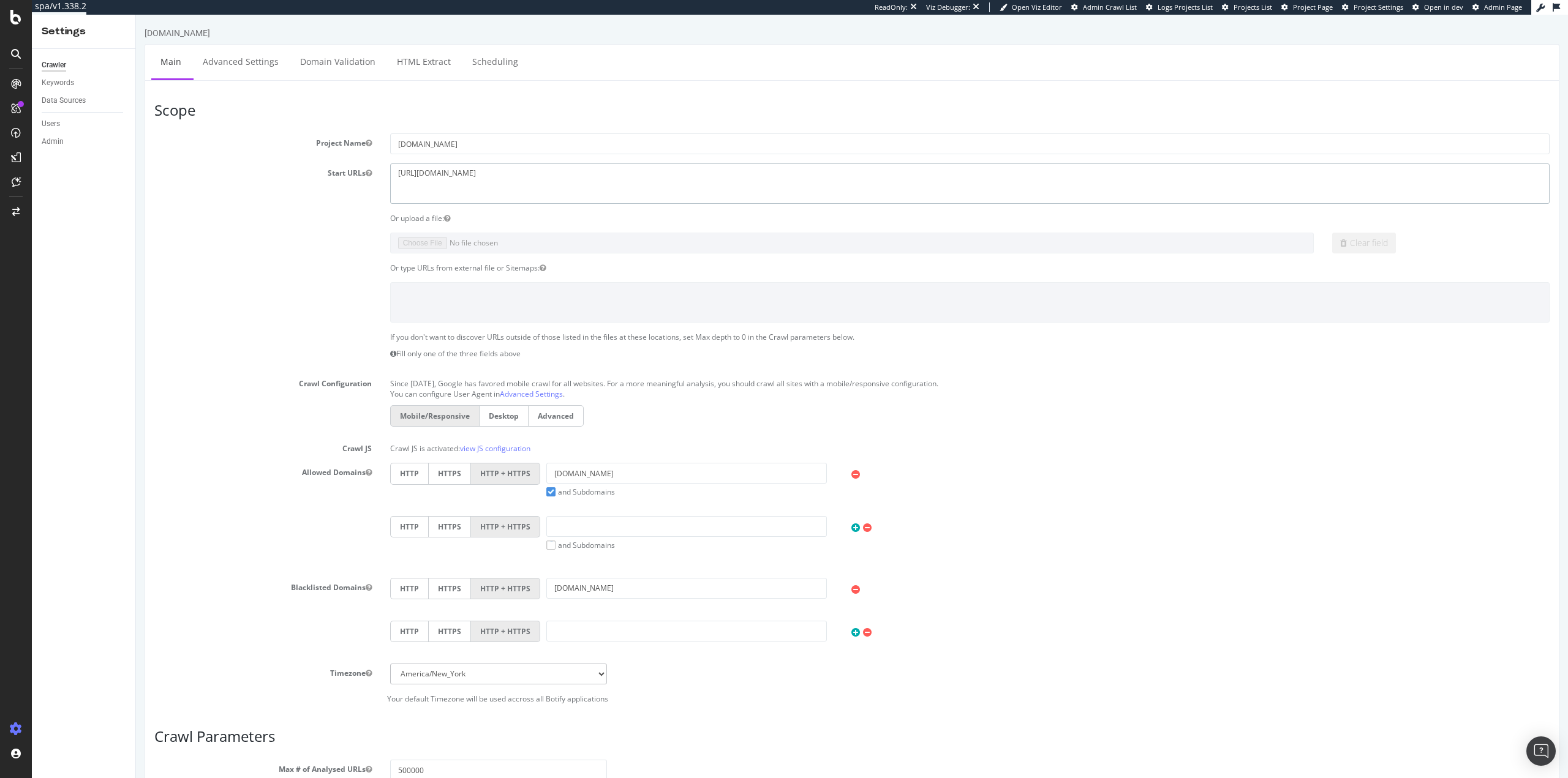
click at [588, 177] on textarea "https://www.lazydays.com/" at bounding box center [970, 183] width 1160 height 40
drag, startPoint x: 585, startPoint y: 174, endPoint x: 148, endPoint y: 166, distance: 437.1
click at [166, 166] on div "Start URLs https://www.lazydays.com/" at bounding box center [852, 183] width 1414 height 40
click at [228, 47] on link "Advanced Settings" at bounding box center [240, 62] width 94 height 34
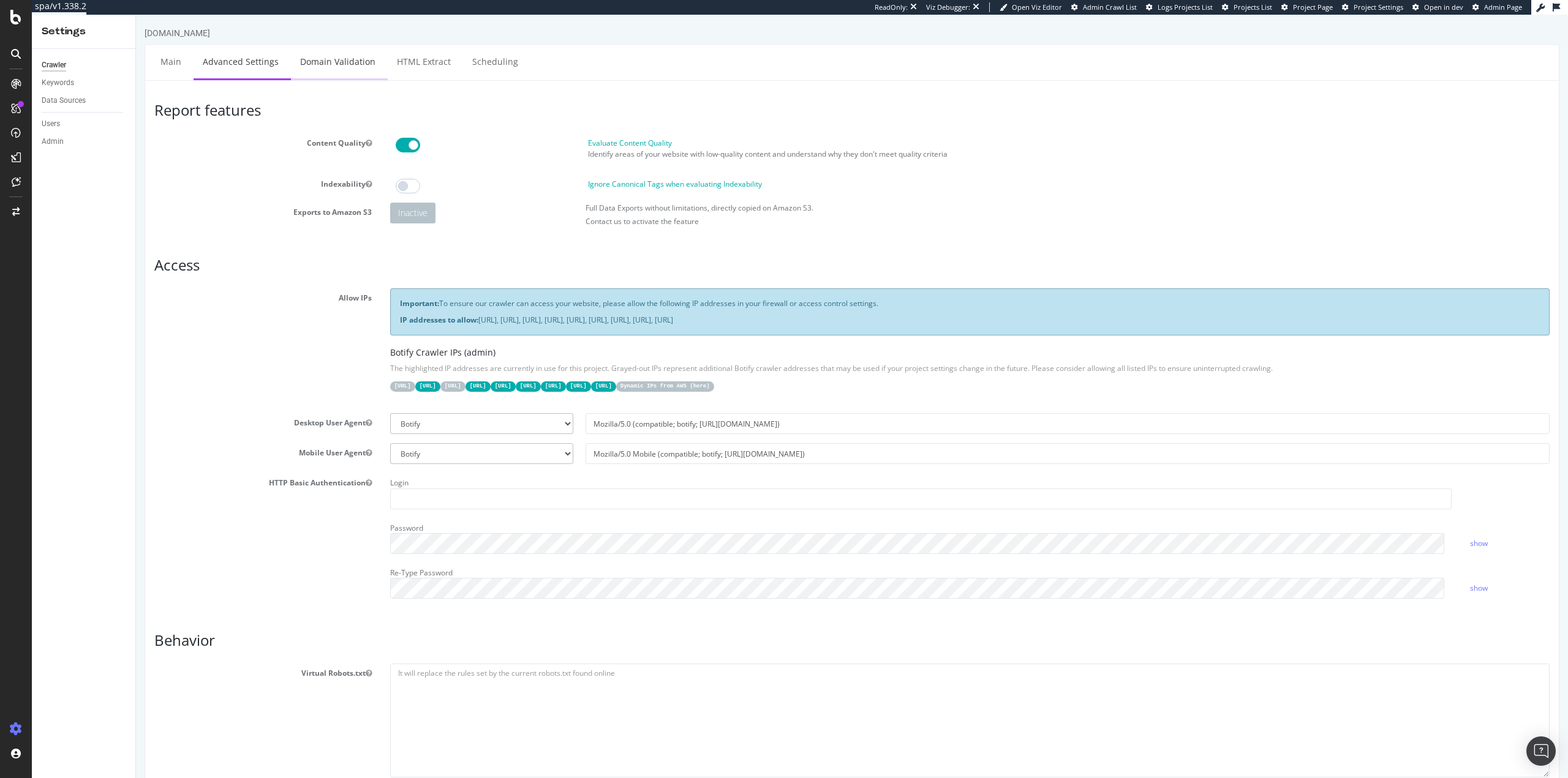
click at [322, 59] on link "Domain Validation" at bounding box center [338, 62] width 94 height 34
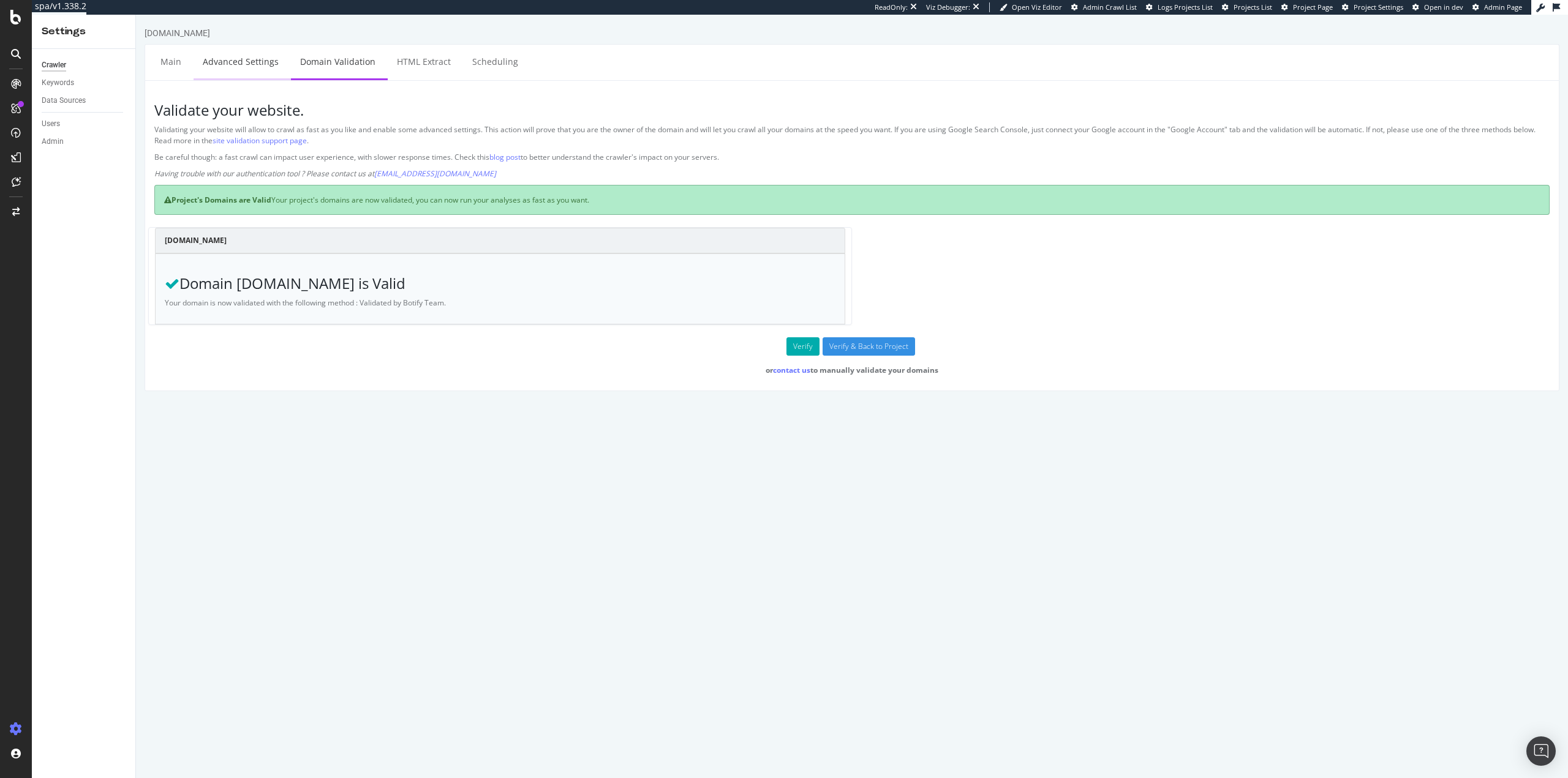
click at [204, 68] on link "Advanced Settings" at bounding box center [240, 62] width 94 height 34
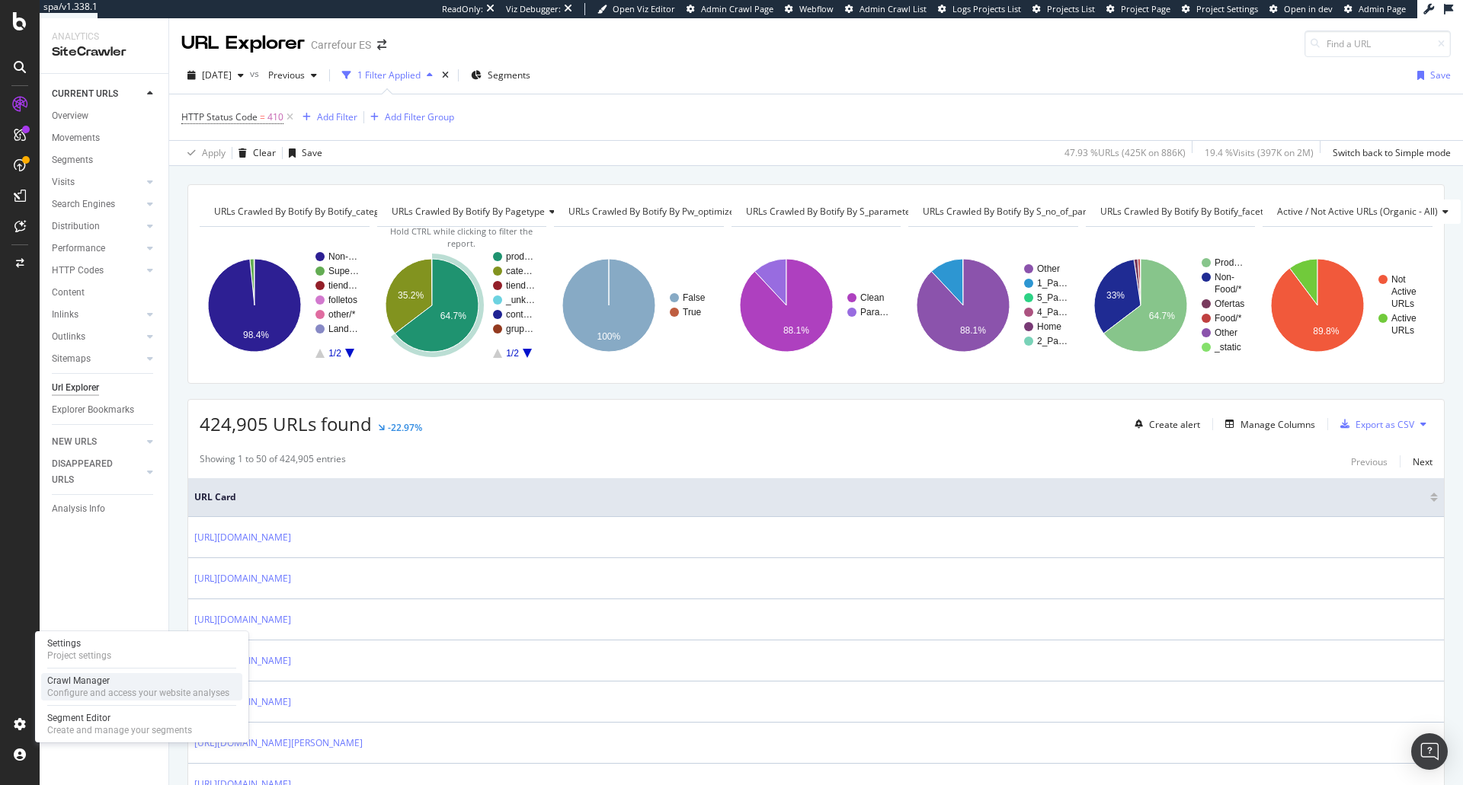
drag, startPoint x: 82, startPoint y: 693, endPoint x: 150, endPoint y: 684, distance: 69.1
click at [82, 693] on div "Configure and access your website analyses" at bounding box center [138, 693] width 182 height 12
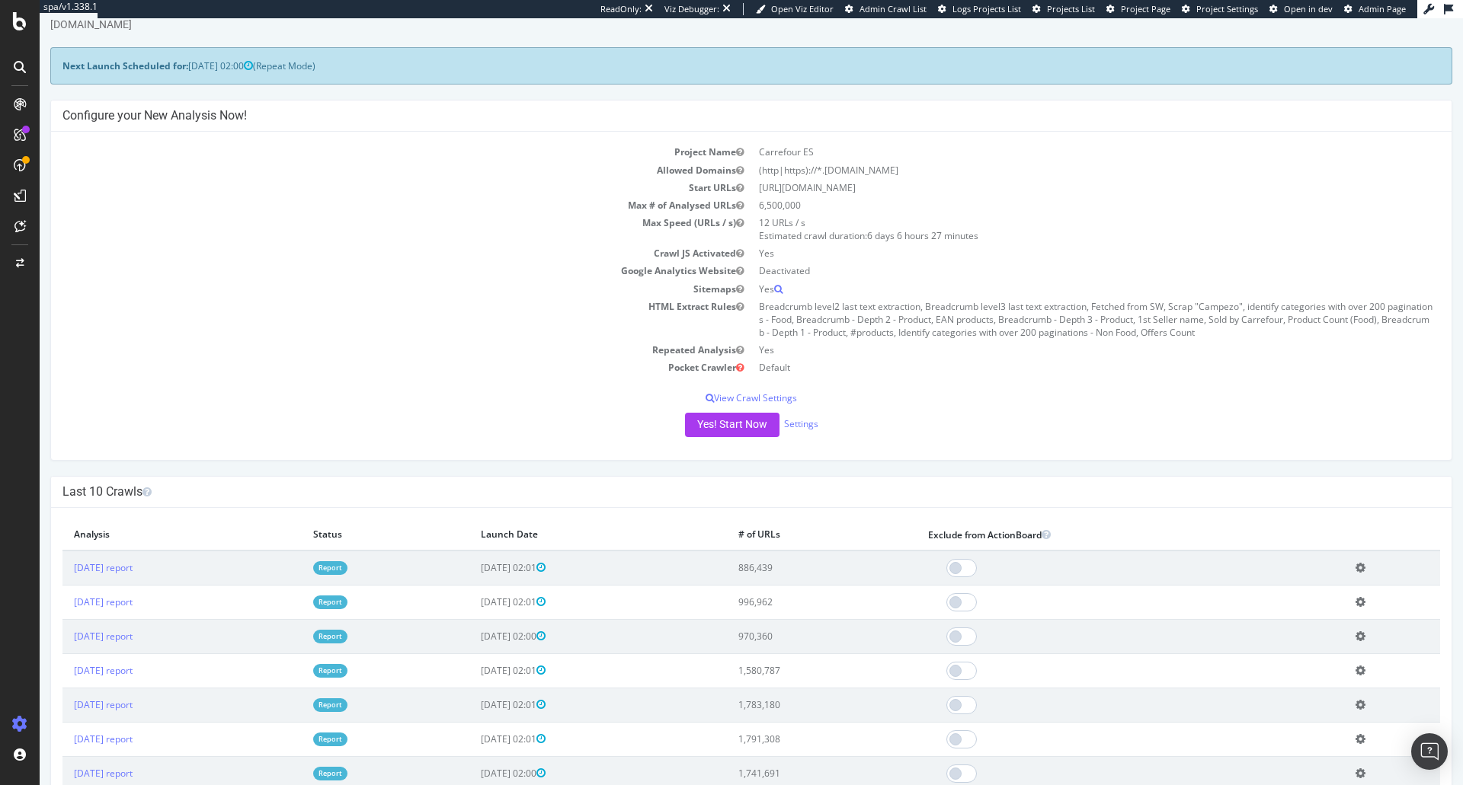
scroll to position [76, 0]
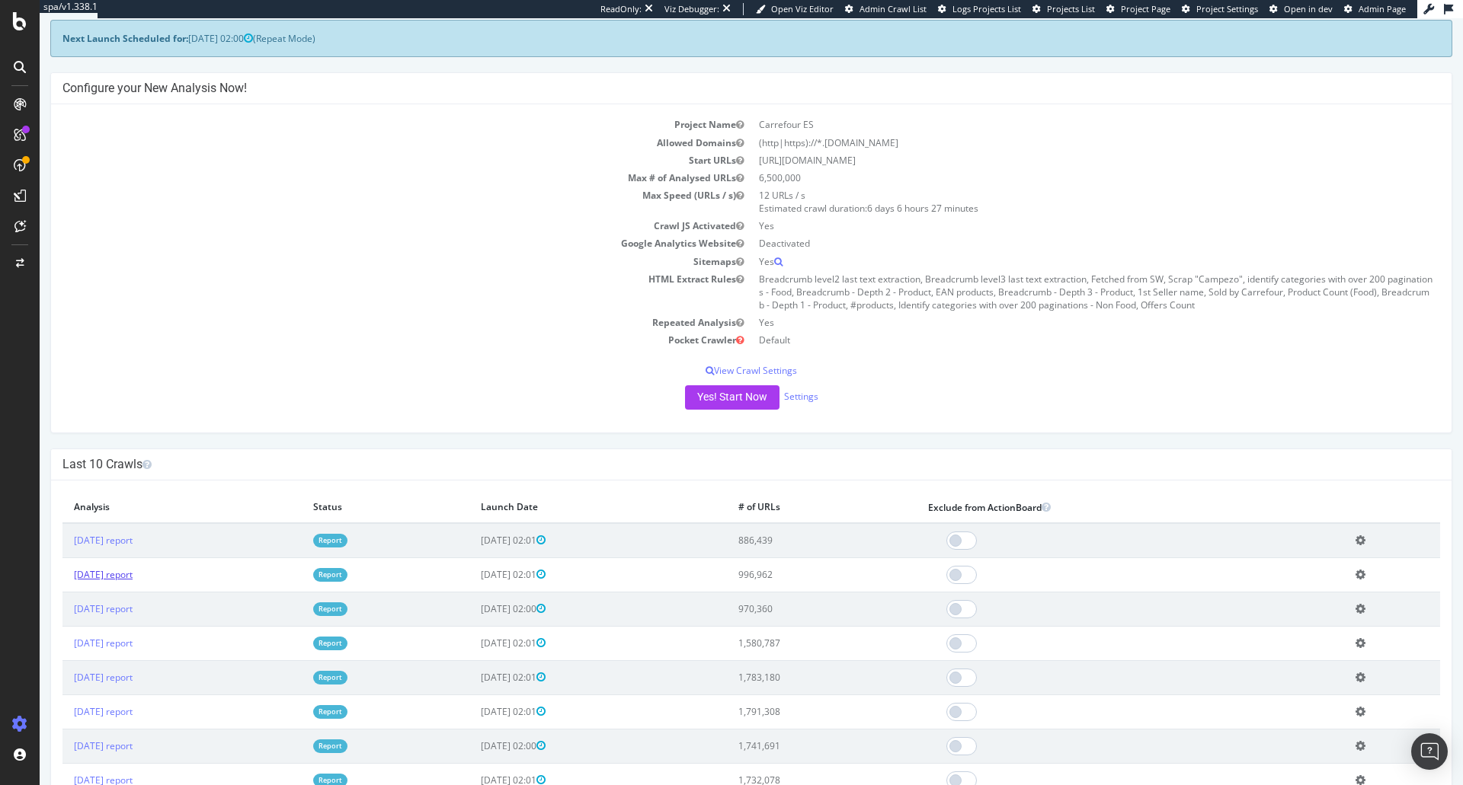
click at [133, 577] on link "2025 Sep. 15th report" at bounding box center [103, 574] width 59 height 13
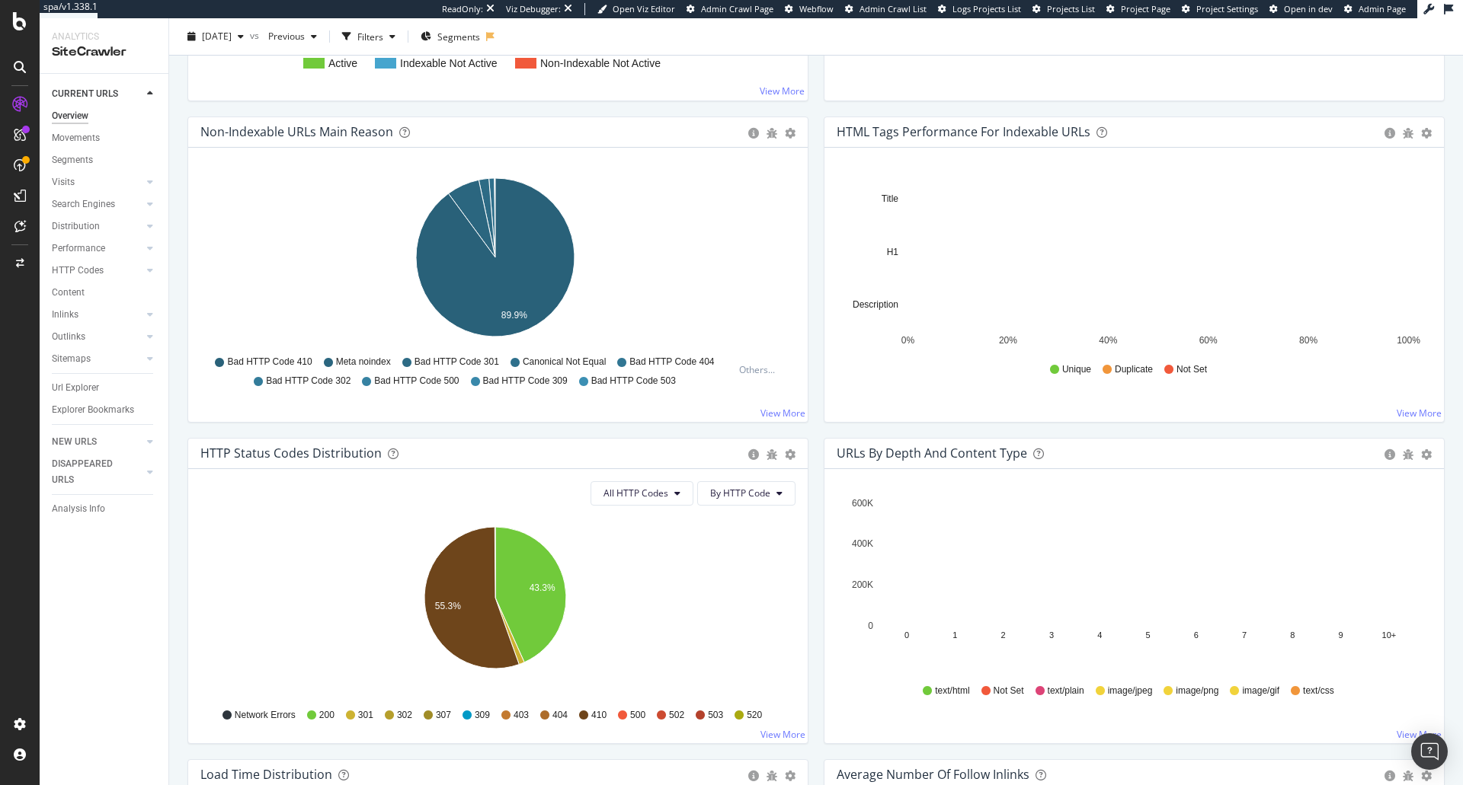
scroll to position [609, 0]
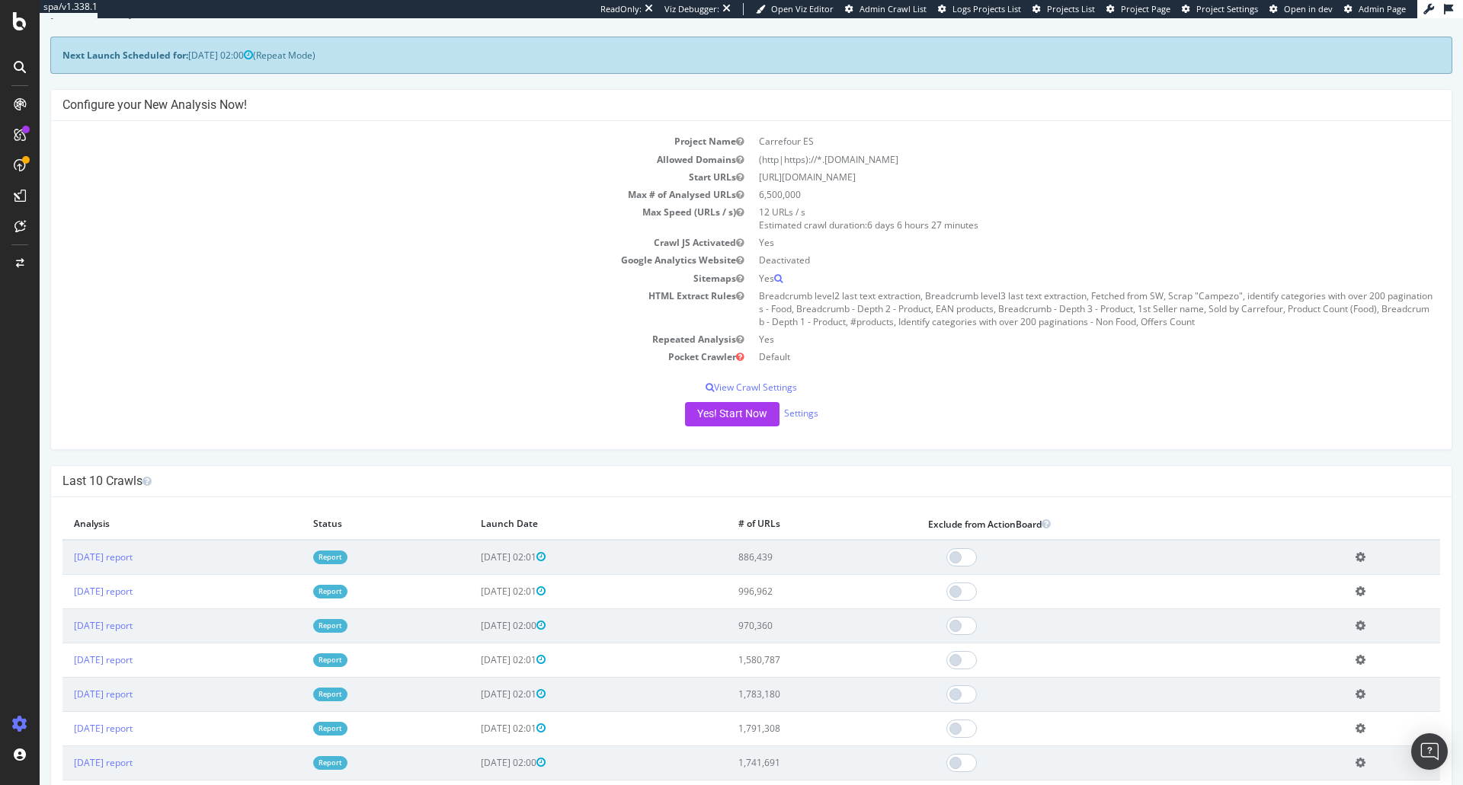
scroll to position [76, 0]
